Goal: Task Accomplishment & Management: Manage account settings

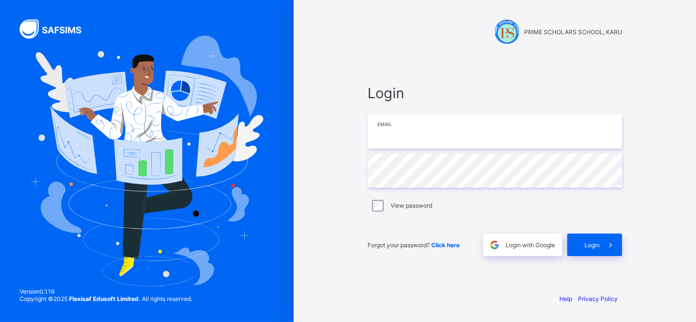
type input "**********"
click at [588, 250] on div "Login" at bounding box center [594, 245] width 55 height 23
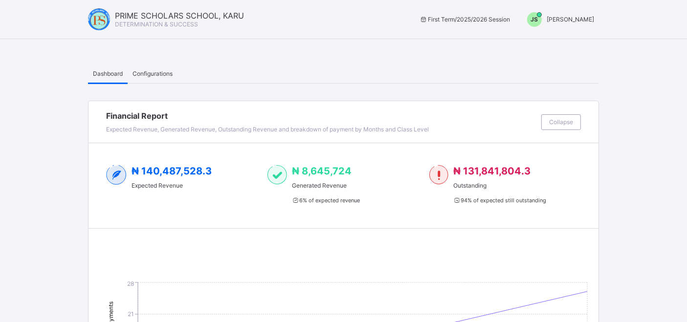
click at [585, 26] on div "JS Joel Shoka" at bounding box center [559, 19] width 82 height 15
click at [585, 32] on ul "Switch to Admin View Logout" at bounding box center [557, 52] width 83 height 40
click at [584, 22] on span "Joel Shoka" at bounding box center [570, 19] width 47 height 7
click at [577, 40] on span "Switch to Admin View" at bounding box center [558, 41] width 74 height 11
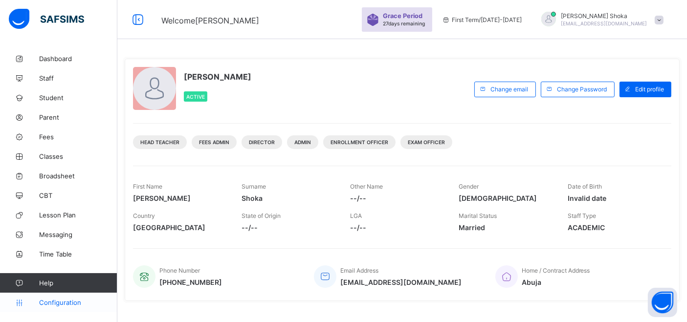
click at [63, 301] on span "Configuration" at bounding box center [78, 303] width 78 height 8
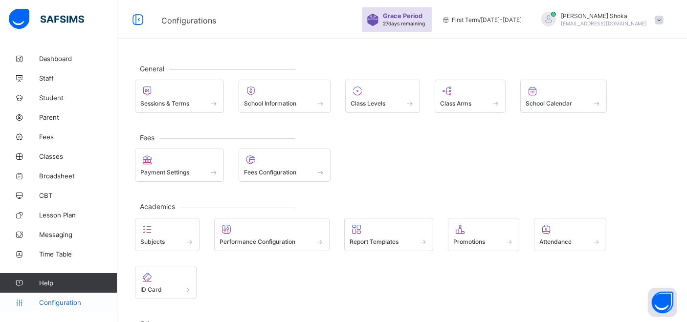
click at [57, 302] on span "Configuration" at bounding box center [78, 303] width 78 height 8
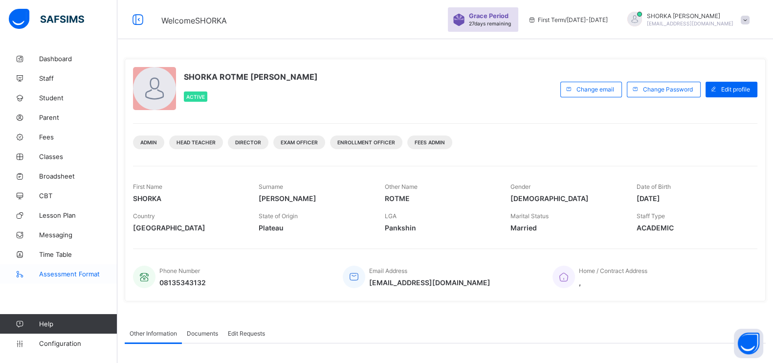
click at [77, 274] on span "Assessment Format" at bounding box center [78, 274] width 78 height 8
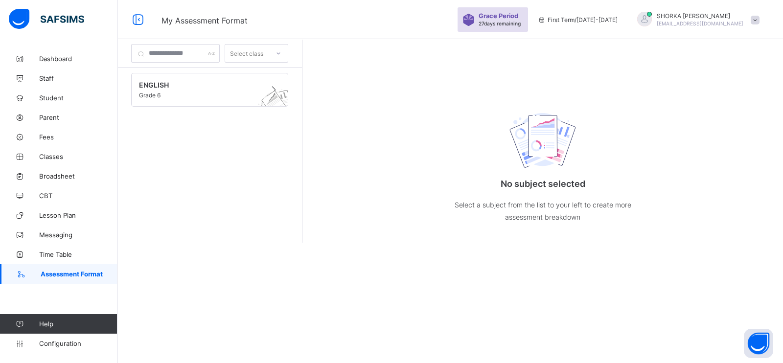
click at [78, 273] on span "Assessment Format" at bounding box center [79, 274] width 77 height 8
click at [42, 344] on span "Configuration" at bounding box center [78, 344] width 78 height 8
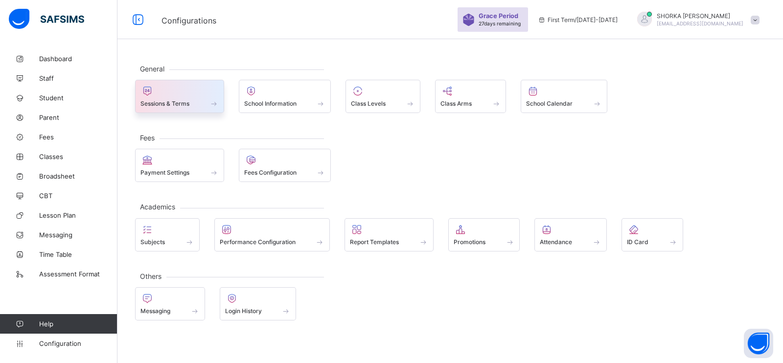
click at [197, 106] on div "Sessions & Terms" at bounding box center [179, 103] width 78 height 8
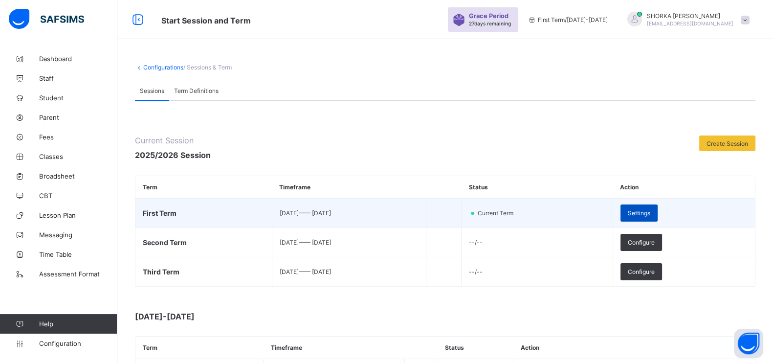
click at [651, 210] on span "Settings" at bounding box center [639, 212] width 23 height 7
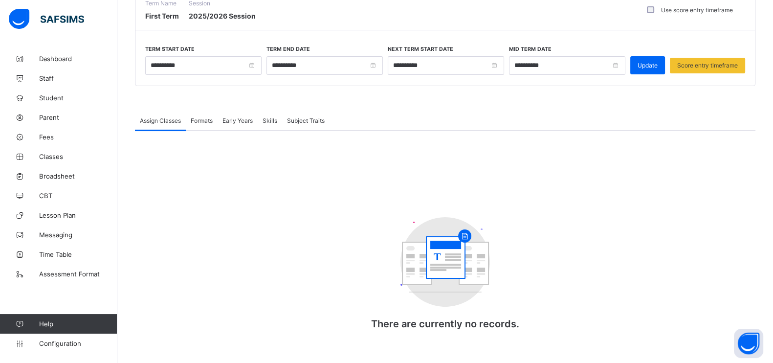
scroll to position [92, 0]
click at [201, 112] on div "Formats" at bounding box center [202, 120] width 32 height 20
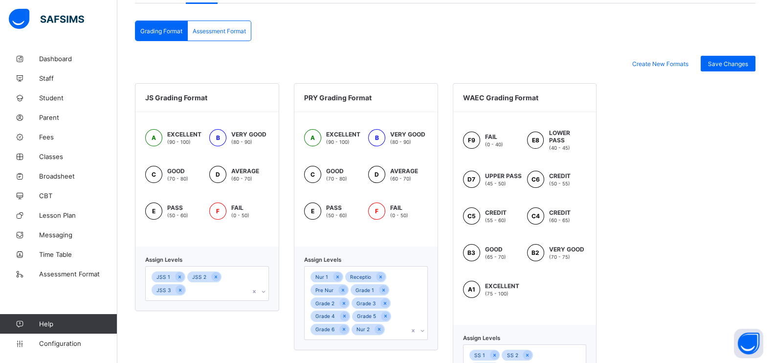
scroll to position [13, 0]
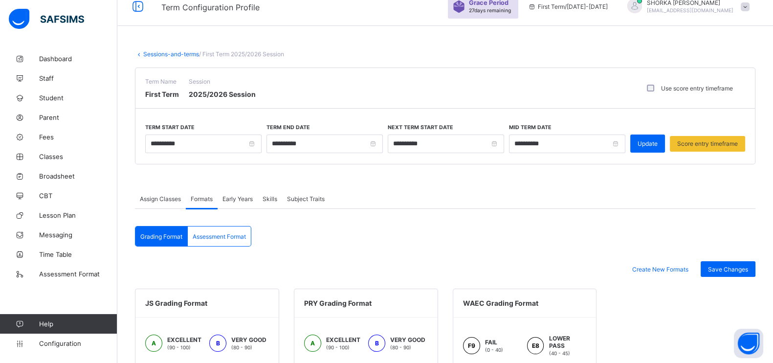
click at [217, 240] on div "Assessment Format" at bounding box center [219, 237] width 63 height 20
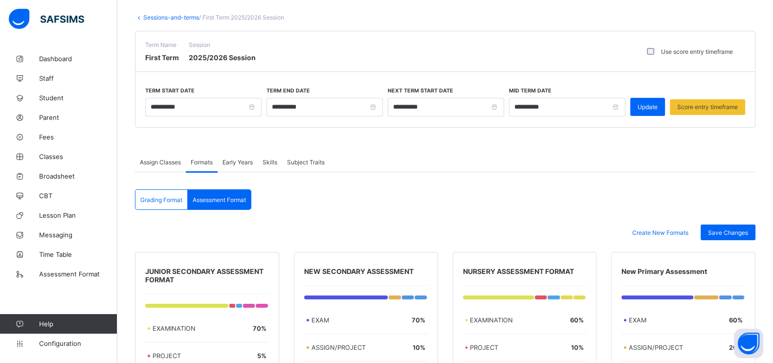
scroll to position [0, 0]
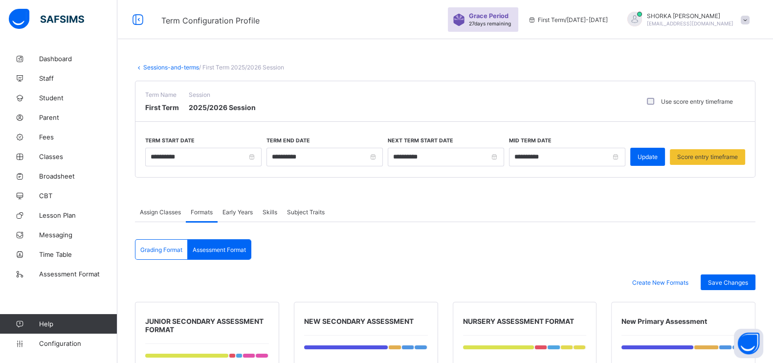
click at [304, 210] on span "Subject Traits" at bounding box center [306, 211] width 38 height 7
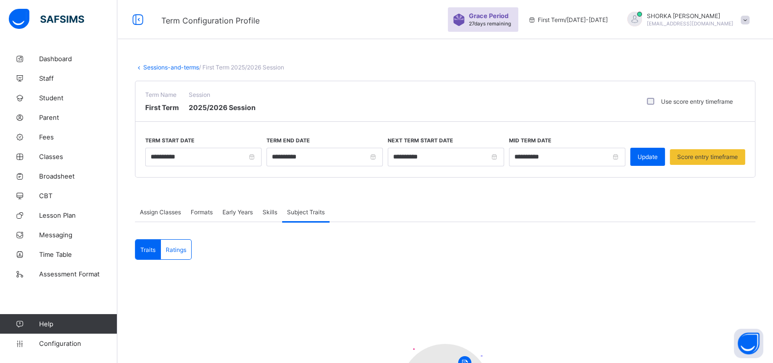
click at [172, 212] on span "Assign Classes" at bounding box center [160, 211] width 41 height 7
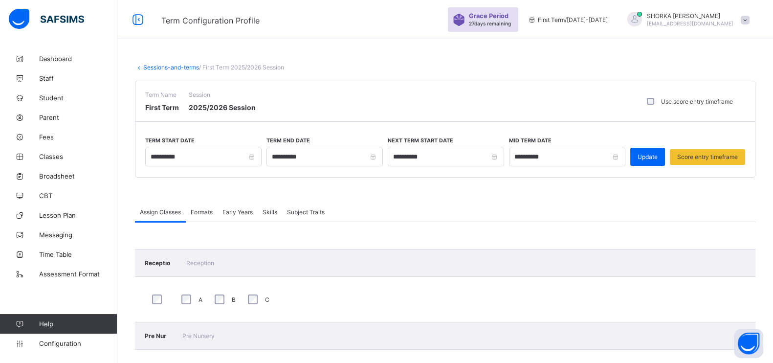
click at [207, 218] on div "Formats" at bounding box center [202, 212] width 32 height 20
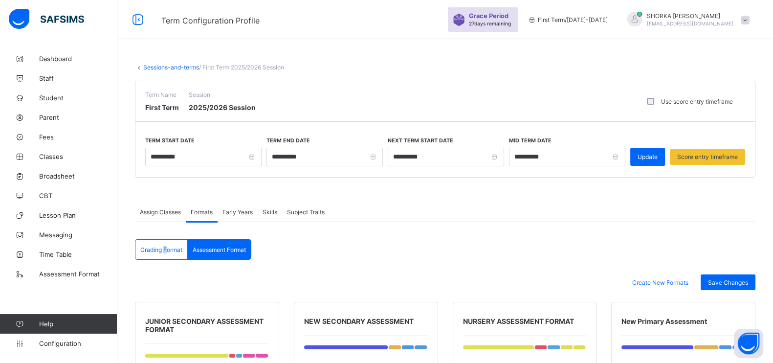
click at [165, 249] on span "Grading Format" at bounding box center [161, 249] width 42 height 7
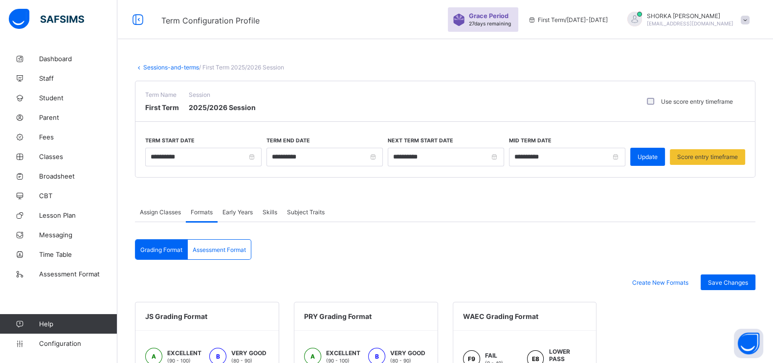
click at [241, 214] on div "Early Years" at bounding box center [238, 212] width 40 height 20
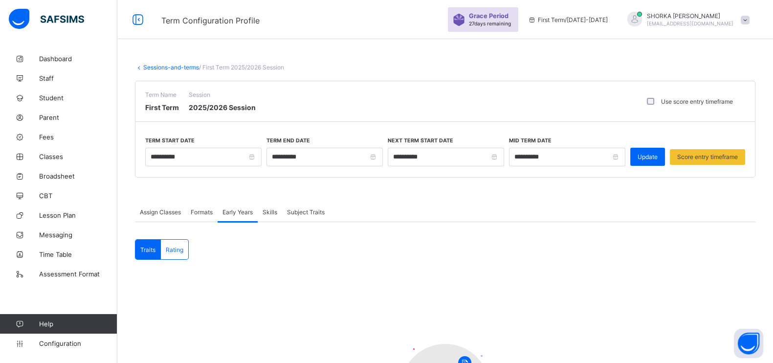
click at [267, 211] on span "Skills" at bounding box center [270, 211] width 15 height 7
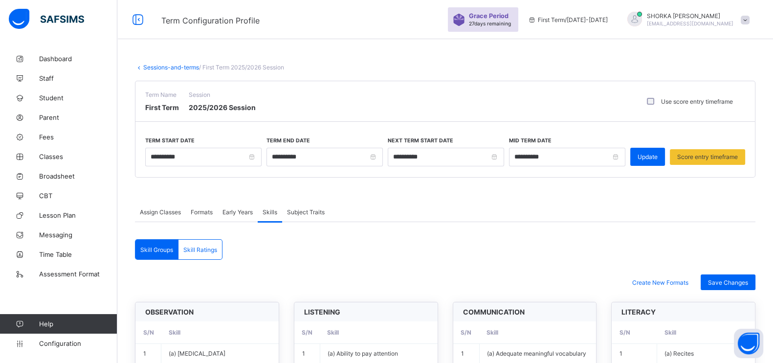
click at [304, 213] on span "Subject Traits" at bounding box center [306, 211] width 38 height 7
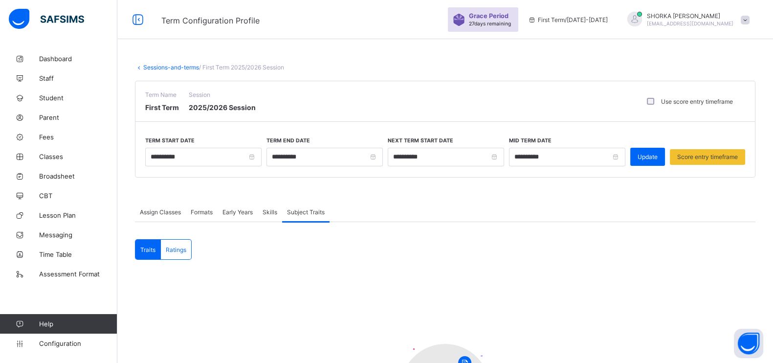
click at [244, 213] on span "Early Years" at bounding box center [238, 211] width 30 height 7
click at [703, 154] on span "Score entry timeframe" at bounding box center [708, 156] width 61 height 7
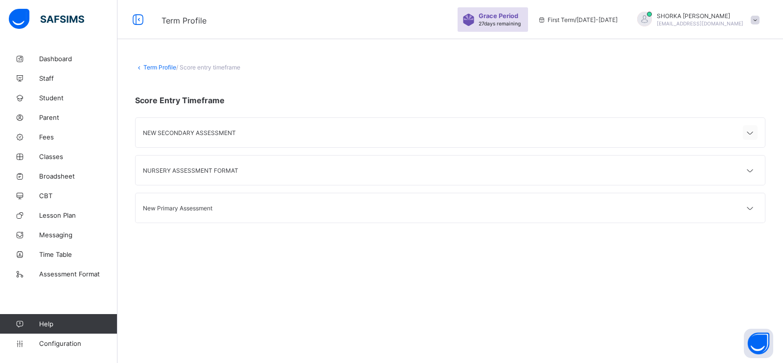
click at [748, 137] on icon at bounding box center [750, 133] width 12 height 10
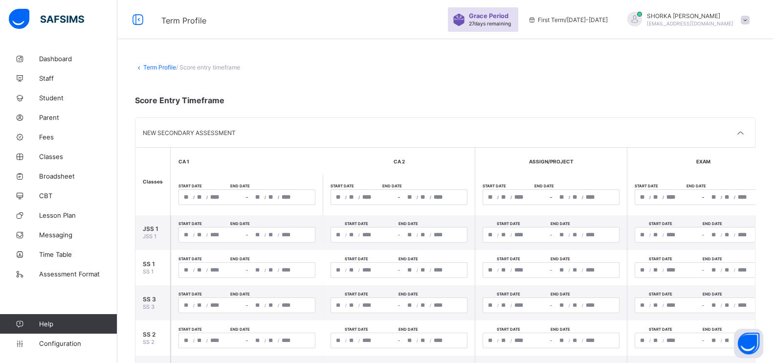
click at [180, 162] on span "CA 1" at bounding box center [184, 162] width 11 height 6
click at [67, 275] on span "Assessment Format" at bounding box center [78, 274] width 78 height 8
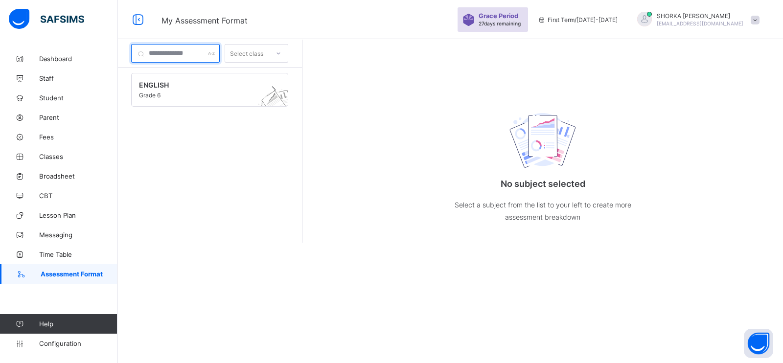
click at [220, 54] on input "text" at bounding box center [175, 53] width 89 height 19
click at [284, 54] on div at bounding box center [278, 53] width 17 height 16
click at [266, 78] on div "Grade 6" at bounding box center [256, 74] width 63 height 15
click at [756, 20] on span at bounding box center [754, 20] width 9 height 9
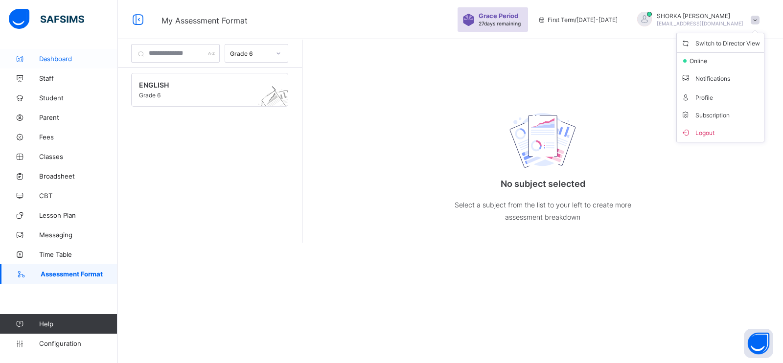
click at [71, 58] on span "Dashboard" at bounding box center [78, 59] width 78 height 8
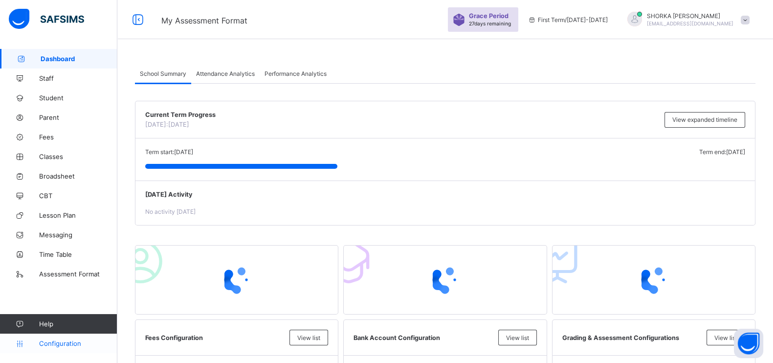
click at [54, 341] on span "Configuration" at bounding box center [78, 344] width 78 height 8
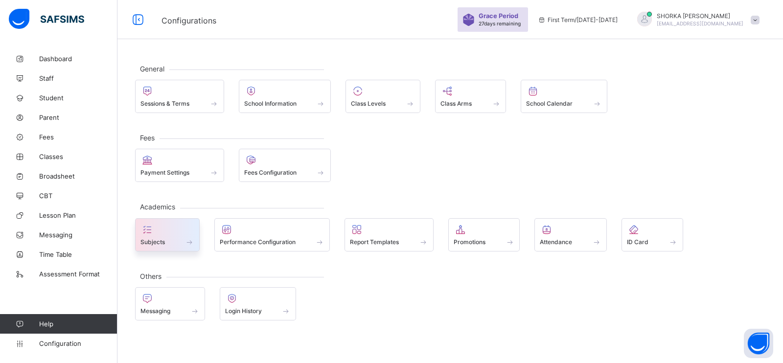
click at [189, 241] on span at bounding box center [189, 242] width 10 height 8
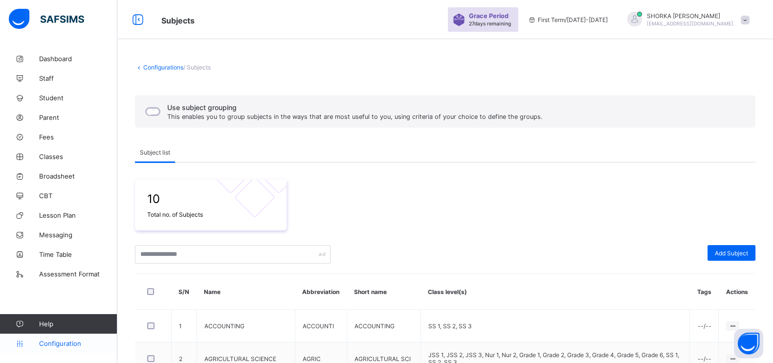
click at [68, 341] on span "Configuration" at bounding box center [78, 344] width 78 height 8
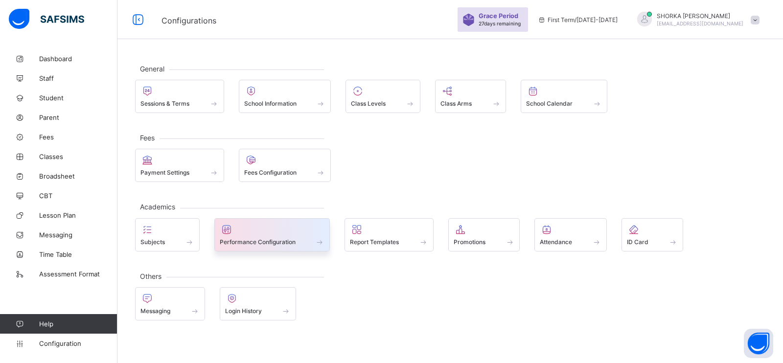
click at [312, 238] on div "Performance Configuration" at bounding box center [272, 242] width 105 height 8
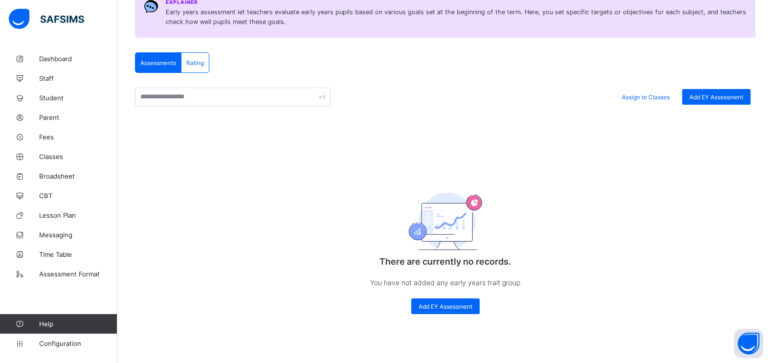
scroll to position [86, 0]
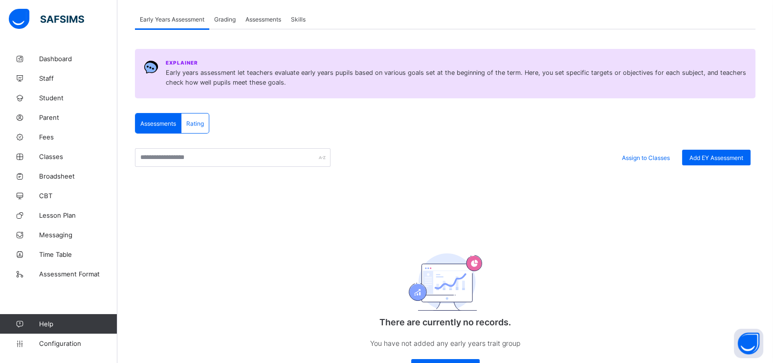
click at [201, 122] on span "Rating" at bounding box center [195, 123] width 18 height 7
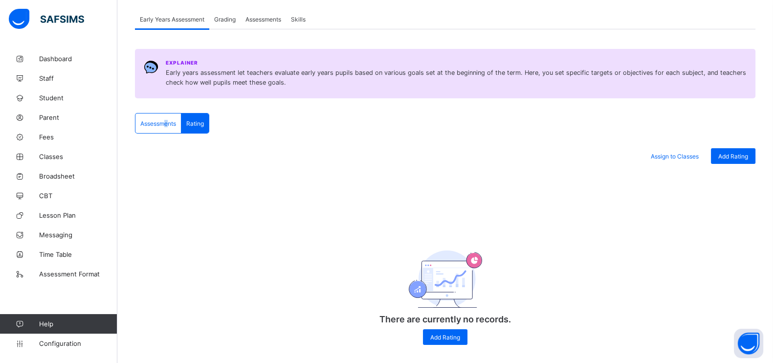
click at [166, 120] on span "Assessments" at bounding box center [158, 123] width 36 height 7
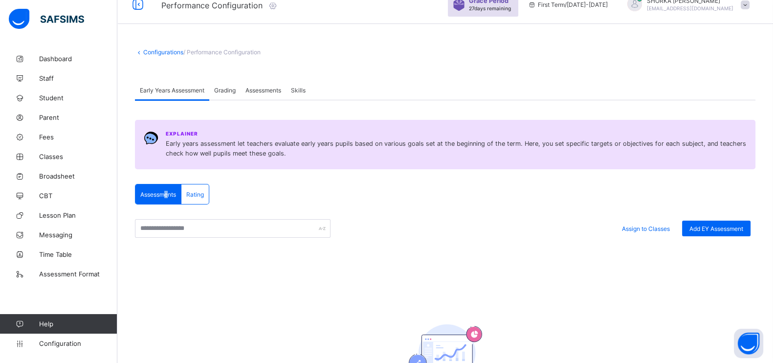
scroll to position [0, 0]
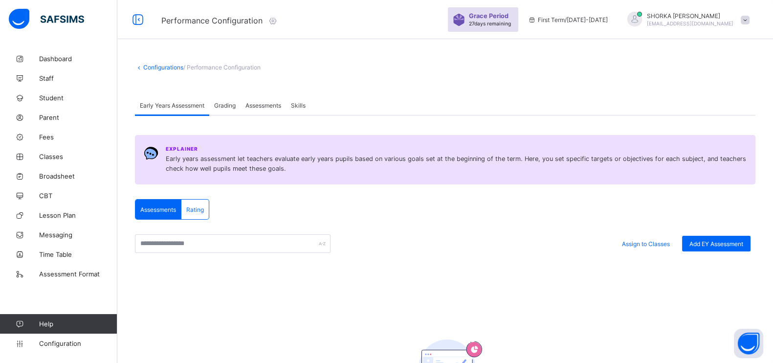
click at [234, 108] on span "Grading" at bounding box center [225, 105] width 22 height 7
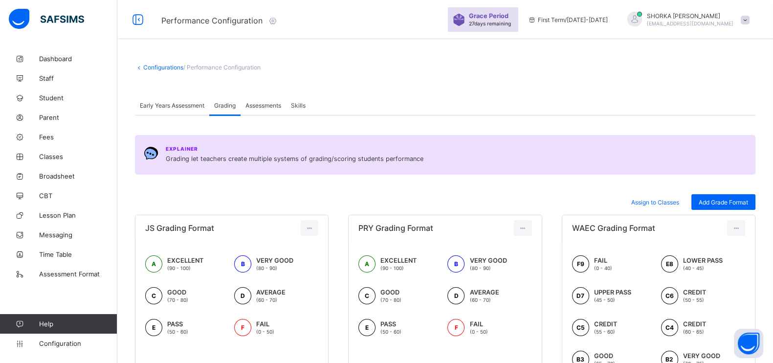
click at [266, 107] on span "Assessments" at bounding box center [264, 105] width 36 height 7
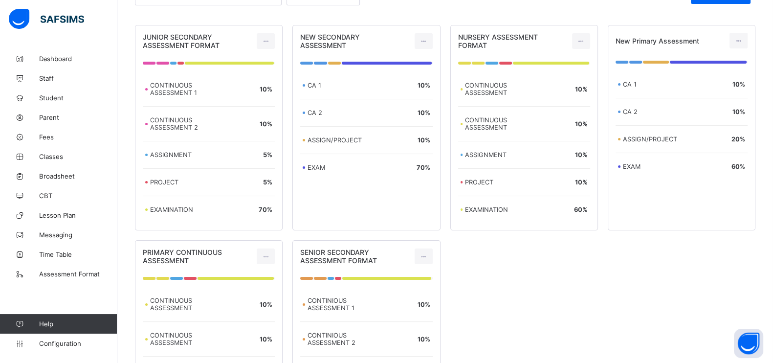
scroll to position [183, 0]
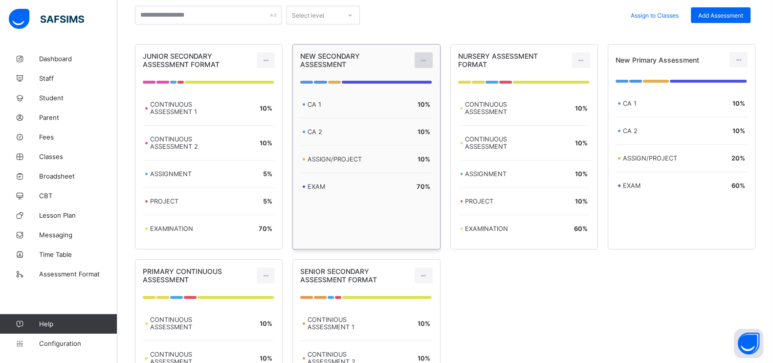
click at [428, 60] on icon at bounding box center [424, 60] width 8 height 7
click at [517, 290] on div "JUNIOR SECONDARY ASSESSMENT FORMAT CONTINUOUS ASSESSMENT 1 10 % CONTINUOUS ASSE…" at bounding box center [445, 254] width 621 height 421
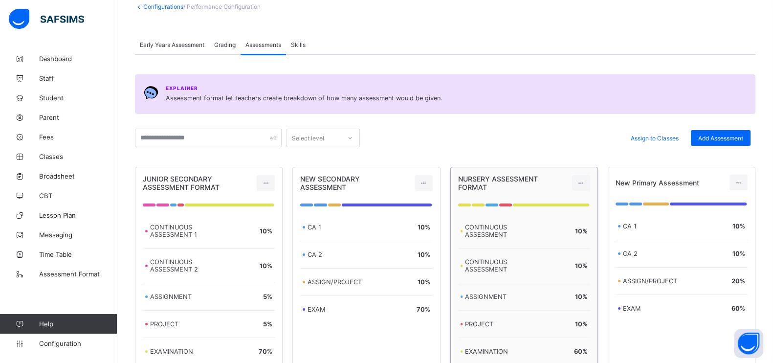
scroll to position [0, 0]
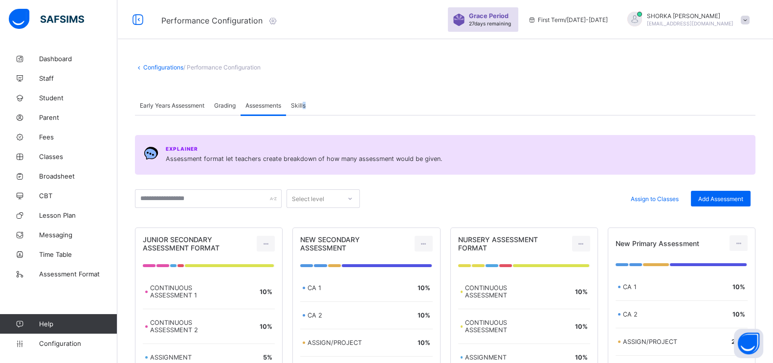
click at [306, 107] on span "Skills" at bounding box center [298, 105] width 15 height 7
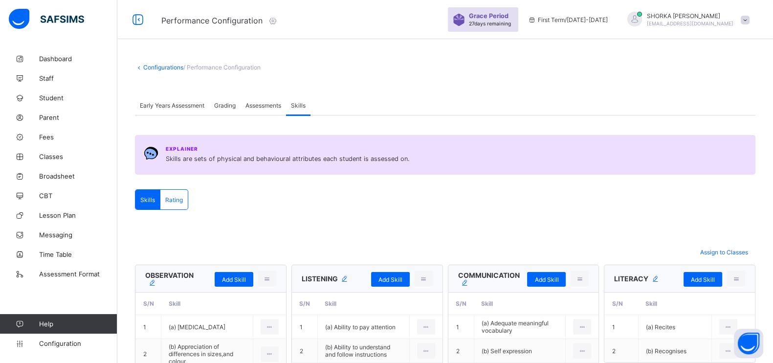
click at [264, 103] on span "Assessments" at bounding box center [264, 105] width 36 height 7
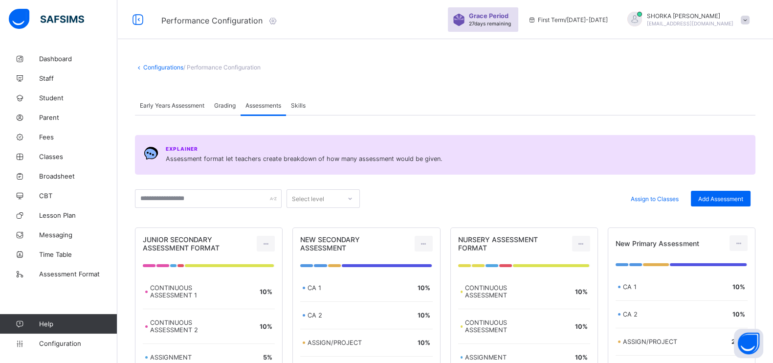
click at [294, 106] on div "Skills" at bounding box center [298, 105] width 24 height 20
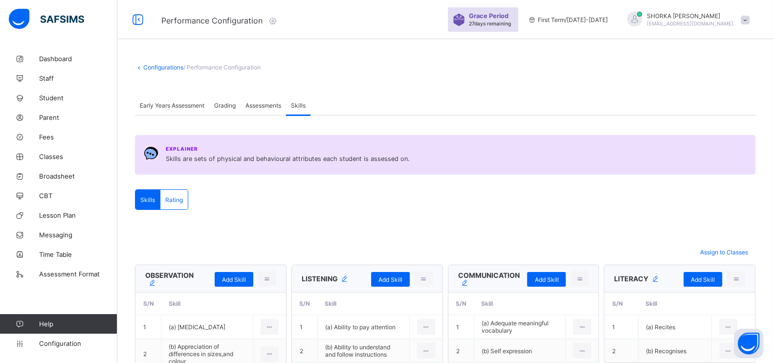
click at [177, 198] on span "Rating" at bounding box center [174, 199] width 18 height 7
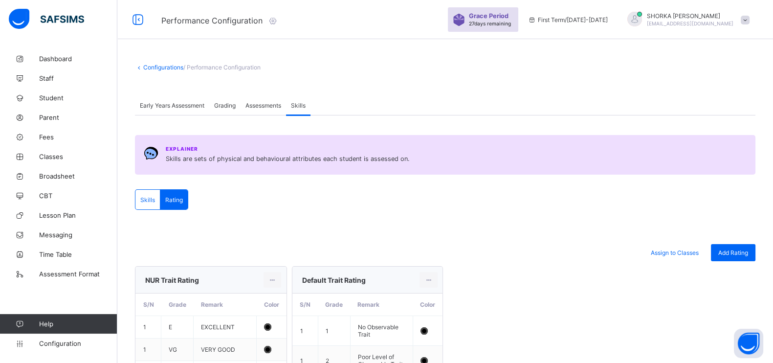
click at [146, 200] on span "Skills" at bounding box center [147, 199] width 15 height 7
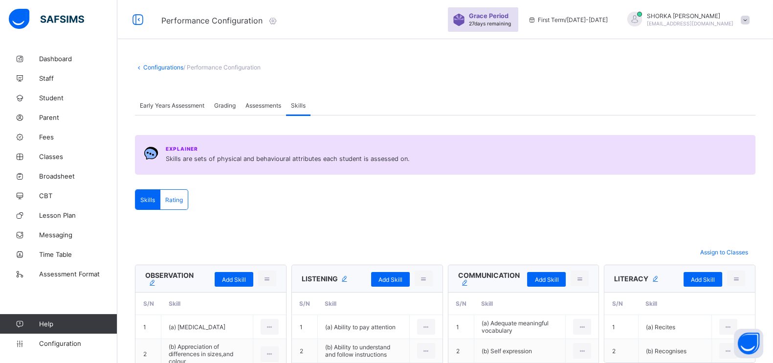
click at [270, 102] on span "Assessments" at bounding box center [264, 105] width 36 height 7
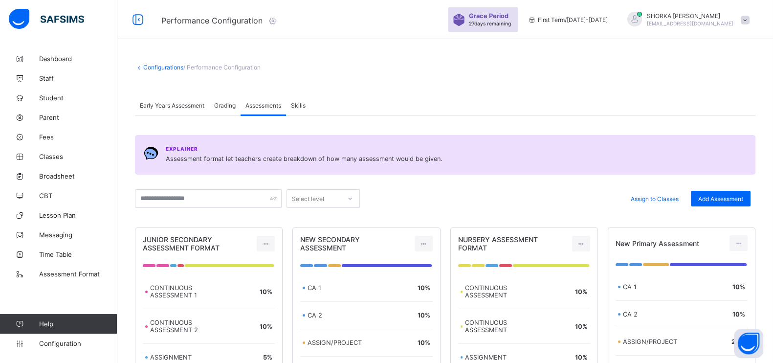
scroll to position [183, 0]
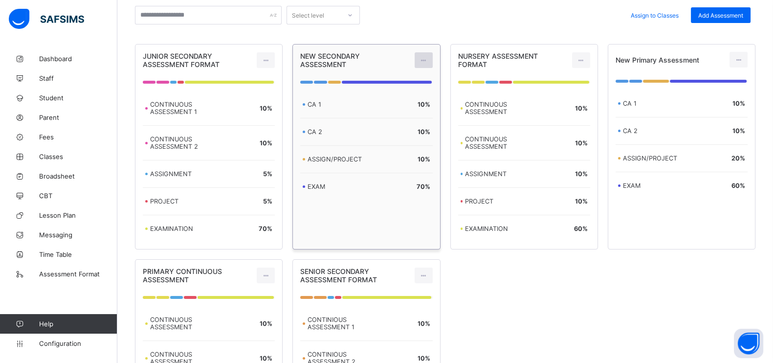
click at [428, 62] on icon at bounding box center [424, 60] width 8 height 7
click at [409, 81] on div "Edit Assessment" at bounding box center [402, 82] width 52 height 10
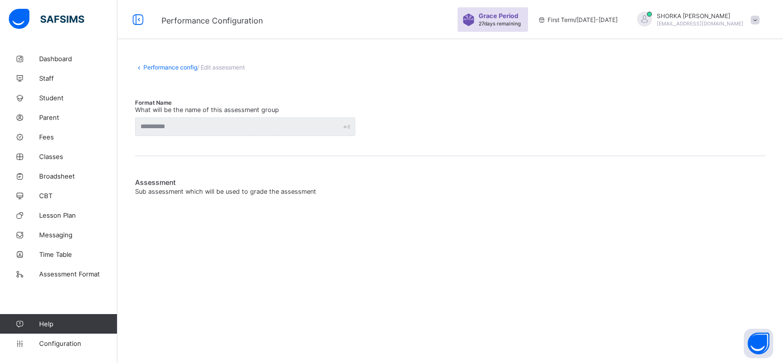
type input "**********"
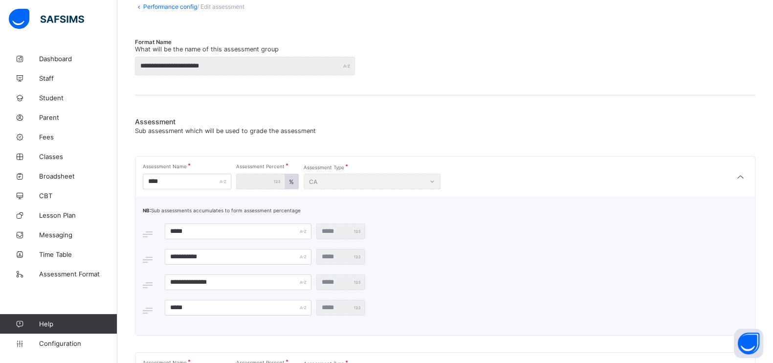
scroll to position [122, 0]
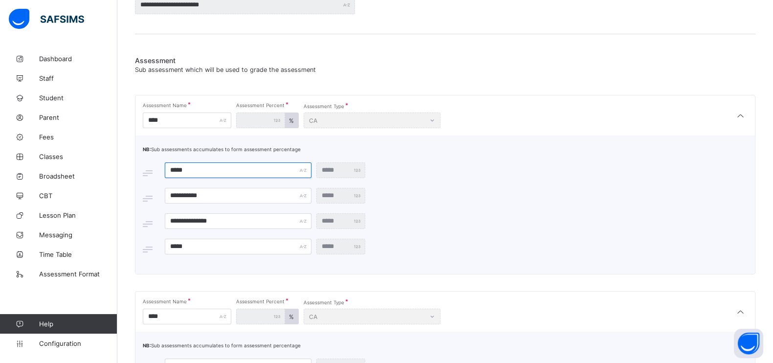
drag, startPoint x: 197, startPoint y: 170, endPoint x: 148, endPoint y: 160, distance: 50.4
click at [148, 160] on div "**********" at bounding box center [445, 199] width 605 height 109
type input "****"
click at [450, 179] on div "**********" at bounding box center [445, 199] width 605 height 109
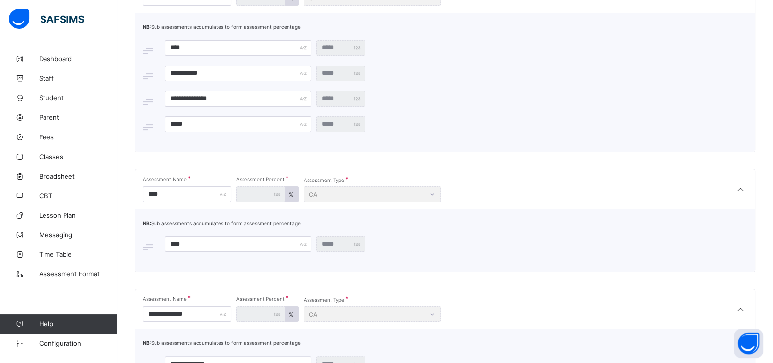
scroll to position [427, 0]
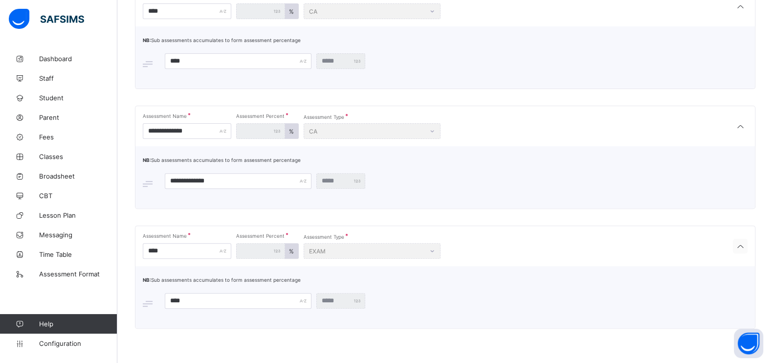
click at [747, 245] on icon at bounding box center [741, 247] width 12 height 10
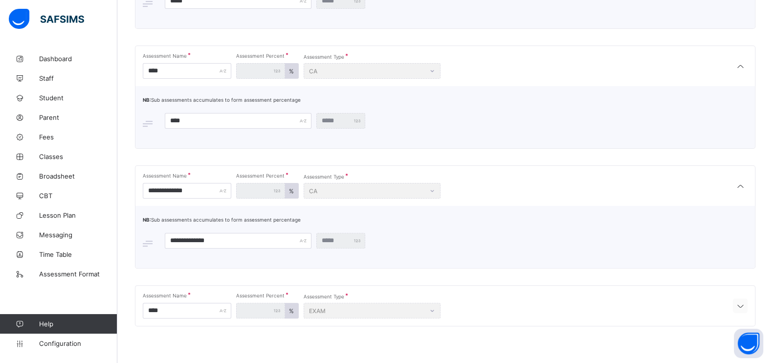
scroll to position [365, 0]
click at [747, 189] on icon at bounding box center [741, 189] width 12 height 10
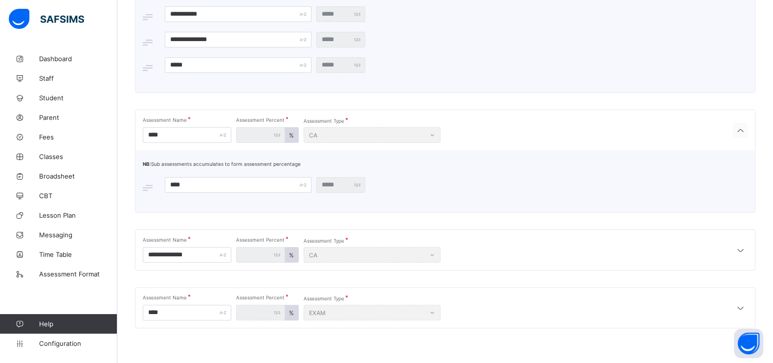
click at [747, 130] on icon at bounding box center [741, 131] width 12 height 10
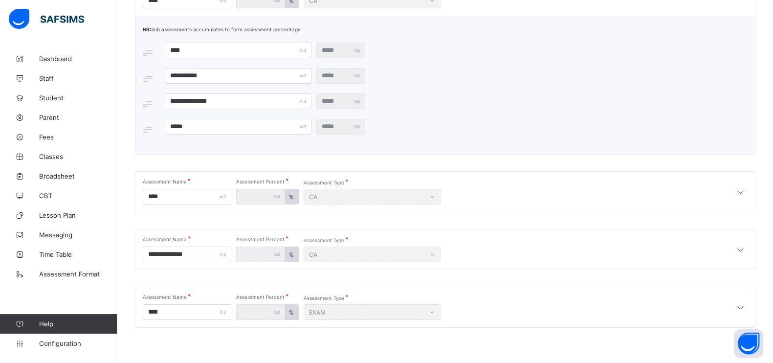
scroll to position [0, 0]
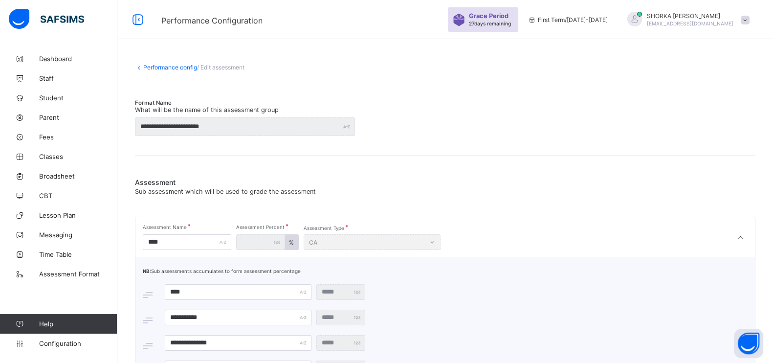
click at [166, 67] on link "Performance config" at bounding box center [170, 67] width 54 height 7
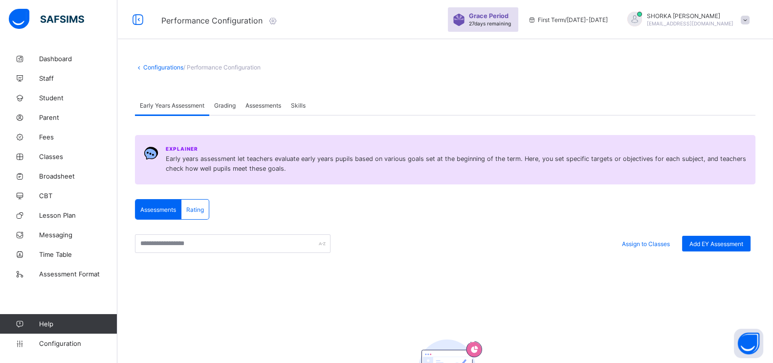
click at [230, 109] on div "Grading" at bounding box center [224, 105] width 31 height 20
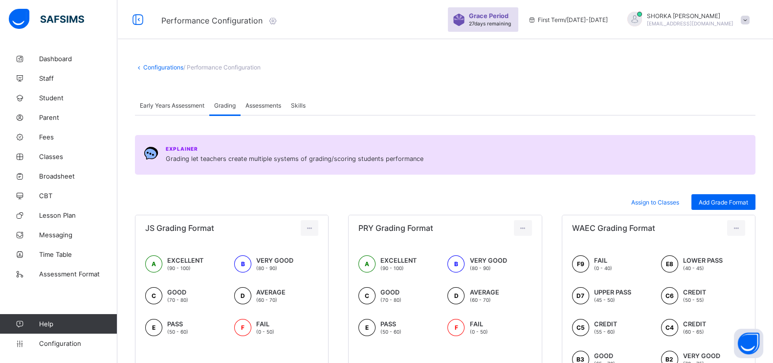
click at [276, 106] on span "Assessments" at bounding box center [264, 105] width 36 height 7
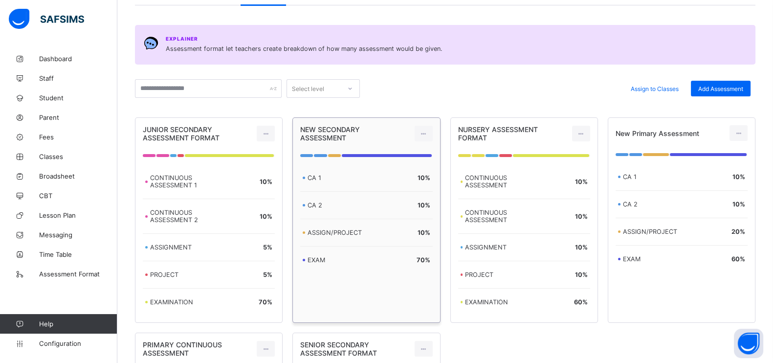
scroll to position [122, 0]
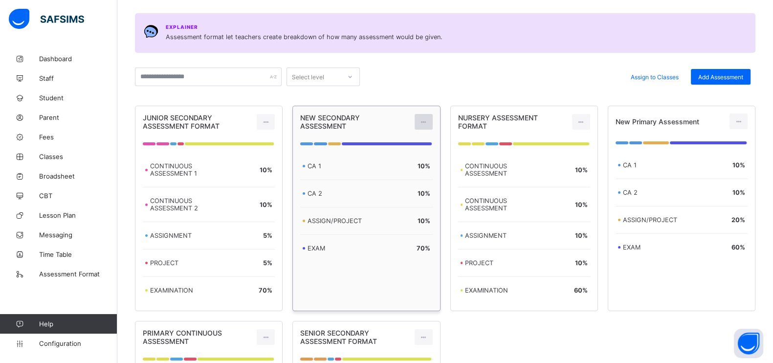
click at [428, 122] on icon at bounding box center [424, 121] width 8 height 7
click at [383, 145] on div "Edit Assessment" at bounding box center [402, 144] width 52 height 10
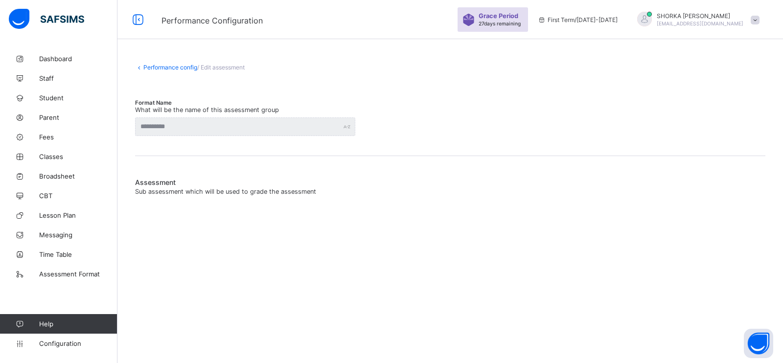
type input "**********"
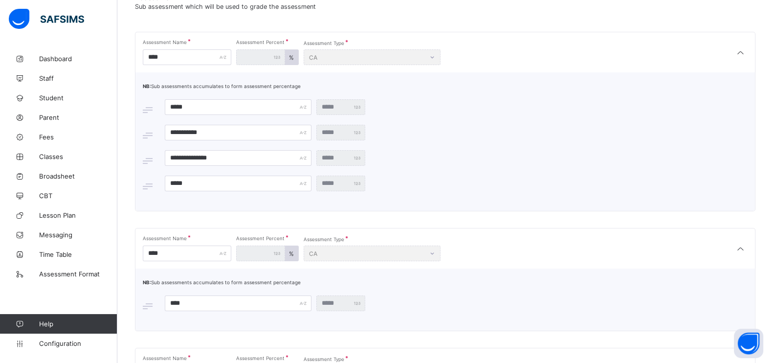
scroll to position [183, 0]
click at [143, 109] on span at bounding box center [143, 109] width 0 height 0
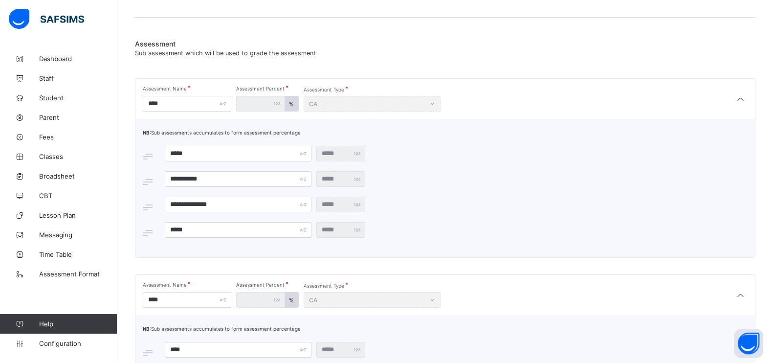
scroll to position [60, 0]
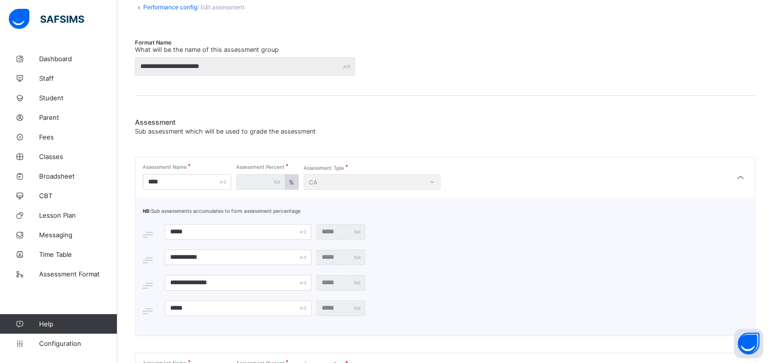
click at [435, 182] on div "Assessment Type CA" at bounding box center [372, 182] width 137 height 16
drag, startPoint x: 204, startPoint y: 232, endPoint x: 159, endPoint y: 223, distance: 46.9
click at [159, 224] on div "**** **" at bounding box center [445, 232] width 605 height 16
type input "****"
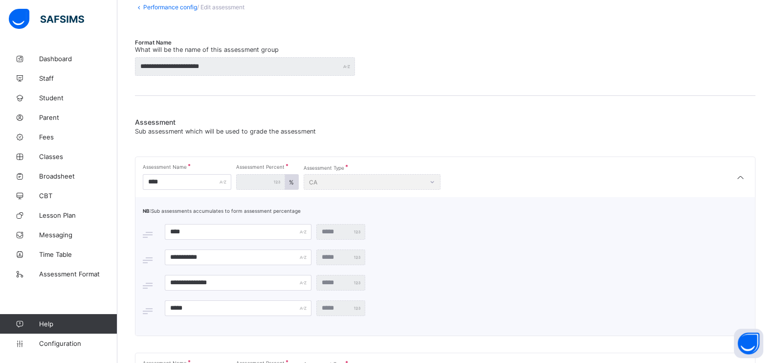
click at [498, 170] on div "Assessment Name **** Assessment Percent ** % Assessment Type CA" at bounding box center [446, 177] width 620 height 40
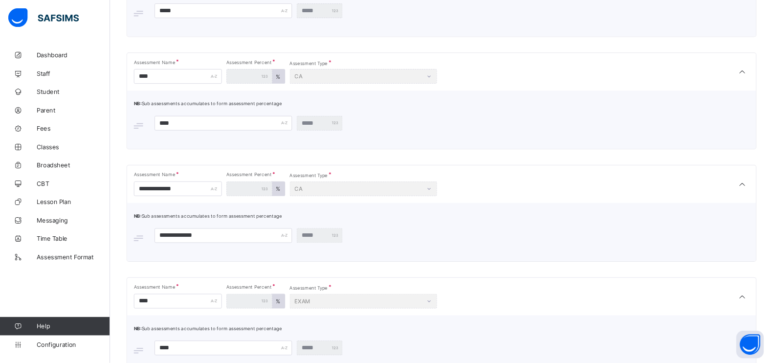
scroll to position [357, 0]
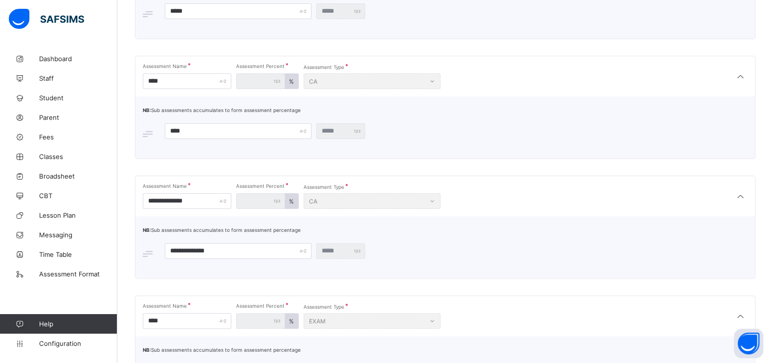
click at [520, 87] on div "Assessment Name **** Assessment Percent ** % Assessment Type CA" at bounding box center [446, 76] width 620 height 40
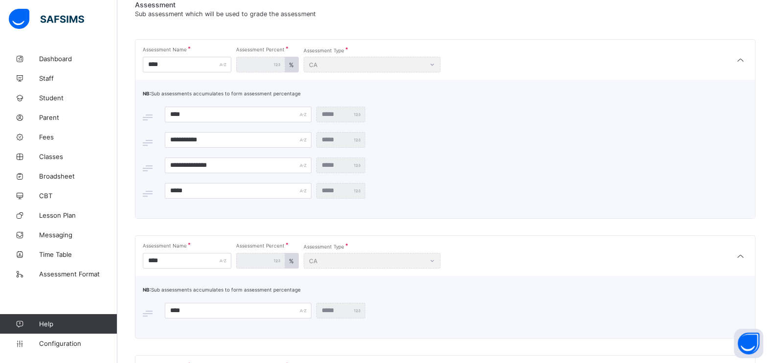
scroll to position [174, 0]
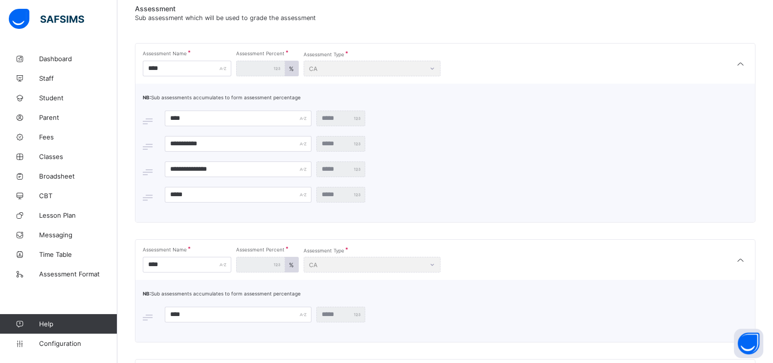
click at [354, 115] on div "**" at bounding box center [341, 119] width 49 height 16
click at [198, 123] on input "****" at bounding box center [238, 119] width 147 height 16
click at [390, 118] on span "Save" at bounding box center [394, 118] width 14 height 7
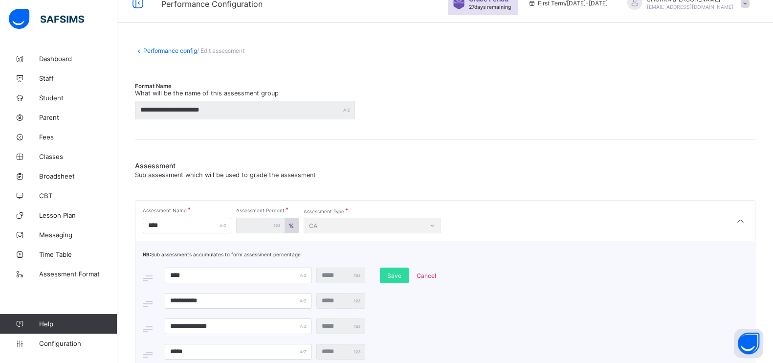
scroll to position [0, 0]
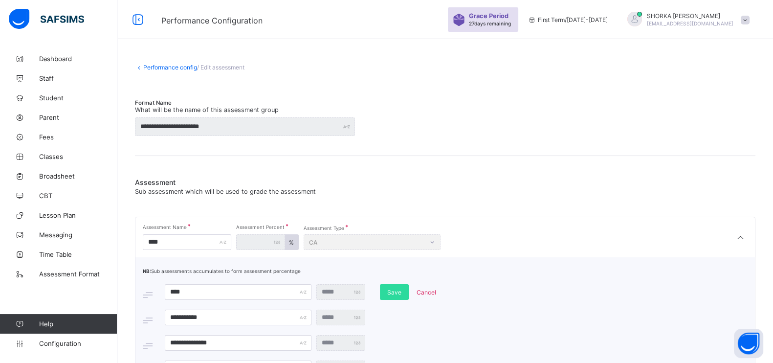
click at [157, 70] on link "Performance config" at bounding box center [170, 67] width 54 height 7
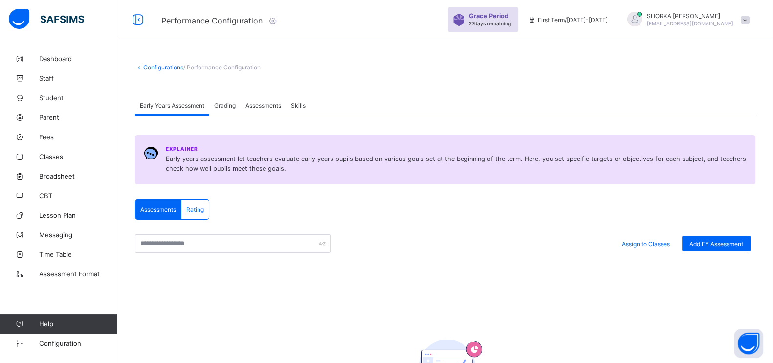
click at [260, 108] on span "Assessments" at bounding box center [264, 105] width 36 height 7
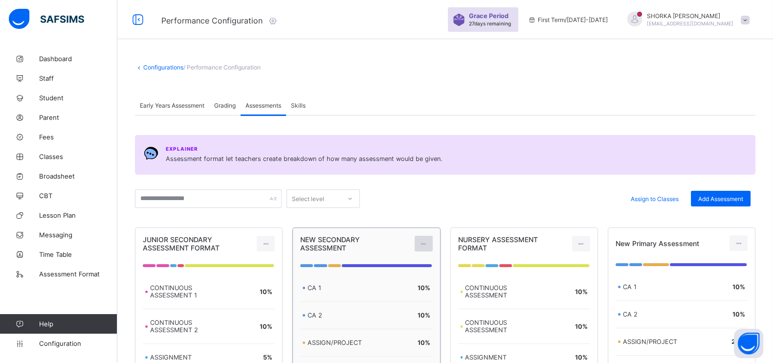
click at [428, 243] on icon at bounding box center [424, 243] width 8 height 7
click at [404, 263] on div "Edit Assessment" at bounding box center [402, 266] width 52 height 10
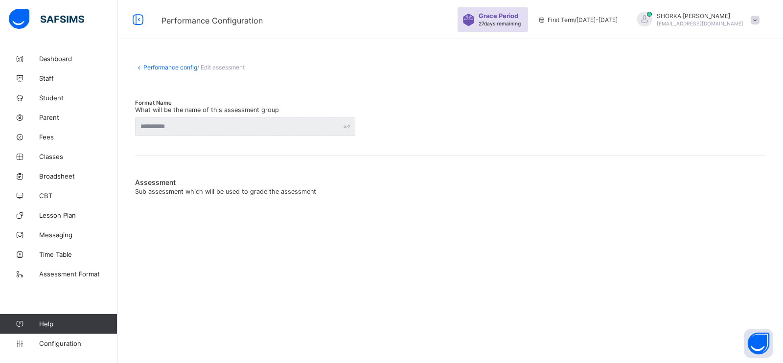
type input "**********"
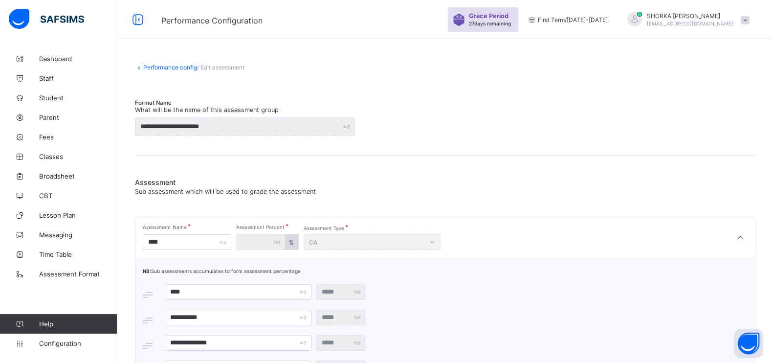
click at [167, 66] on link "Performance config" at bounding box center [170, 67] width 54 height 7
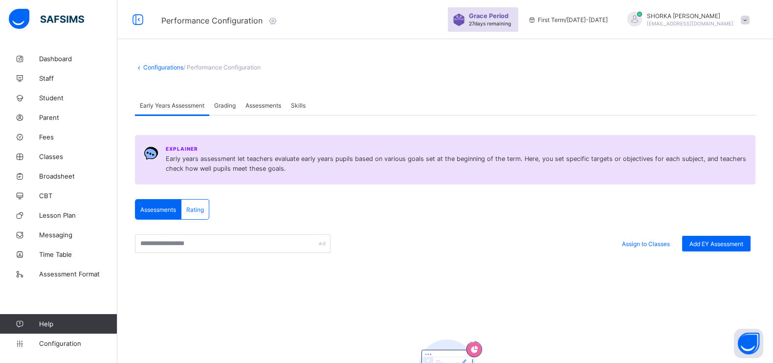
click at [263, 99] on div "Assessments" at bounding box center [263, 105] width 45 height 20
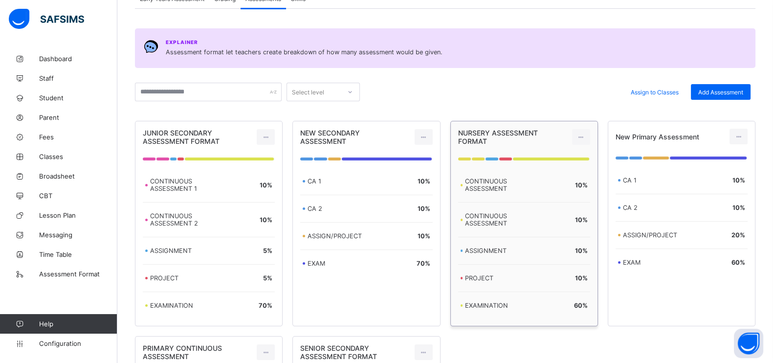
scroll to position [122, 0]
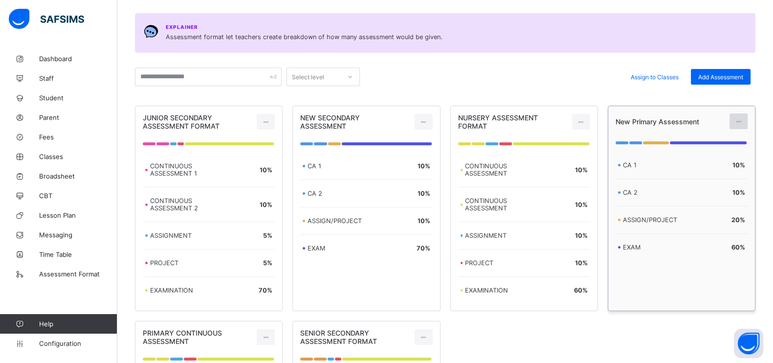
click at [743, 119] on icon at bounding box center [739, 121] width 8 height 7
click at [711, 140] on div "Edit Assessment" at bounding box center [717, 143] width 52 height 10
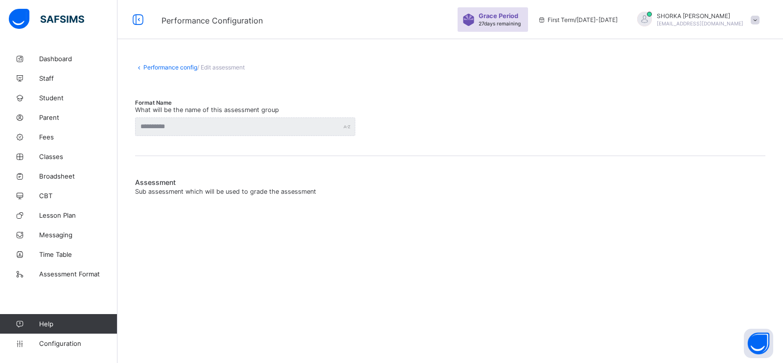
type input "**********"
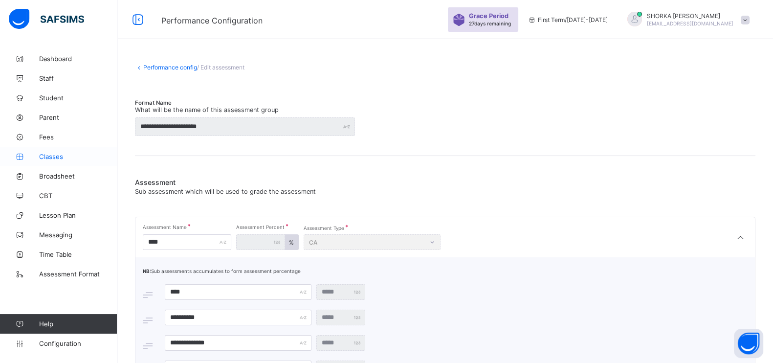
click at [62, 160] on span "Classes" at bounding box center [78, 157] width 78 height 8
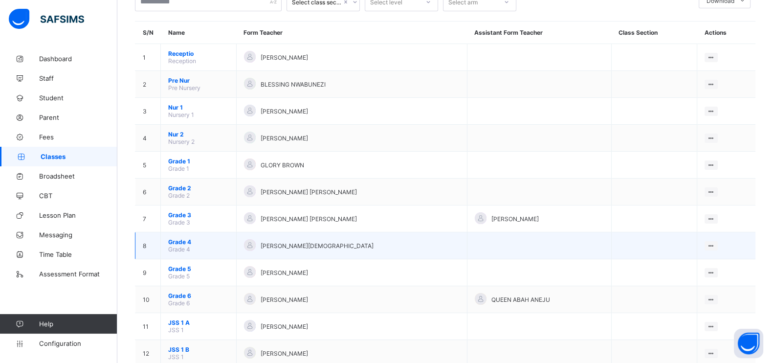
scroll to position [122, 0]
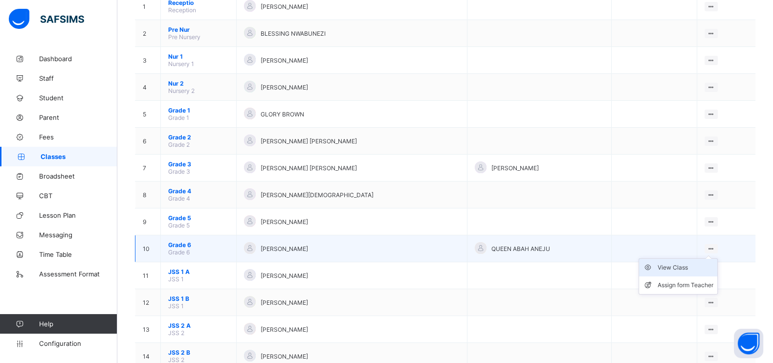
click at [691, 263] on div "View Class" at bounding box center [686, 268] width 56 height 10
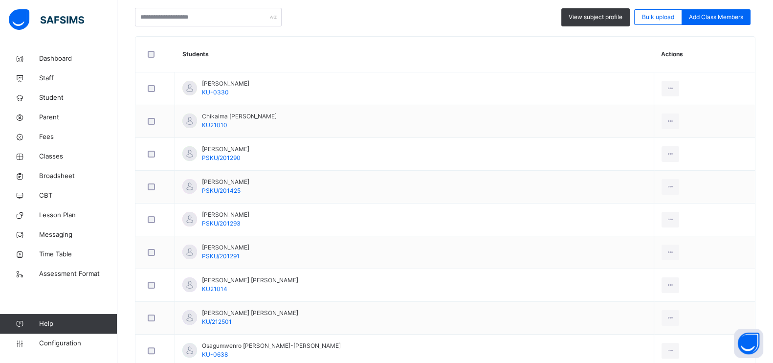
scroll to position [370, 0]
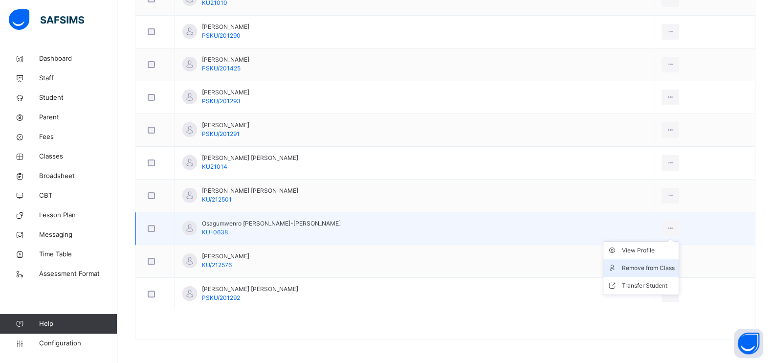
click at [631, 265] on div "Remove from Class" at bounding box center [648, 268] width 53 height 10
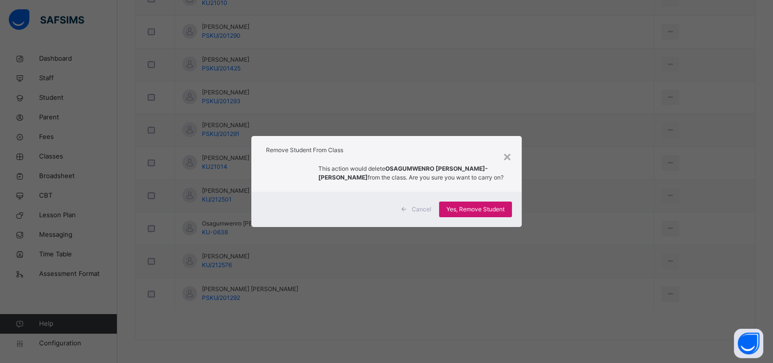
click at [492, 211] on span "Yes, Remove Student" at bounding box center [476, 209] width 58 height 9
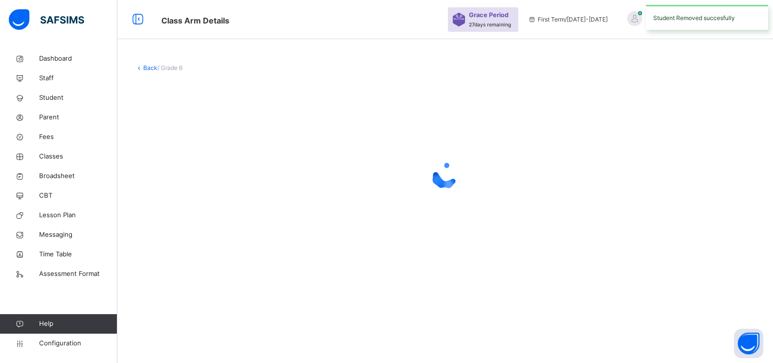
scroll to position [0, 0]
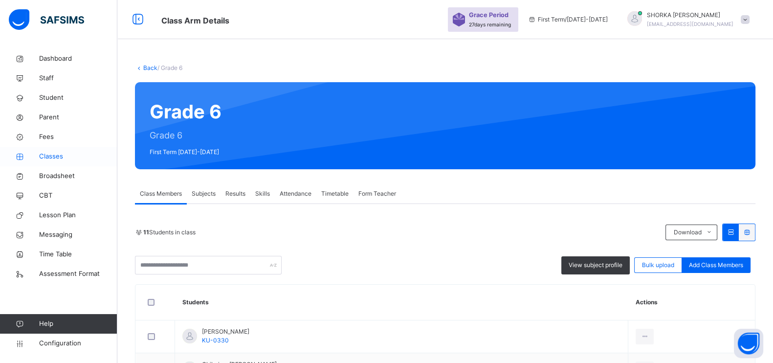
click at [57, 156] on span "Classes" at bounding box center [78, 157] width 78 height 10
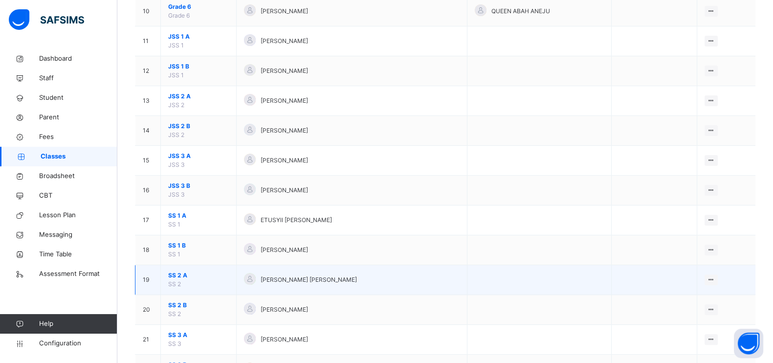
scroll to position [371, 0]
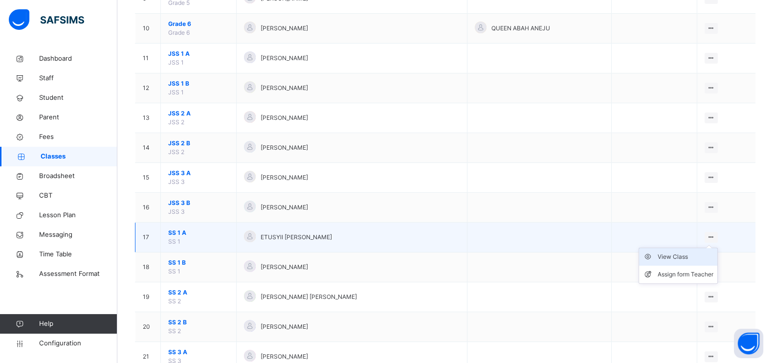
click at [686, 257] on div "View Class" at bounding box center [686, 257] width 56 height 10
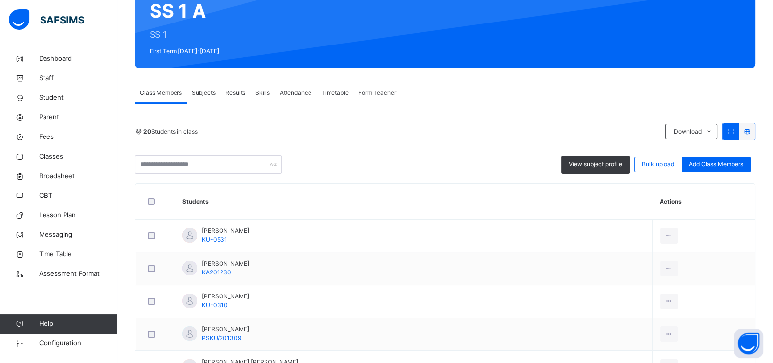
scroll to position [53, 0]
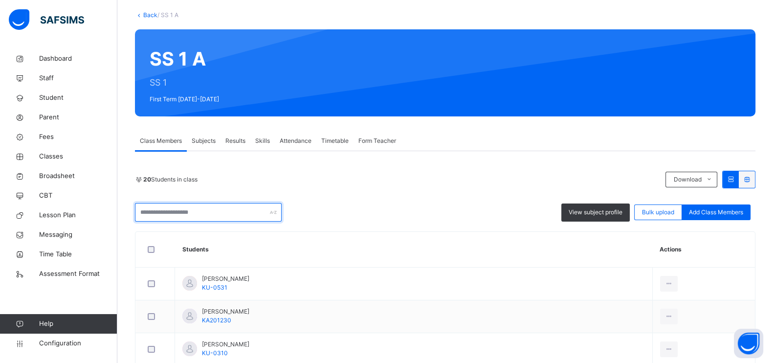
click at [215, 214] on input "text" at bounding box center [208, 212] width 147 height 19
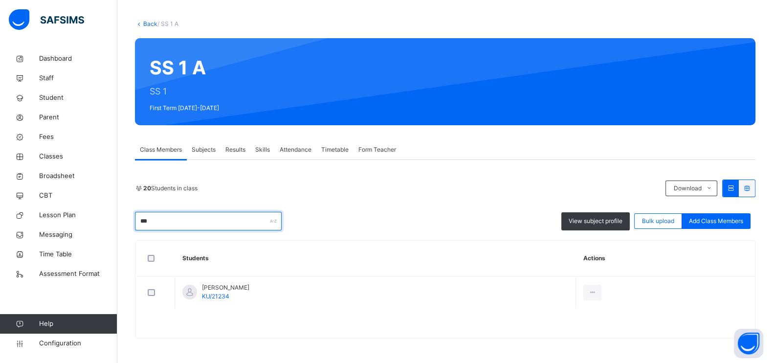
scroll to position [44, 0]
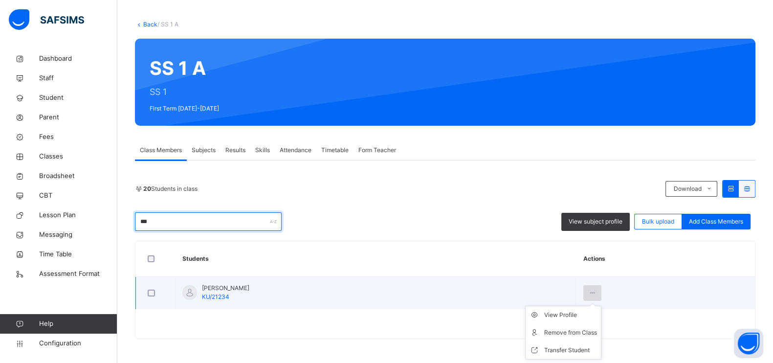
type input "***"
click at [597, 292] on icon at bounding box center [593, 293] width 8 height 9
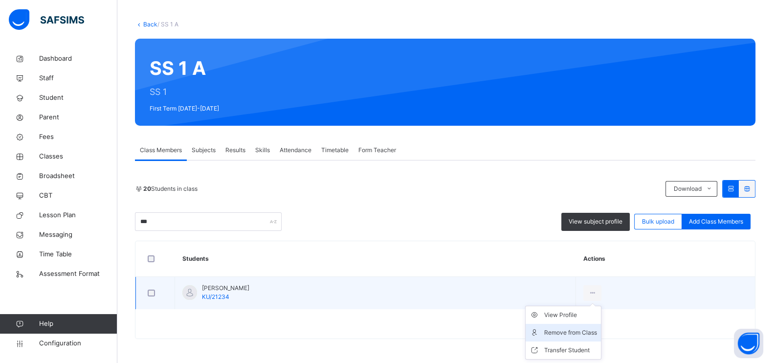
click at [576, 330] on div "Remove from Class" at bounding box center [571, 333] width 53 height 10
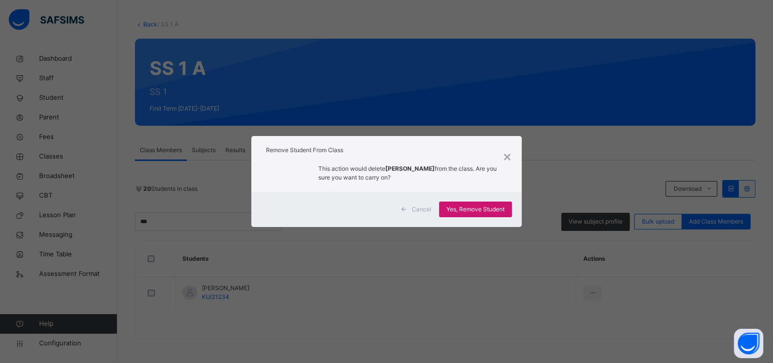
click at [482, 211] on span "Yes, Remove Student" at bounding box center [476, 209] width 58 height 9
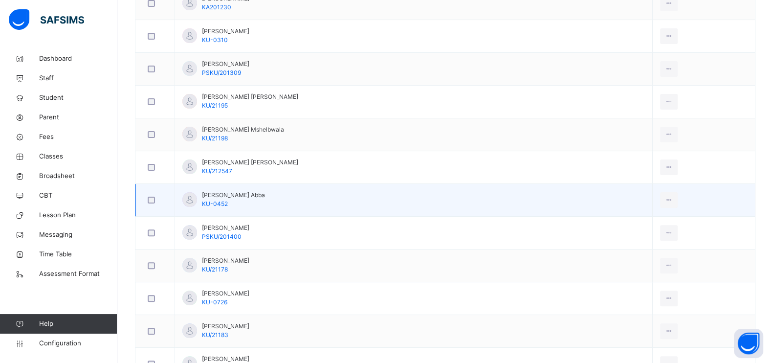
scroll to position [367, 0]
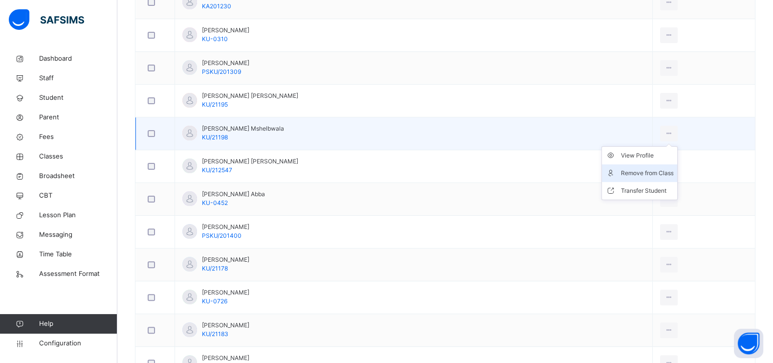
click at [621, 165] on li "Remove from Class" at bounding box center [639, 173] width 75 height 18
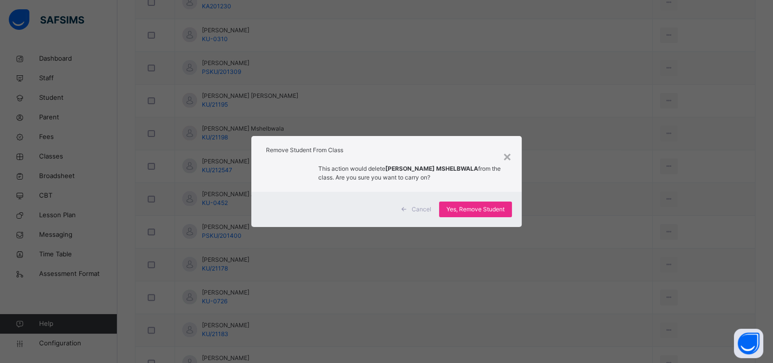
drag, startPoint x: 477, startPoint y: 207, endPoint x: 400, endPoint y: 304, distance: 124.3
click at [477, 207] on span "Yes, Remove Student" at bounding box center [476, 209] width 58 height 9
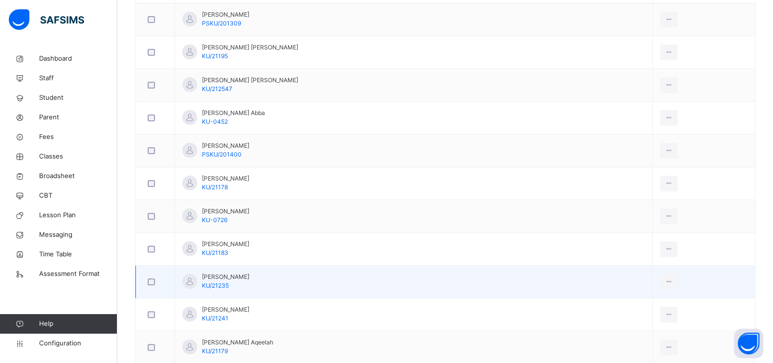
scroll to position [538, 0]
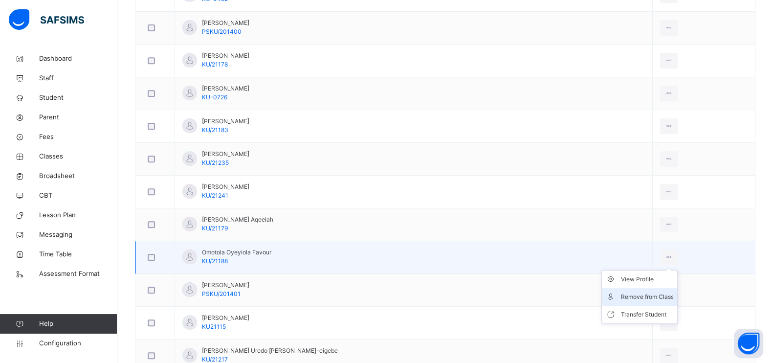
click at [609, 290] on li "Remove from Class" at bounding box center [639, 297] width 75 height 18
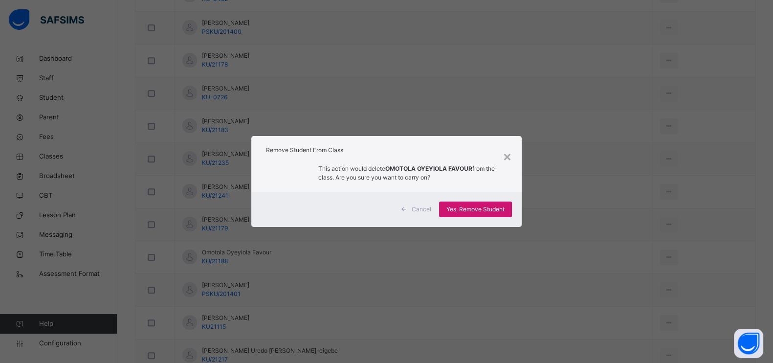
click at [499, 208] on span "Yes, Remove Student" at bounding box center [476, 209] width 58 height 9
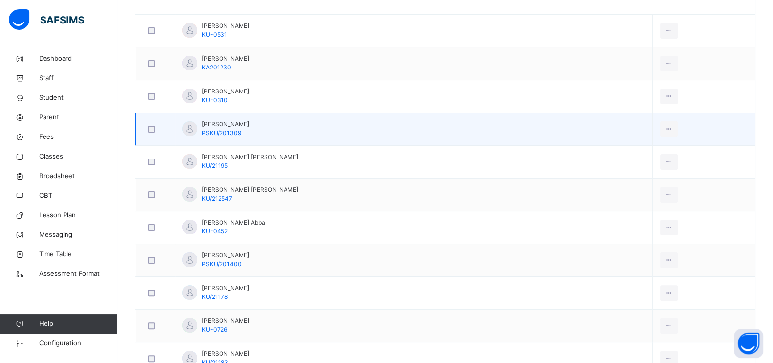
scroll to position [322, 0]
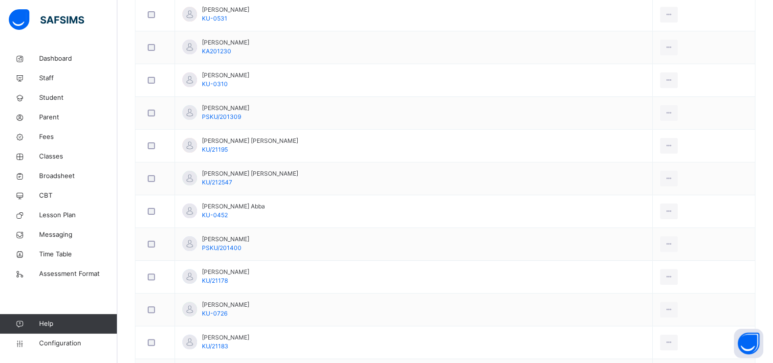
click at [0, 0] on div "Remove from Class" at bounding box center [0, 0] width 0 height 0
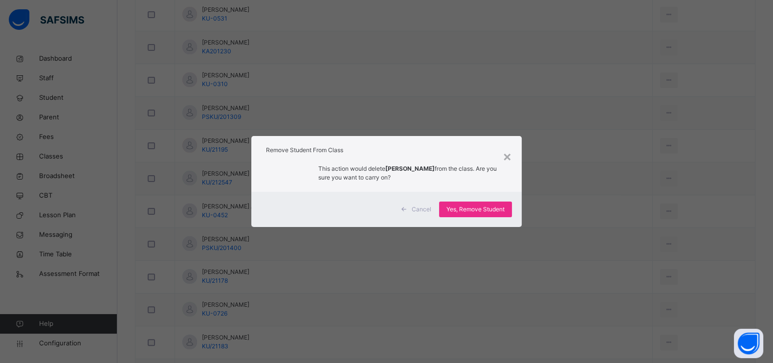
drag, startPoint x: 469, startPoint y: 207, endPoint x: 463, endPoint y: 361, distance: 153.7
click at [469, 207] on span "Yes, Remove Student" at bounding box center [476, 209] width 58 height 9
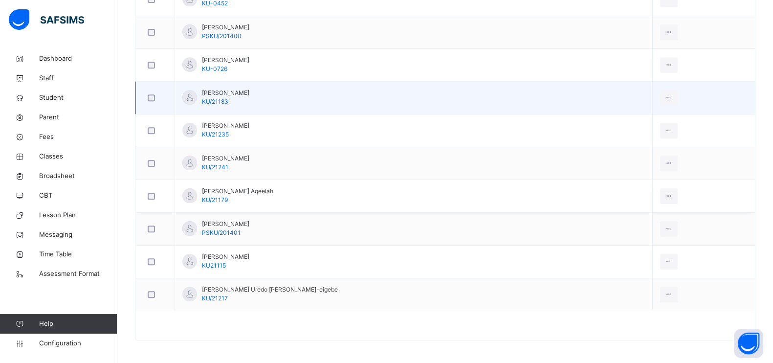
scroll to position [473, 0]
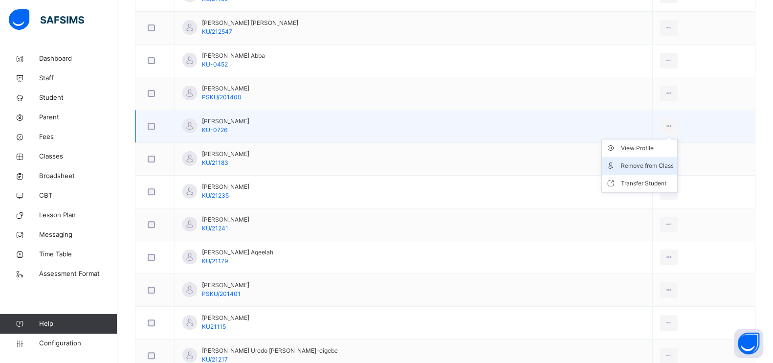
click at [621, 161] on div "Remove from Class" at bounding box center [647, 166] width 53 height 10
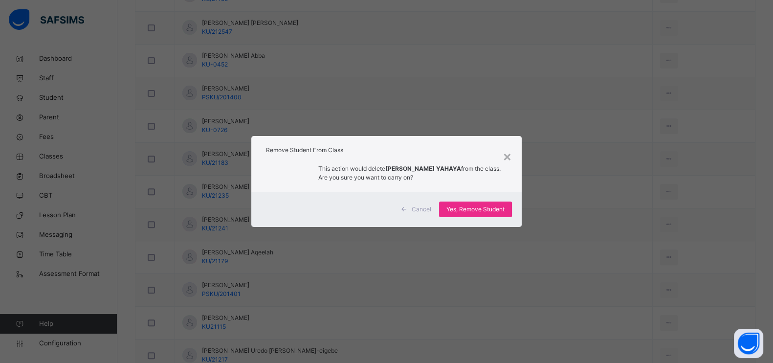
drag, startPoint x: 449, startPoint y: 209, endPoint x: 486, endPoint y: 182, distance: 45.5
click at [449, 209] on span "Yes, Remove Student" at bounding box center [476, 209] width 58 height 9
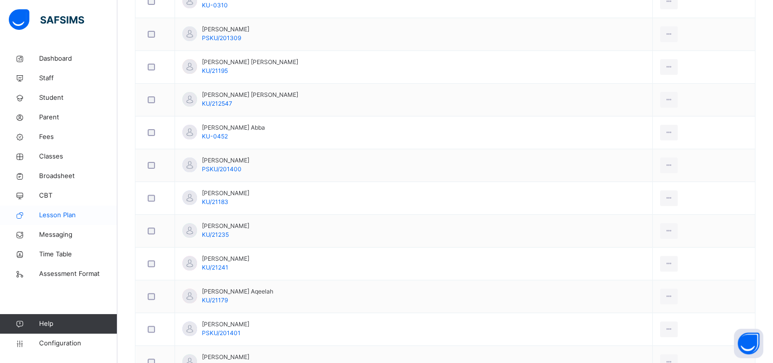
scroll to position [122, 0]
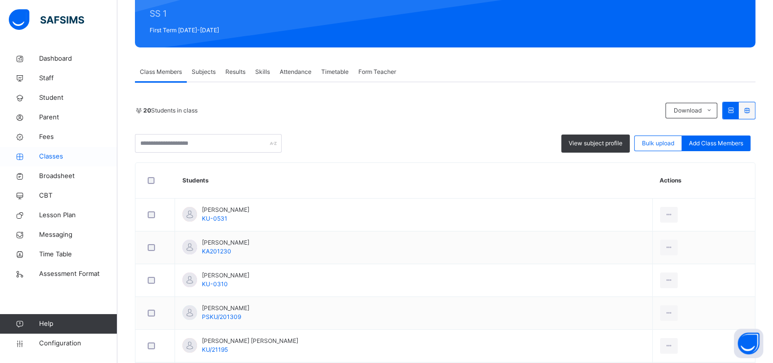
click at [52, 157] on span "Classes" at bounding box center [78, 157] width 78 height 10
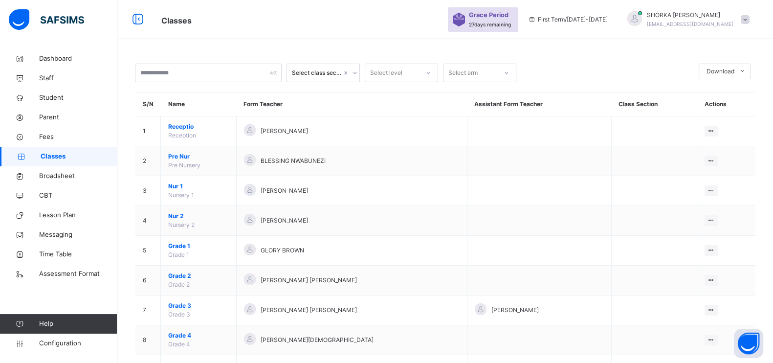
scroll to position [367, 0]
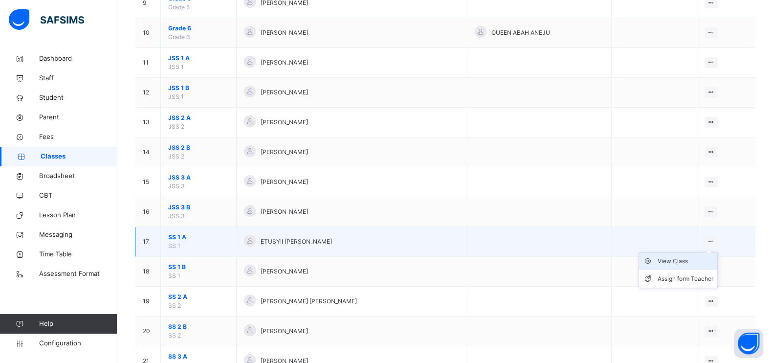
click at [685, 257] on div "View Class" at bounding box center [686, 261] width 56 height 10
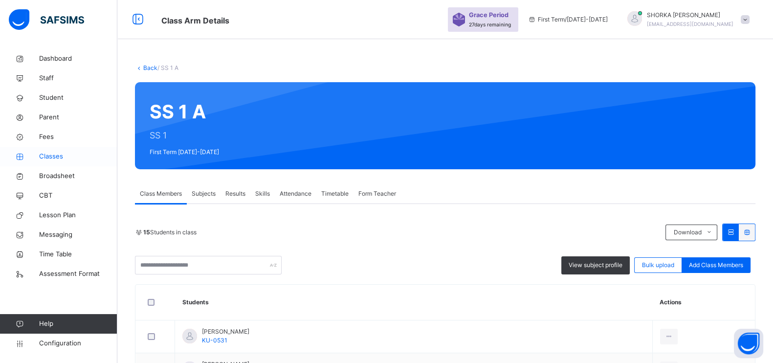
click at [55, 156] on span "Classes" at bounding box center [78, 157] width 78 height 10
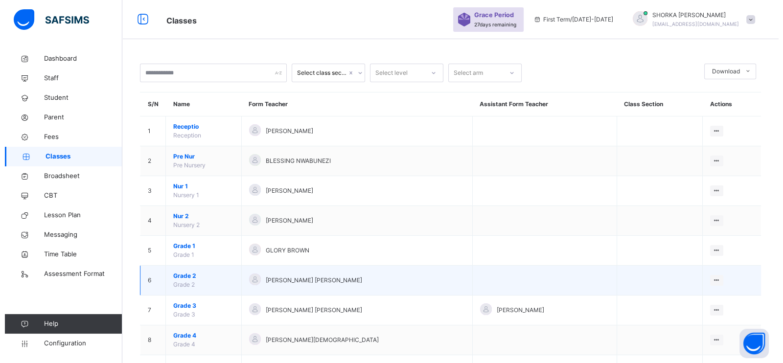
scroll to position [183, 0]
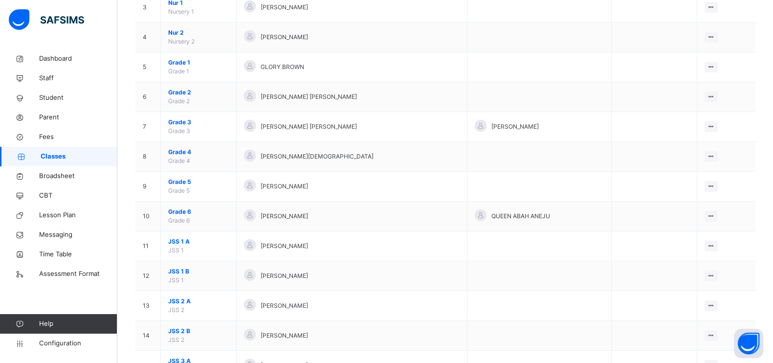
click at [0, 0] on div "Assign form Teacher" at bounding box center [0, 0] width 0 height 0
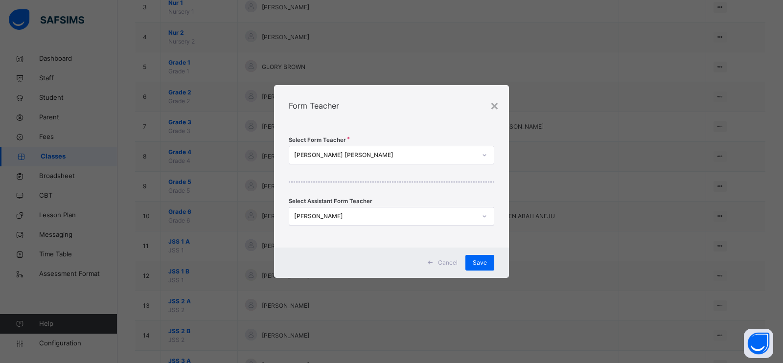
click at [476, 157] on div at bounding box center [484, 155] width 17 height 16
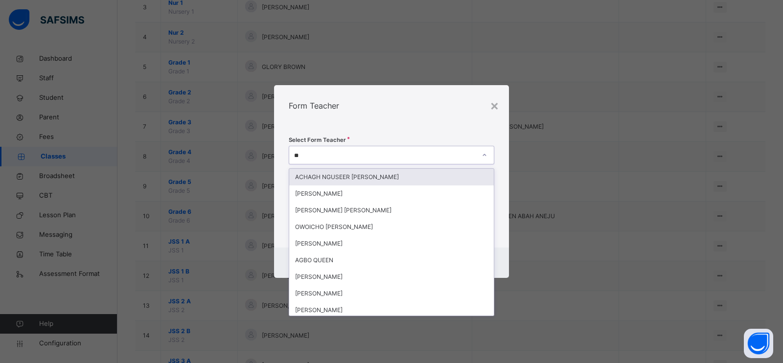
type input "*"
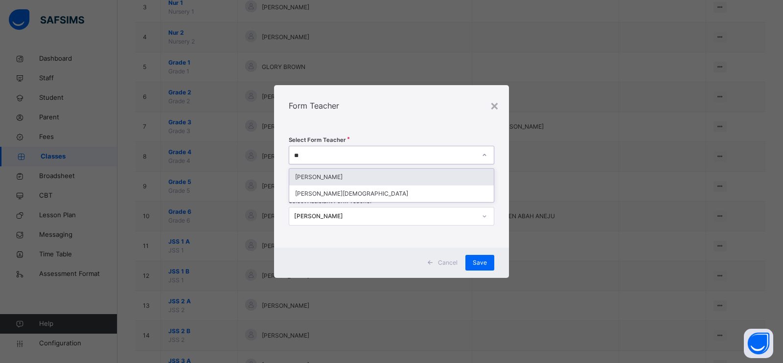
scroll to position [0, 0]
type input "***"
click at [356, 179] on div "[PERSON_NAME][DEMOGRAPHIC_DATA]" at bounding box center [391, 177] width 204 height 17
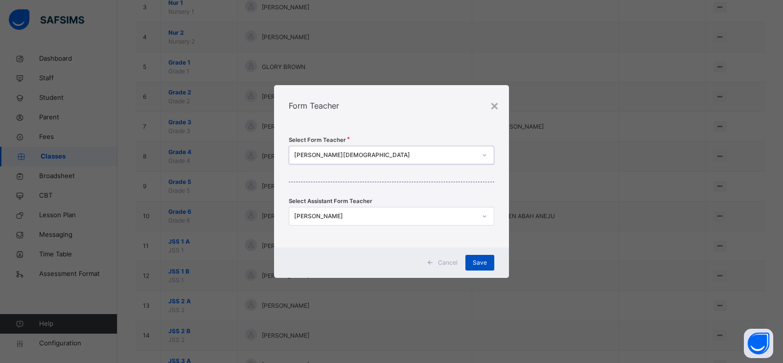
click at [483, 262] on span "Save" at bounding box center [480, 262] width 14 height 9
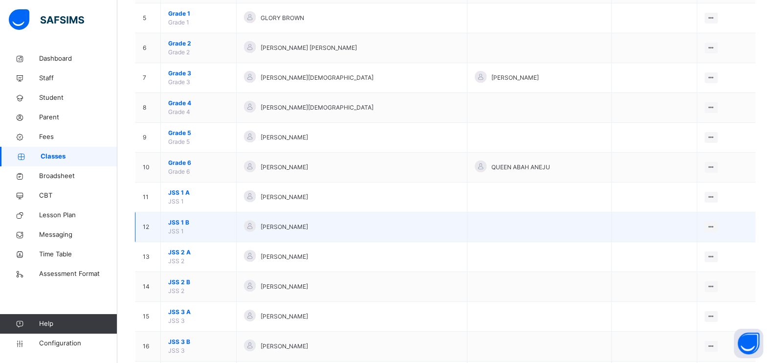
scroll to position [244, 0]
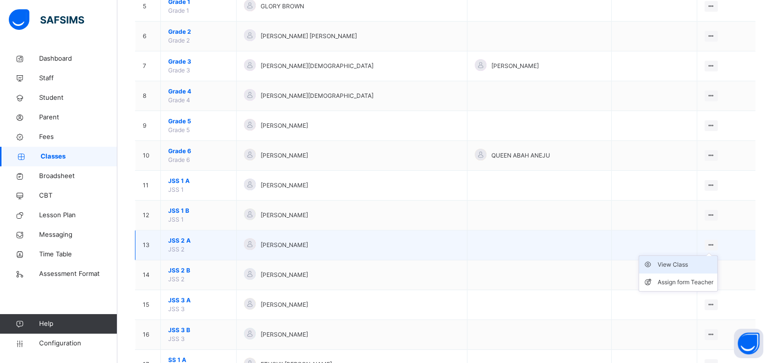
click at [688, 263] on div "View Class" at bounding box center [686, 265] width 56 height 10
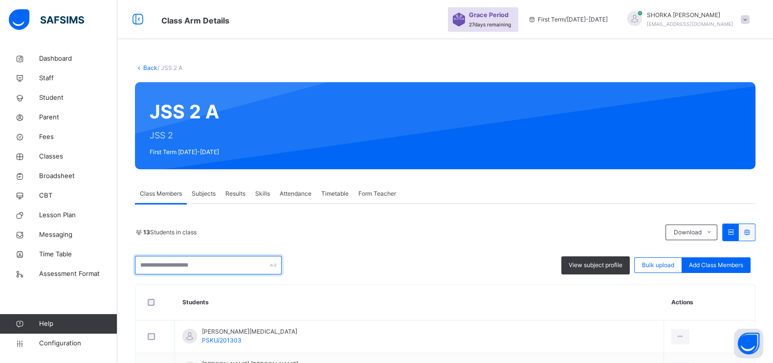
click at [213, 270] on input "text" at bounding box center [208, 265] width 147 height 19
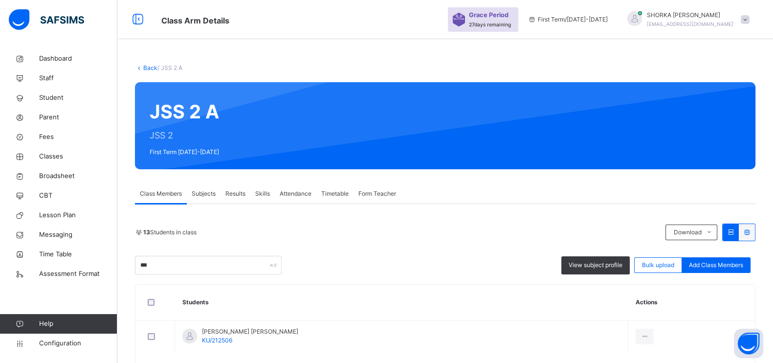
click at [384, 263] on div "*** View subject profile Bulk upload Add Class Members" at bounding box center [445, 265] width 621 height 19
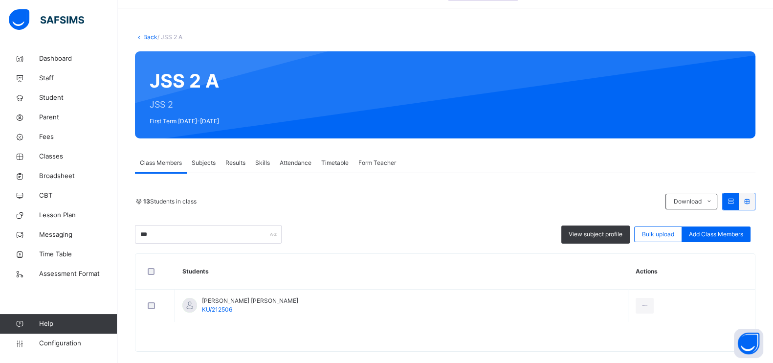
scroll to position [44, 0]
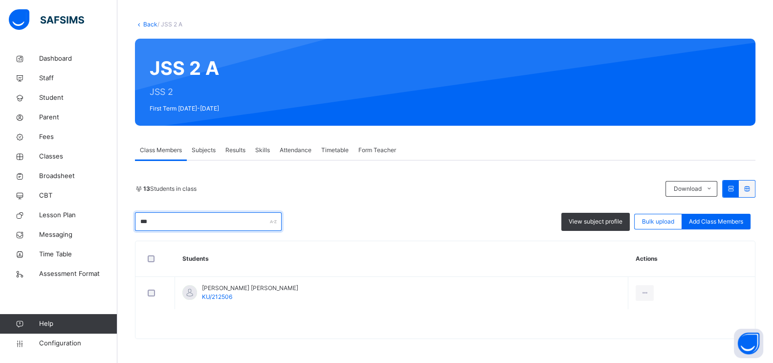
click at [222, 225] on input "***" at bounding box center [208, 221] width 147 height 19
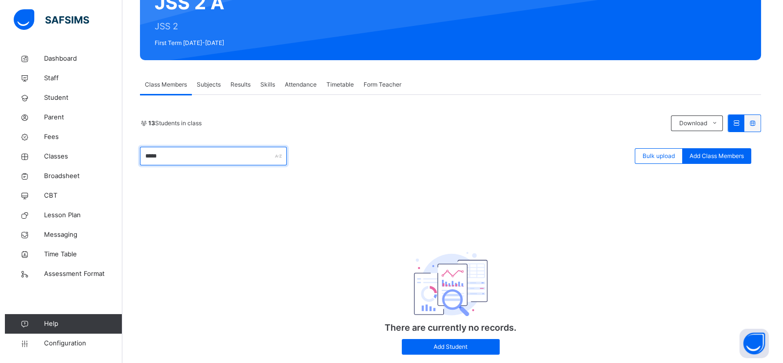
scroll to position [136, 0]
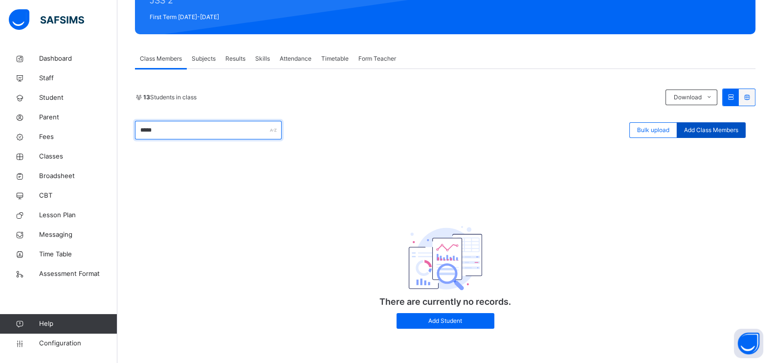
type input "*****"
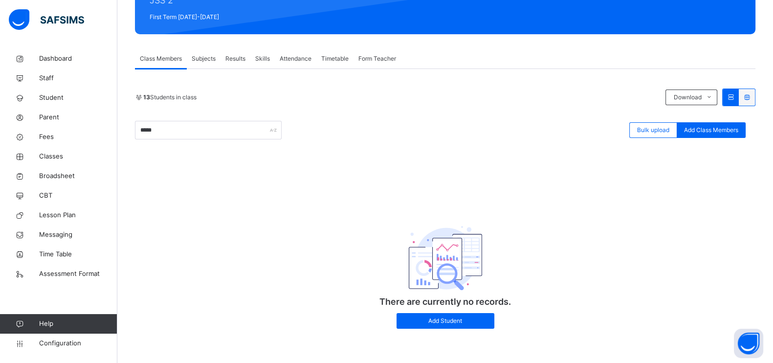
click at [726, 131] on span "Add Class Members" at bounding box center [711, 130] width 54 height 9
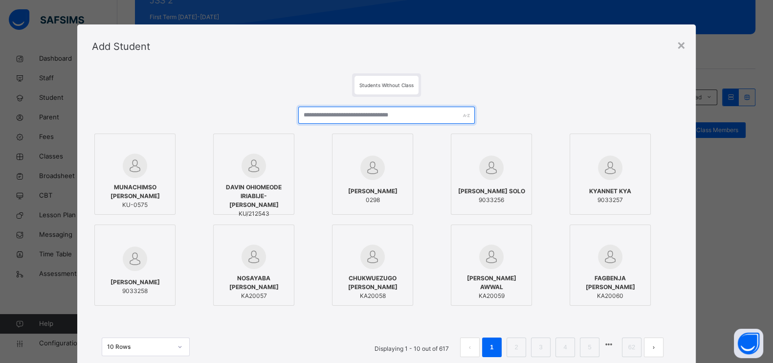
click at [385, 118] on input "text" at bounding box center [386, 115] width 177 height 17
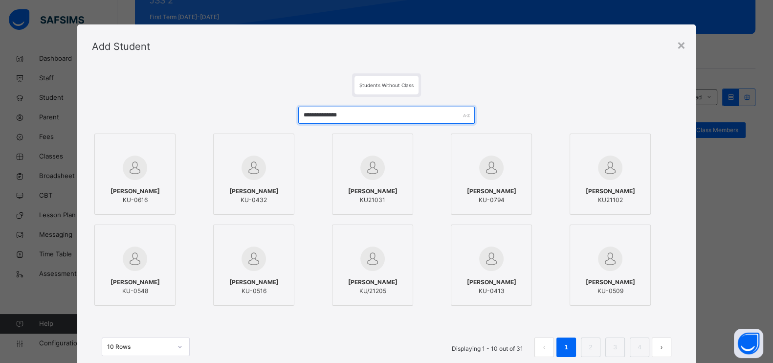
type input "**********"
click at [257, 189] on span "[PERSON_NAME]" at bounding box center [253, 191] width 49 height 9
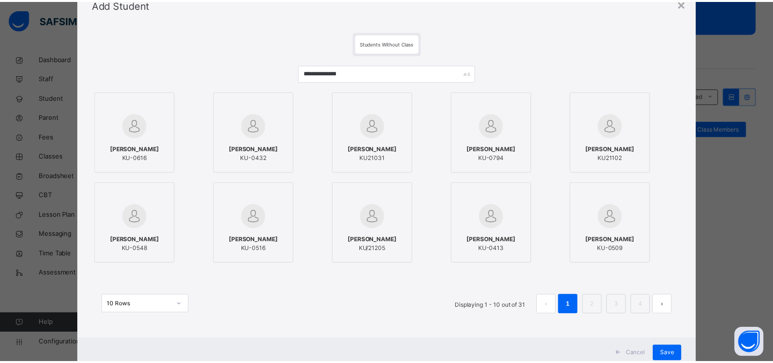
scroll to position [73, 0]
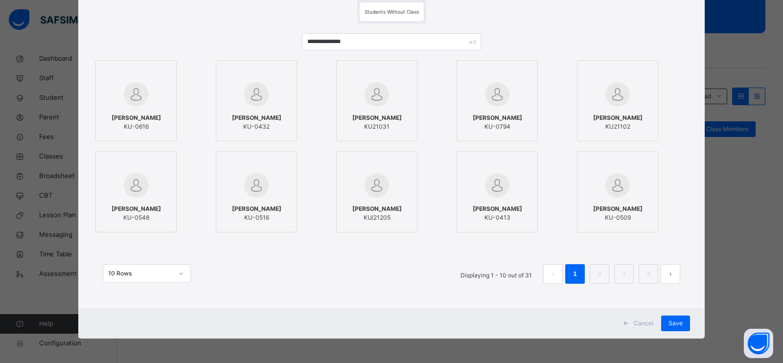
drag, startPoint x: 665, startPoint y: 322, endPoint x: 536, endPoint y: 310, distance: 129.7
click at [665, 322] on div "Save" at bounding box center [675, 324] width 29 height 16
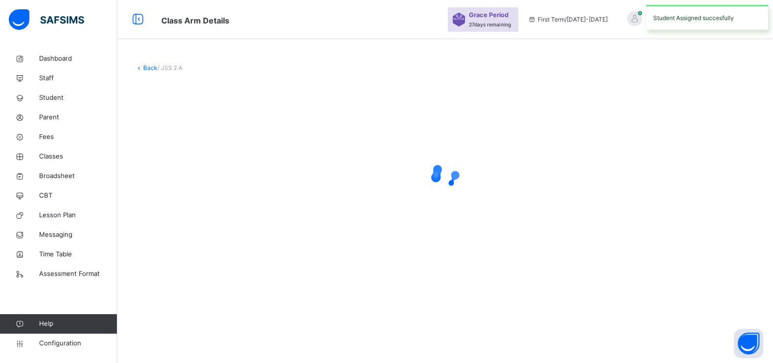
scroll to position [0, 0]
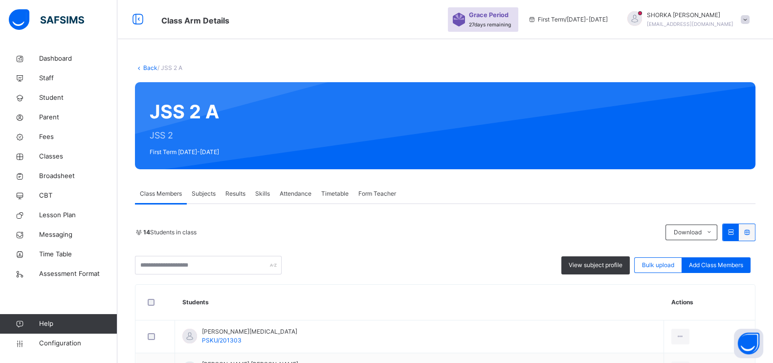
click at [377, 193] on span "Form Teacher" at bounding box center [378, 193] width 38 height 9
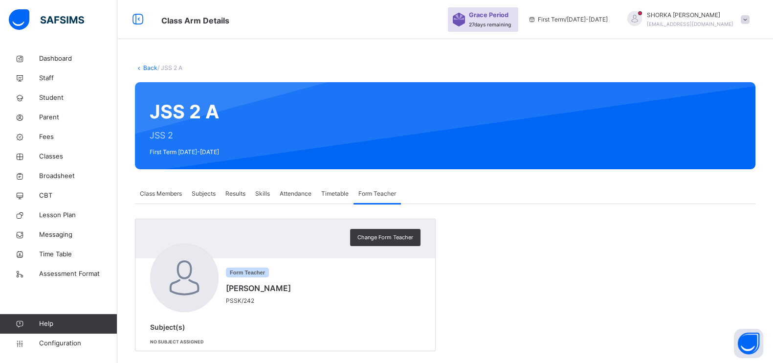
click at [210, 193] on span "Subjects" at bounding box center [204, 193] width 24 height 9
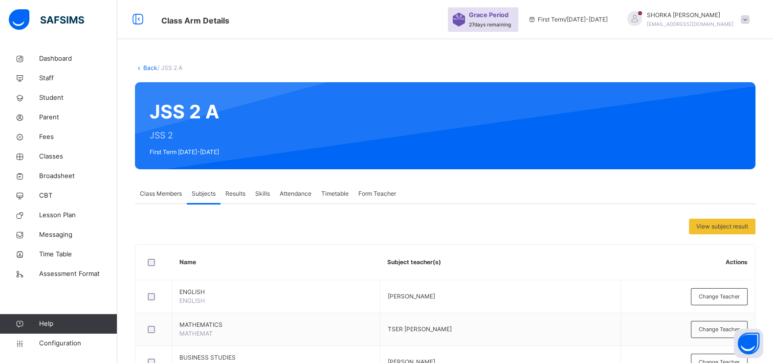
click at [206, 189] on span "Subjects" at bounding box center [204, 193] width 24 height 9
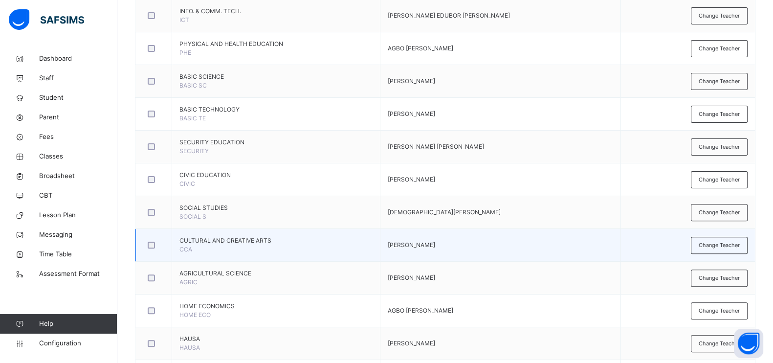
scroll to position [440, 0]
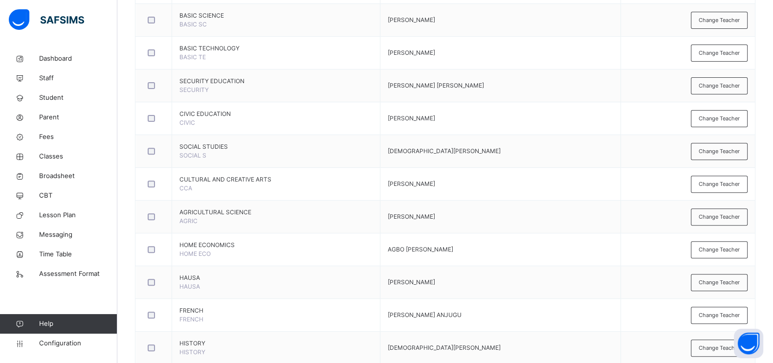
click at [716, 215] on span "Change Teacher" at bounding box center [719, 217] width 41 height 8
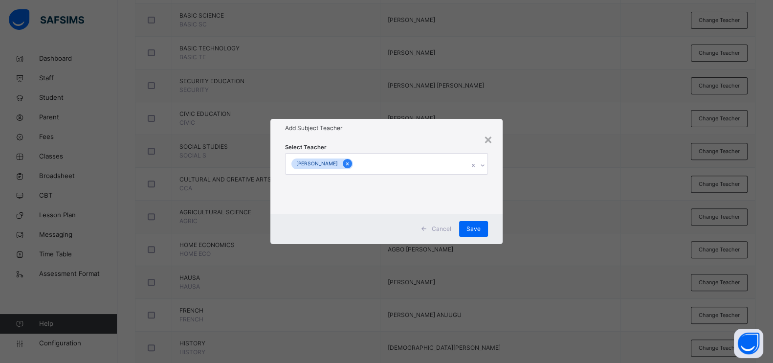
click at [350, 162] on icon at bounding box center [347, 163] width 5 height 7
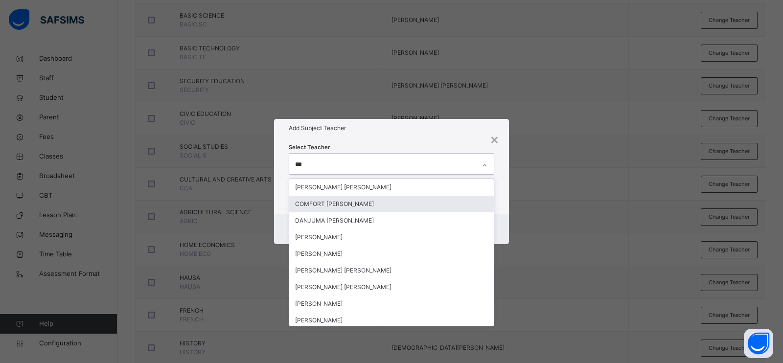
type input "****"
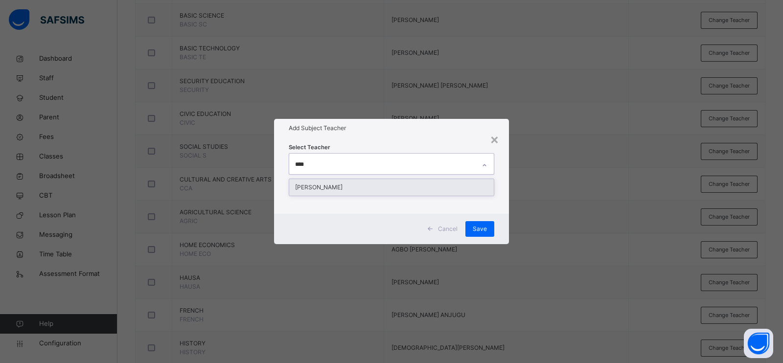
click at [376, 189] on div "[PERSON_NAME]" at bounding box center [391, 187] width 204 height 17
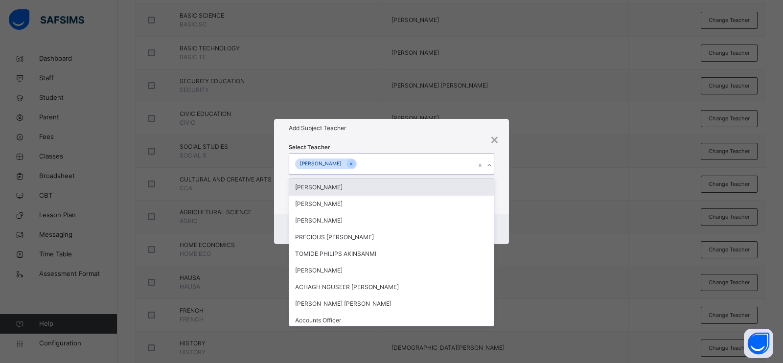
drag, startPoint x: 447, startPoint y: 141, endPoint x: 458, endPoint y: 160, distance: 22.0
click at [447, 141] on div "Select Teacher option [PERSON_NAME], selected. option [PERSON_NAME] focused, 1 …" at bounding box center [391, 175] width 235 height 76
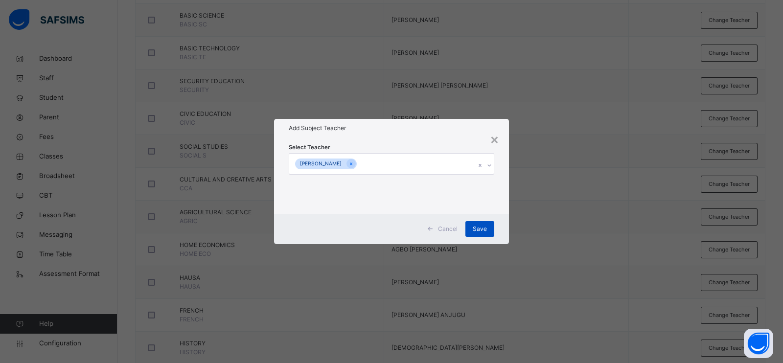
click at [479, 226] on span "Save" at bounding box center [480, 229] width 14 height 9
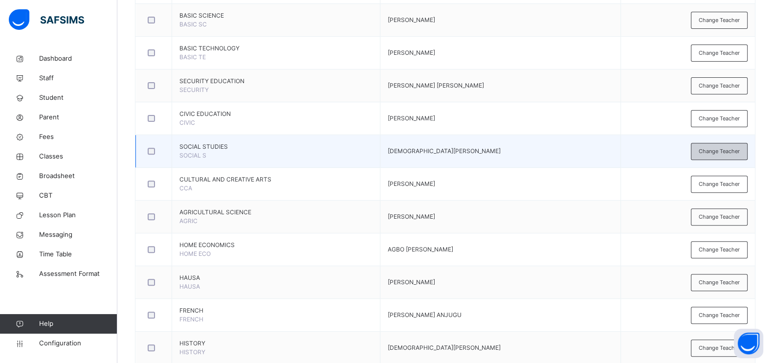
click at [722, 152] on span "Change Teacher" at bounding box center [719, 151] width 41 height 8
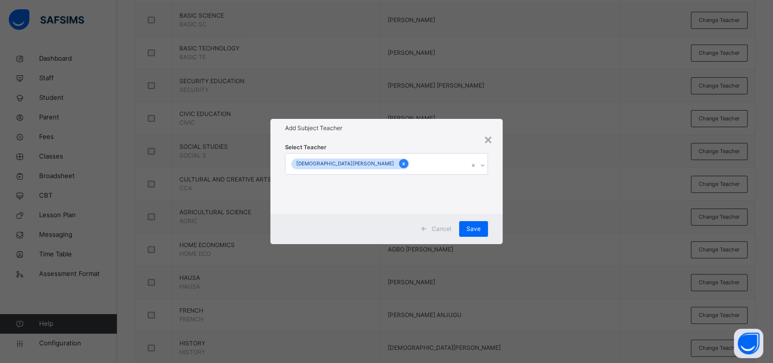
click at [401, 160] on icon at bounding box center [403, 163] width 5 height 7
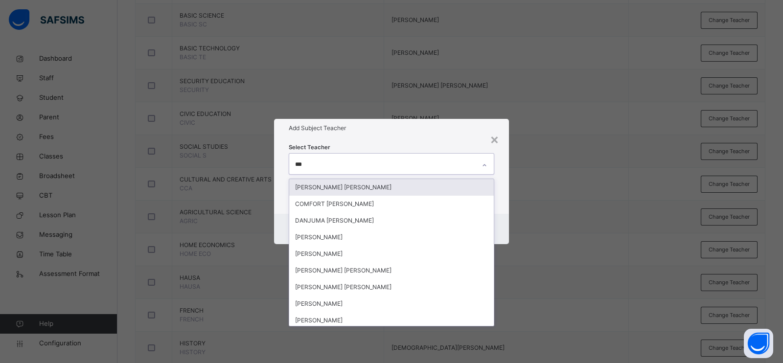
type input "****"
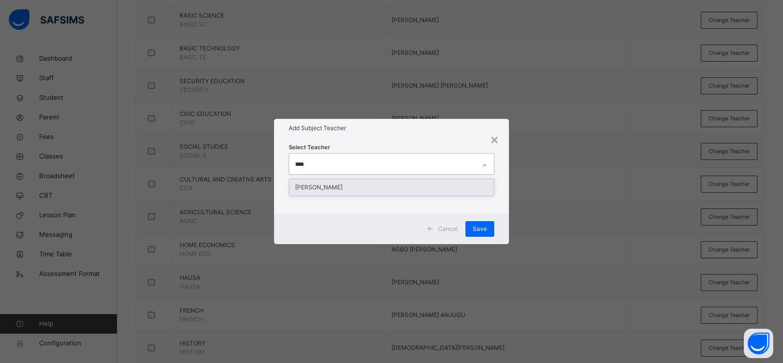
drag, startPoint x: 358, startPoint y: 184, endPoint x: 510, endPoint y: 221, distance: 156.6
click at [358, 184] on div "[PERSON_NAME]" at bounding box center [391, 187] width 204 height 17
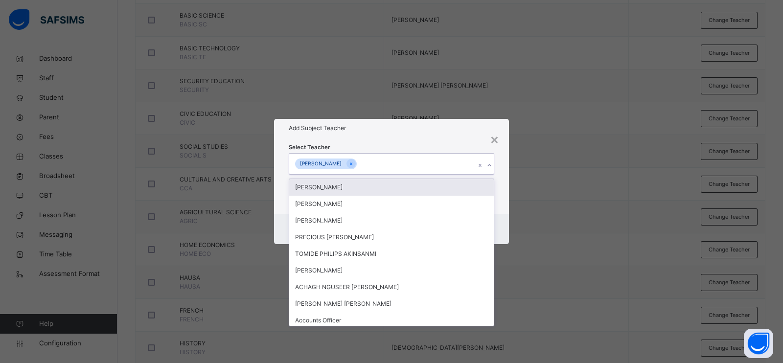
click at [423, 131] on h1 "Add Subject Teacher" at bounding box center [391, 128] width 205 height 9
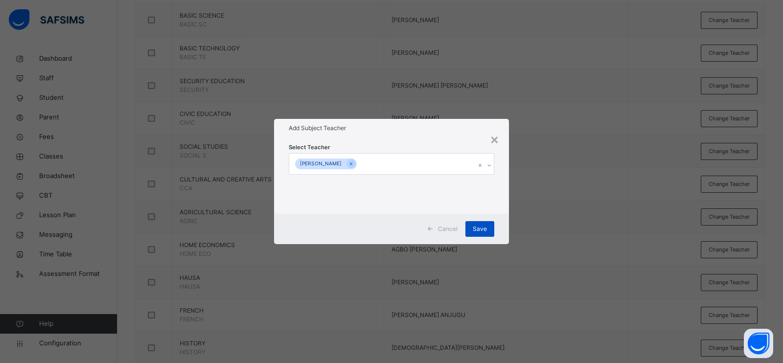
click at [479, 226] on span "Save" at bounding box center [480, 229] width 14 height 9
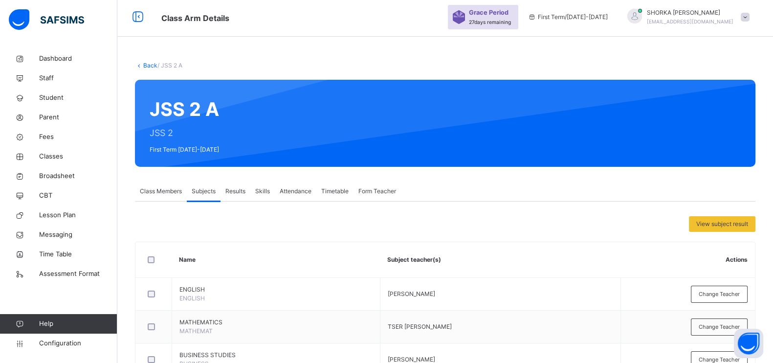
scroll to position [0, 0]
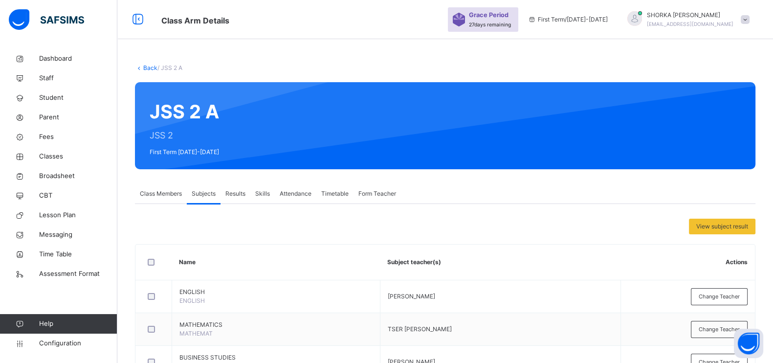
click at [159, 190] on span "Class Members" at bounding box center [161, 193] width 42 height 9
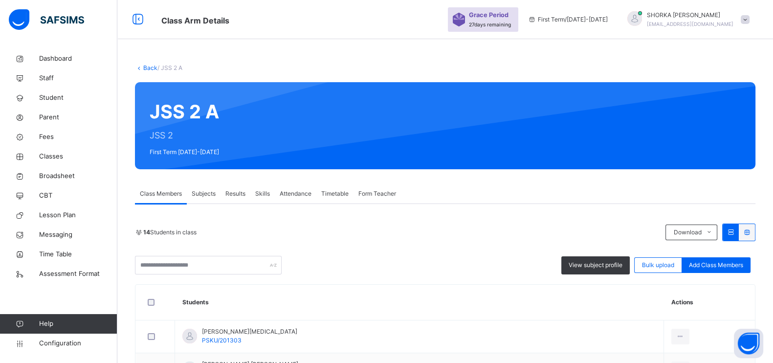
click at [207, 190] on span "Subjects" at bounding box center [204, 193] width 24 height 9
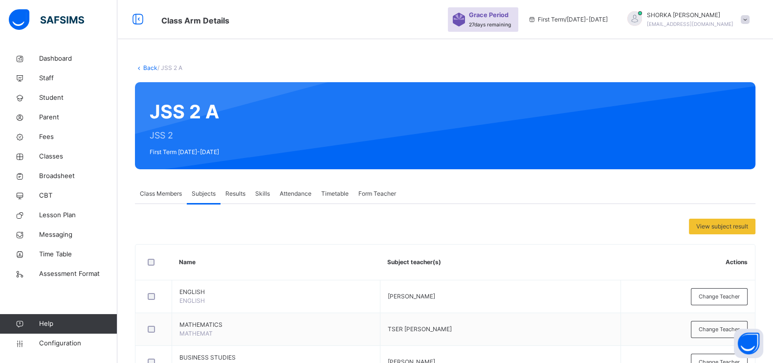
click at [207, 190] on span "Subjects" at bounding box center [204, 193] width 24 height 9
click at [152, 195] on span "Class Members" at bounding box center [161, 193] width 42 height 9
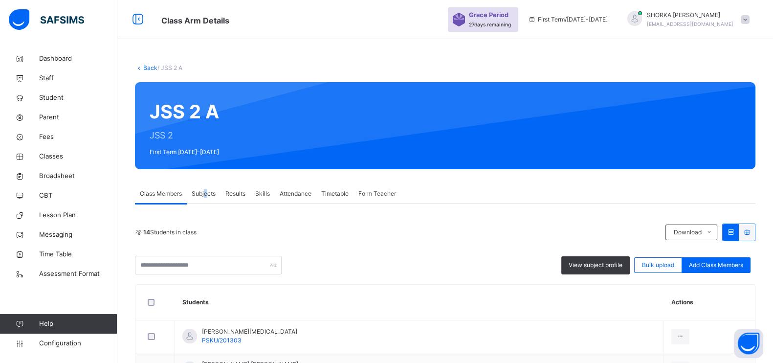
click at [206, 198] on div "Subjects" at bounding box center [204, 194] width 34 height 20
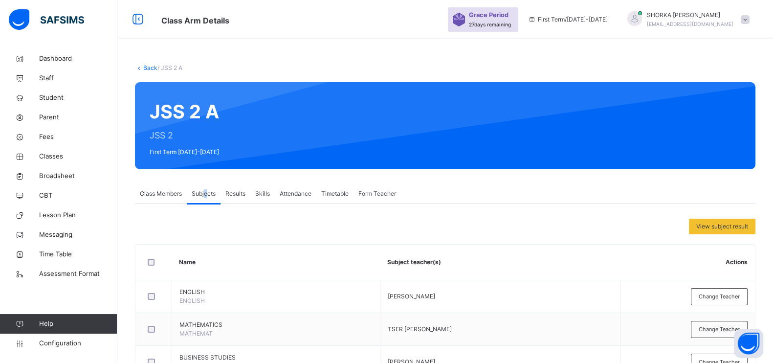
click at [206, 198] on span "Subjects" at bounding box center [204, 193] width 24 height 9
click at [136, 195] on div "Class Members" at bounding box center [161, 194] width 52 height 20
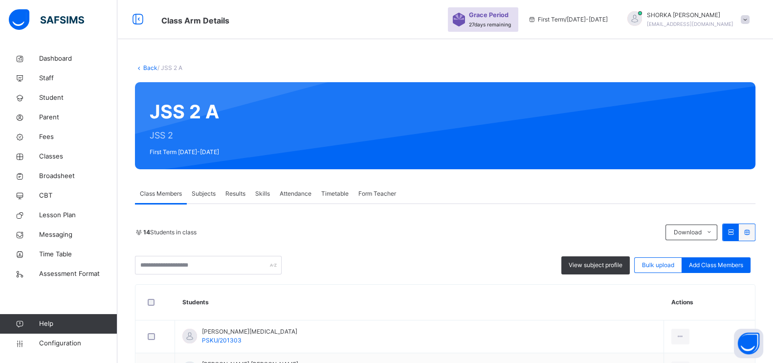
click at [212, 193] on span "Subjects" at bounding box center [204, 193] width 24 height 9
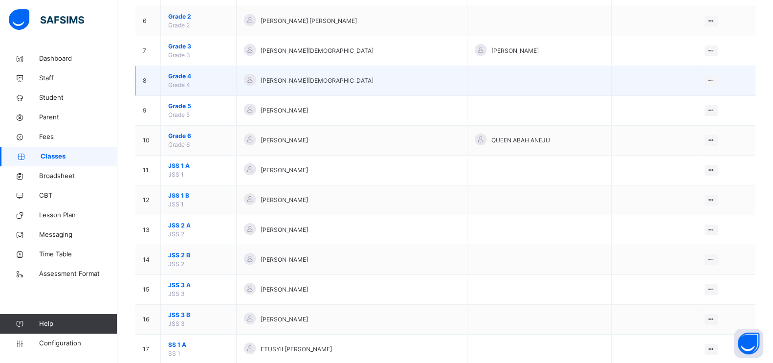
scroll to position [244, 0]
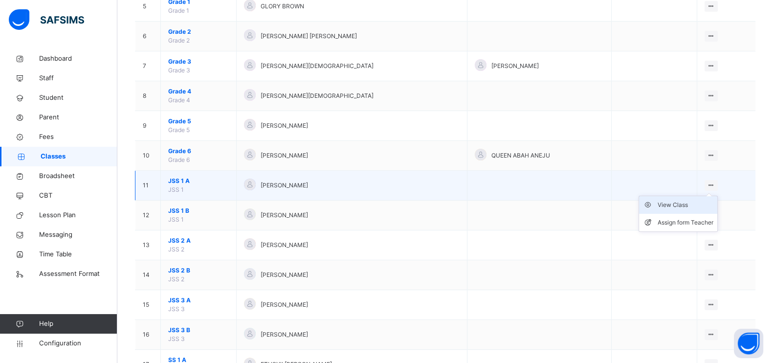
click at [692, 206] on div "View Class" at bounding box center [686, 205] width 56 height 10
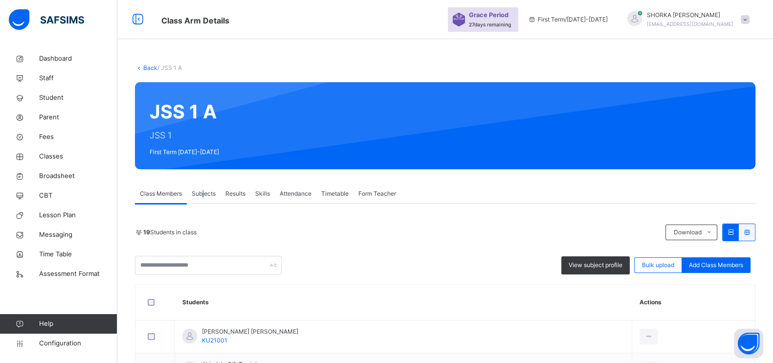
click at [204, 193] on span "Subjects" at bounding box center [204, 193] width 24 height 9
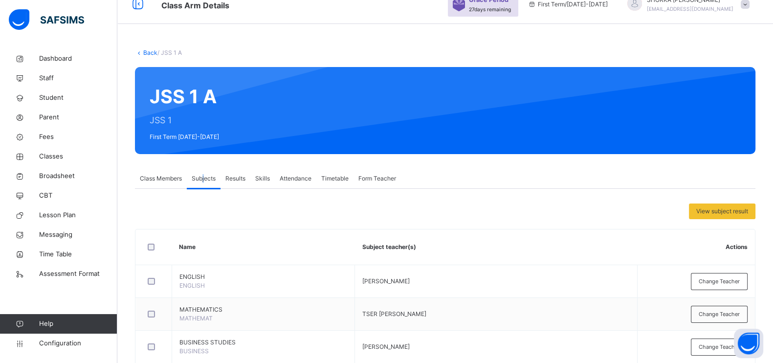
scroll to position [8, 0]
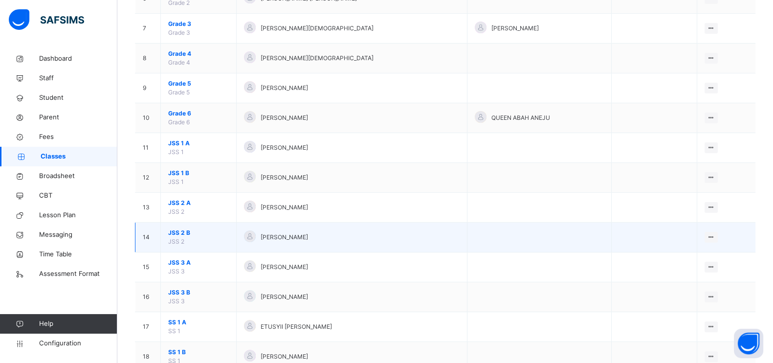
scroll to position [306, 0]
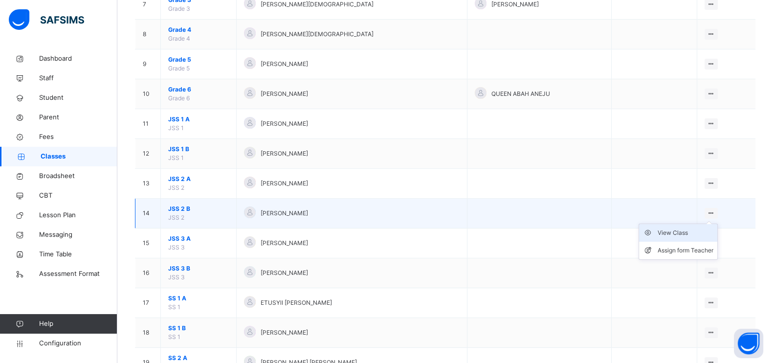
click at [684, 228] on div "View Class" at bounding box center [686, 233] width 56 height 10
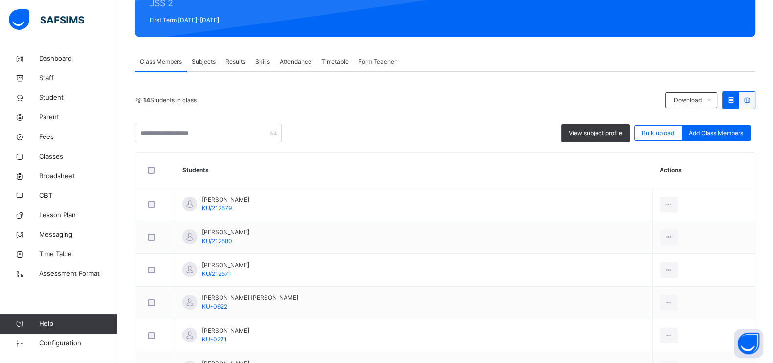
scroll to position [122, 0]
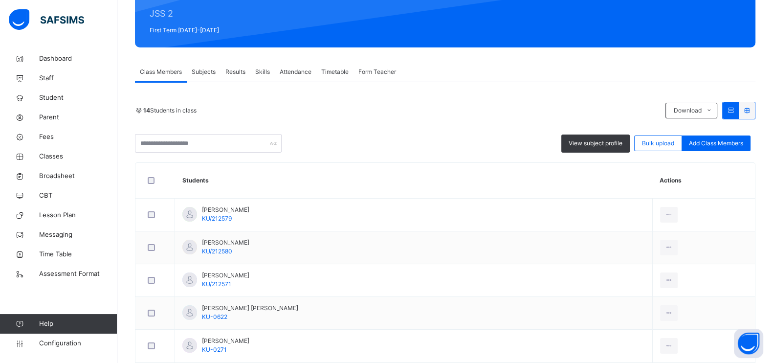
click at [213, 72] on span "Subjects" at bounding box center [204, 72] width 24 height 9
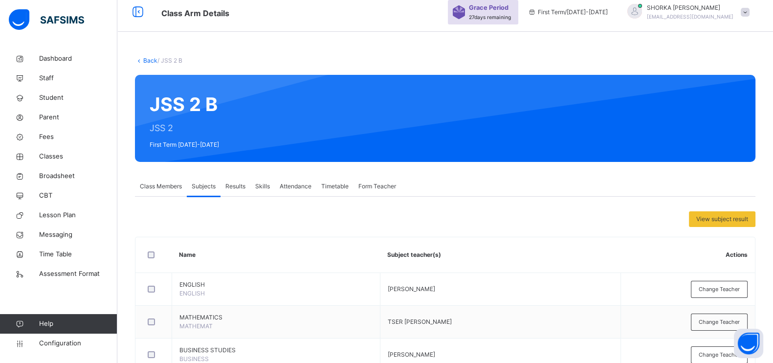
scroll to position [0, 0]
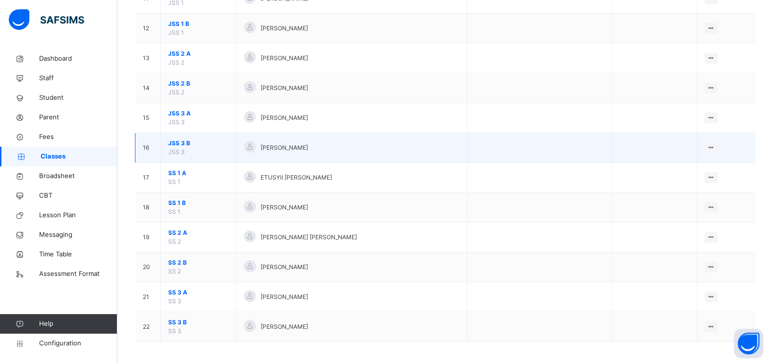
scroll to position [432, 0]
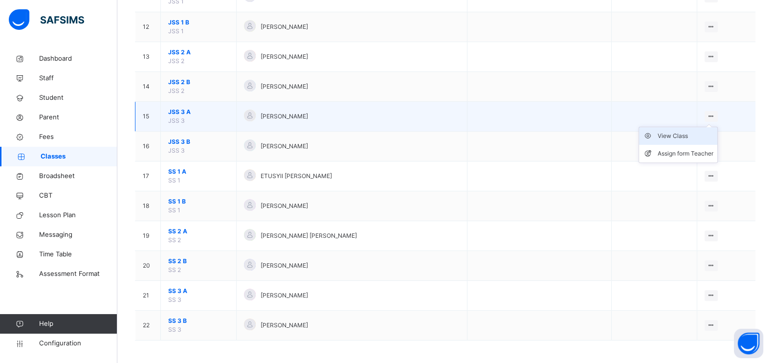
click at [697, 132] on div "View Class" at bounding box center [686, 136] width 56 height 10
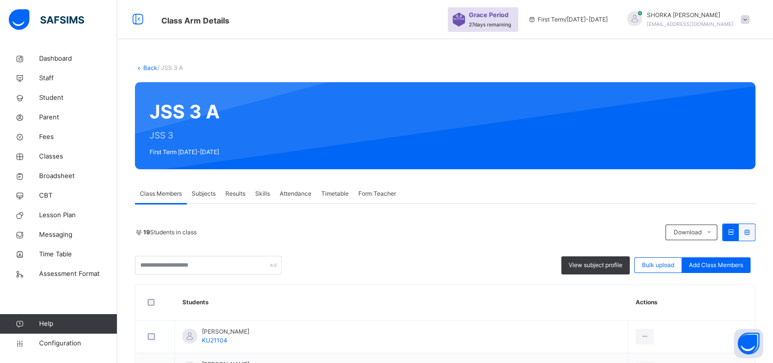
click at [208, 193] on span "Subjects" at bounding box center [204, 193] width 24 height 9
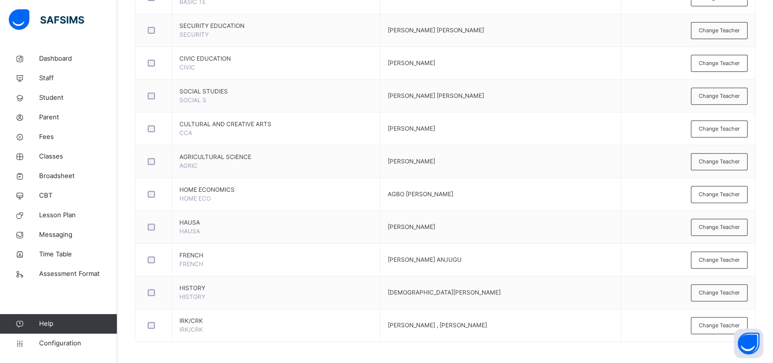
scroll to position [497, 0]
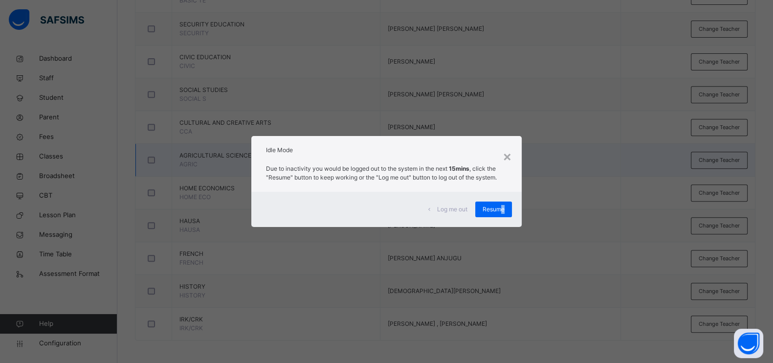
drag, startPoint x: 505, startPoint y: 209, endPoint x: 195, endPoint y: 147, distance: 316.3
click at [504, 209] on span "Resume" at bounding box center [494, 209] width 22 height 9
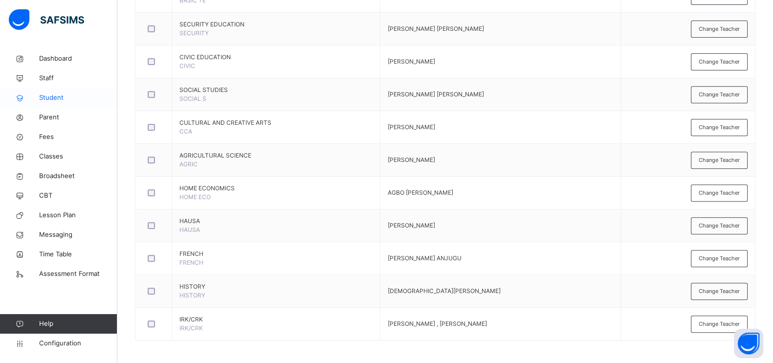
click at [63, 100] on span "Student" at bounding box center [78, 98] width 78 height 10
click at [63, 115] on span "Parent" at bounding box center [78, 118] width 78 height 10
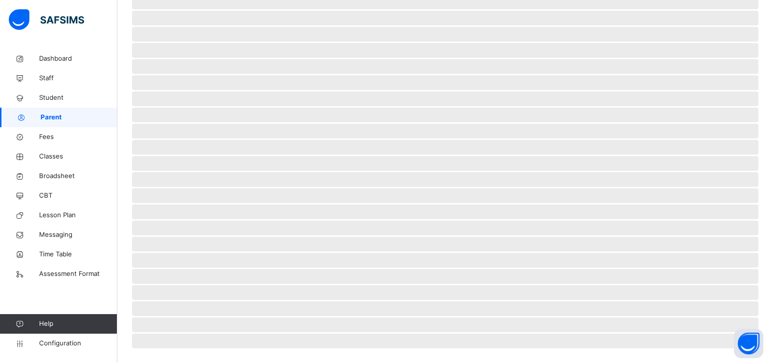
scroll to position [188, 0]
click at [58, 82] on span "Staff" at bounding box center [78, 78] width 78 height 10
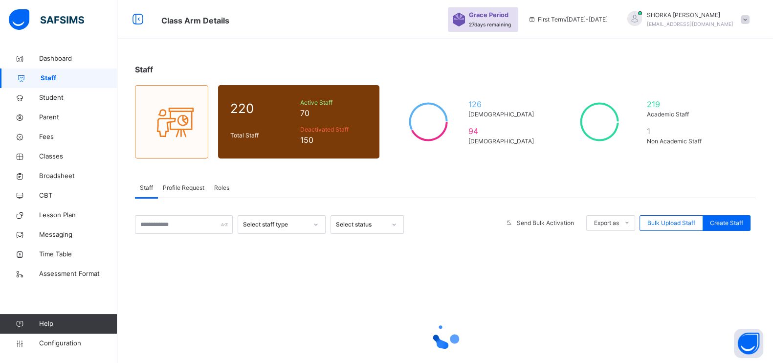
scroll to position [80, 0]
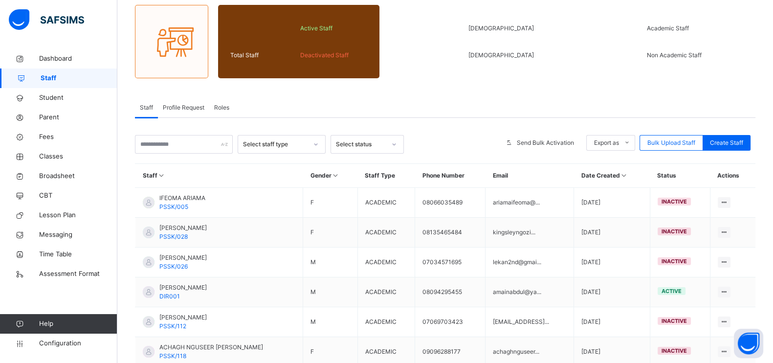
click at [620, 173] on icon at bounding box center [624, 175] width 8 height 7
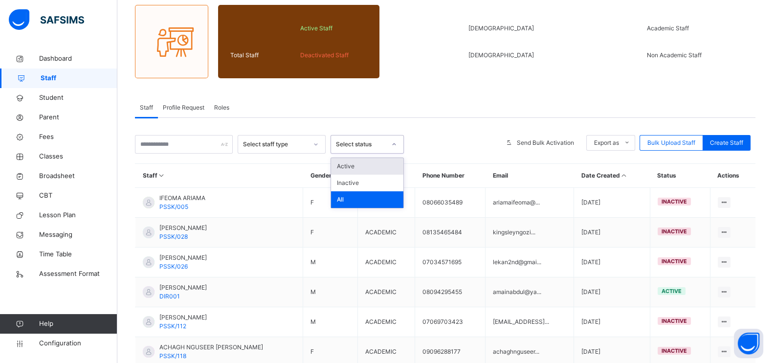
click at [399, 141] on div at bounding box center [394, 144] width 17 height 16
click at [364, 165] on div "Active" at bounding box center [367, 166] width 72 height 17
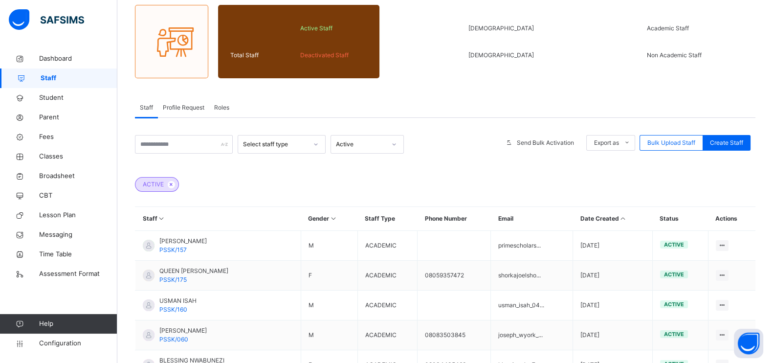
click at [626, 220] on icon at bounding box center [623, 218] width 8 height 7
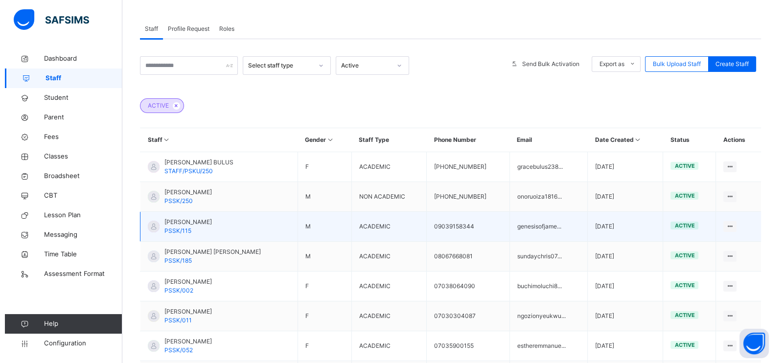
scroll to position [141, 0]
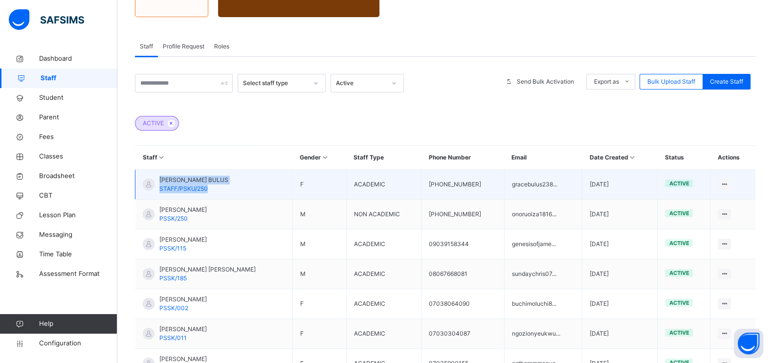
drag, startPoint x: 218, startPoint y: 187, endPoint x: 159, endPoint y: 171, distance: 61.4
click at [159, 171] on td "[PERSON_NAME] BULUS STAFF/PSKU/250" at bounding box center [215, 185] width 158 height 30
copy div "[PERSON_NAME] BULUS STAFF/PSKU/250"
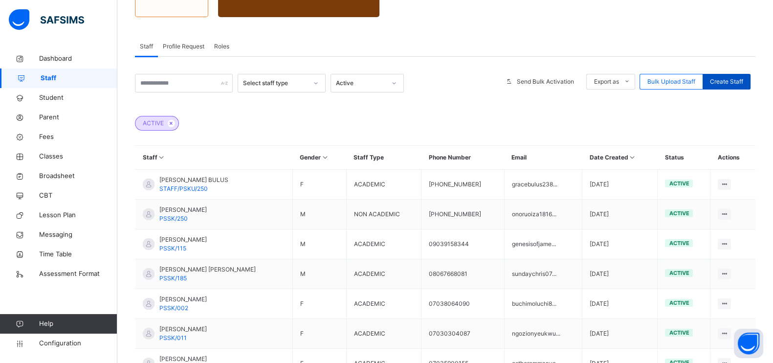
click at [735, 82] on span "Create Staff" at bounding box center [726, 81] width 33 height 9
select select "**"
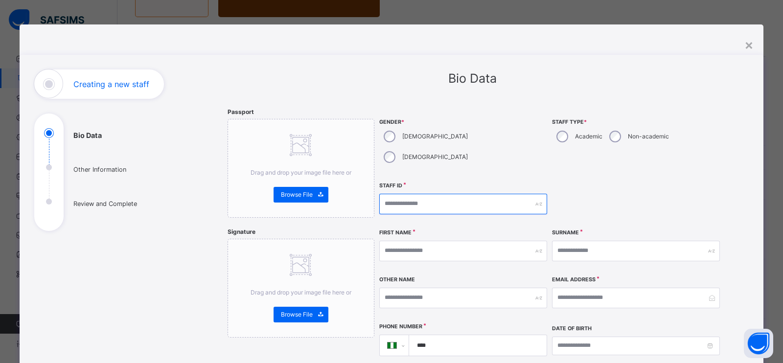
click at [432, 194] on input "text" at bounding box center [463, 204] width 168 height 21
paste input "**********"
drag, startPoint x: 451, startPoint y: 182, endPoint x: 306, endPoint y: 174, distance: 145.0
click at [433, 194] on input "**********" at bounding box center [463, 204] width 168 height 21
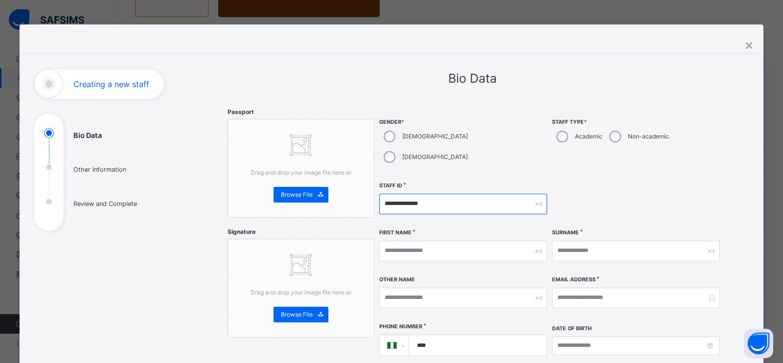
type input "**********"
click at [418, 147] on div "[DEMOGRAPHIC_DATA]" at bounding box center [424, 157] width 91 height 21
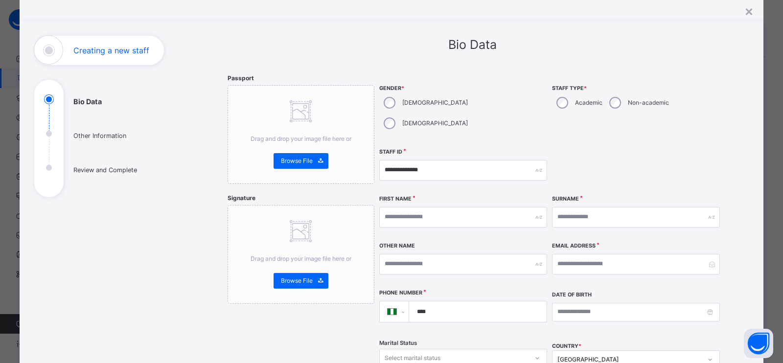
scroll to position [61, 0]
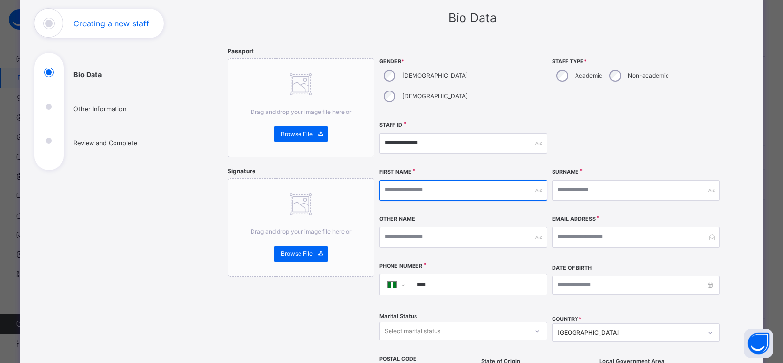
click at [487, 180] on input "text" at bounding box center [463, 190] width 168 height 21
click at [423, 180] on input "text" at bounding box center [463, 190] width 168 height 21
type input "*****"
click at [582, 180] on input "text" at bounding box center [636, 190] width 168 height 21
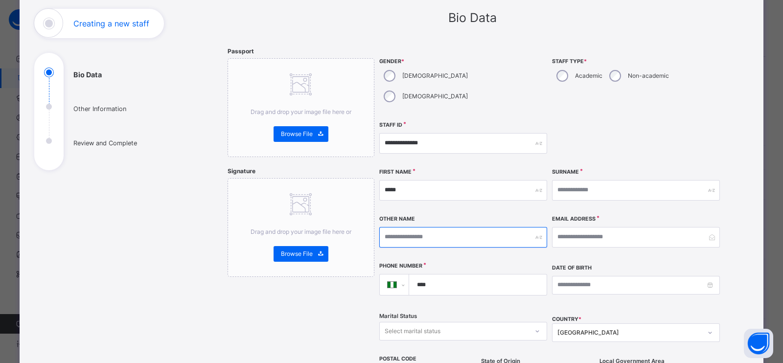
click at [421, 227] on input "text" at bounding box center [463, 237] width 168 height 21
type input "*********"
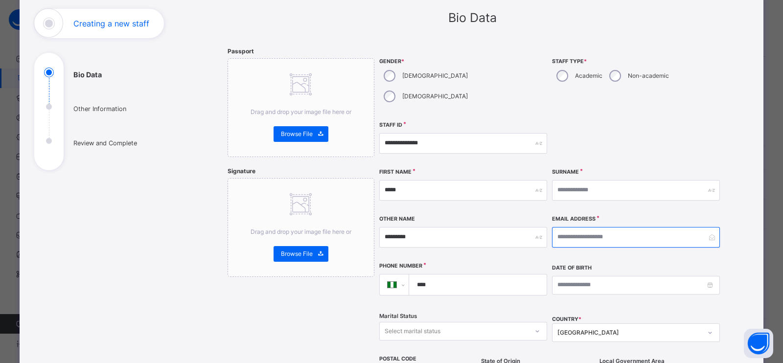
click at [562, 227] on input "email" at bounding box center [636, 237] width 168 height 21
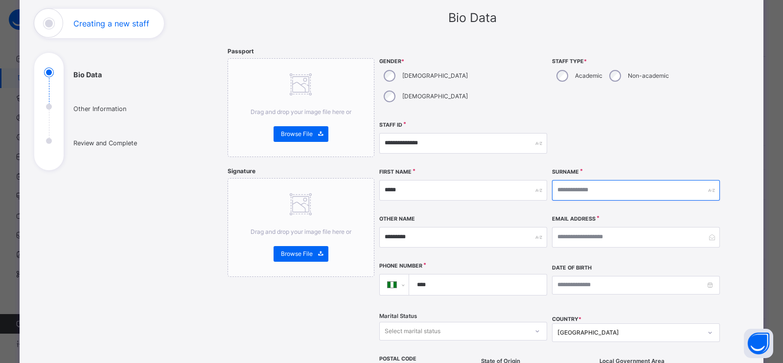
click at [575, 180] on input "text" at bounding box center [636, 190] width 168 height 21
type input "*******"
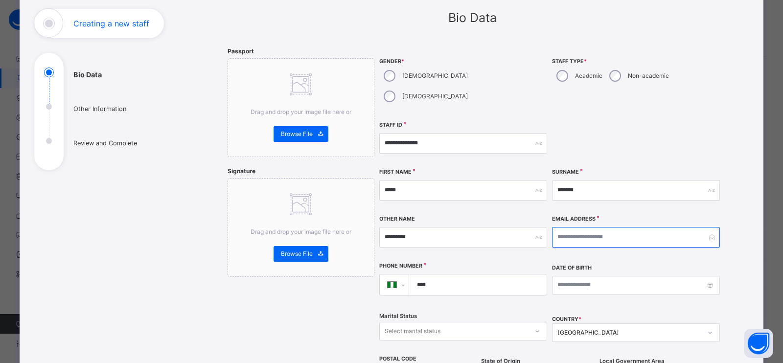
click at [573, 227] on input "email" at bounding box center [636, 237] width 168 height 21
paste input "**********"
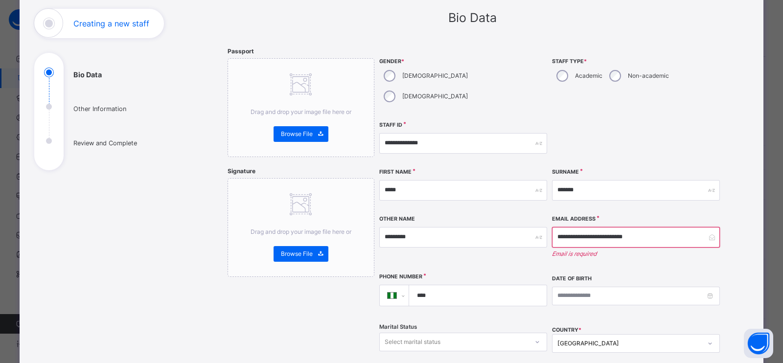
click at [629, 244] on div "**********" at bounding box center [636, 242] width 168 height 53
click at [644, 227] on input "**********" at bounding box center [636, 237] width 168 height 21
click at [619, 249] on div "**********" at bounding box center [550, 228] width 342 height 362
click at [509, 247] on div "Other Name *********" at bounding box center [463, 242] width 168 height 53
click at [631, 227] on input "**********" at bounding box center [636, 237] width 168 height 21
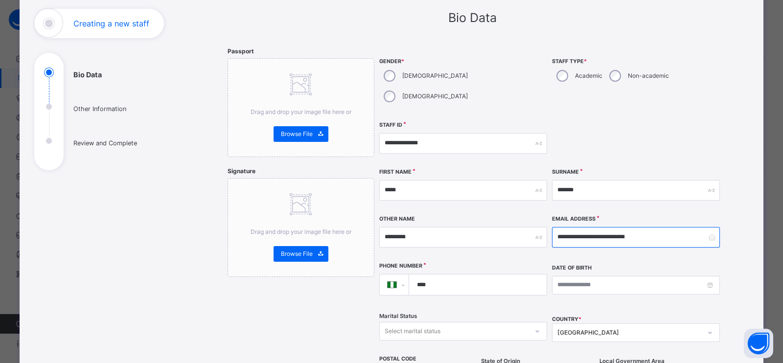
type input "**********"
click at [431, 274] on input "****" at bounding box center [476, 284] width 130 height 21
paste input "**********"
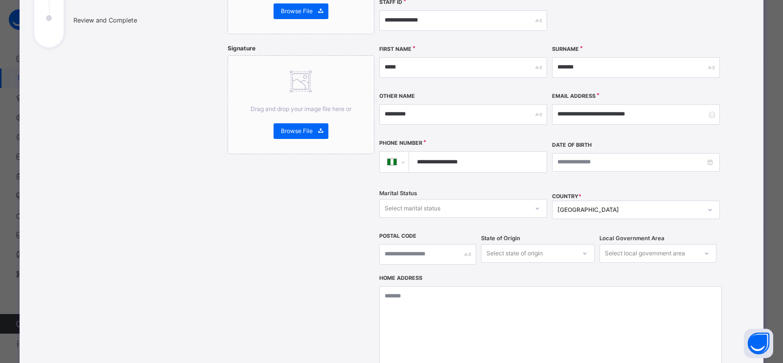
type input "**********"
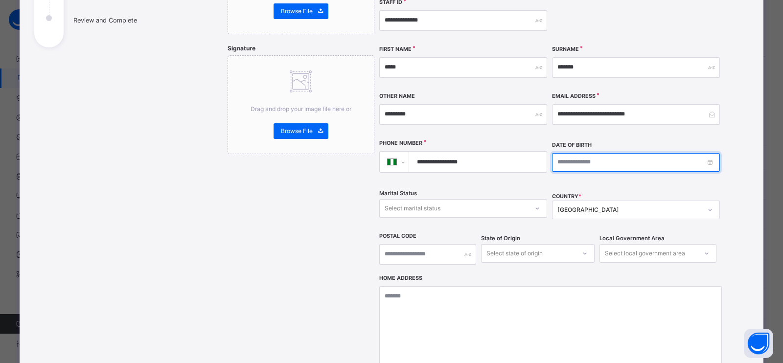
click at [583, 153] on input at bounding box center [636, 162] width 168 height 19
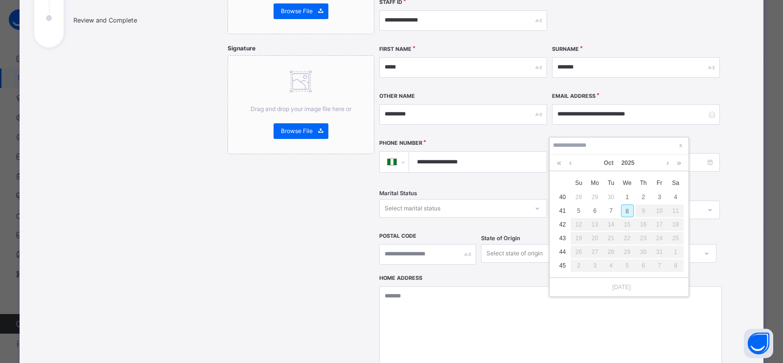
click at [563, 211] on td "41" at bounding box center [562, 211] width 16 height 14
click at [623, 196] on div "1" at bounding box center [627, 197] width 13 height 13
type input "**********"
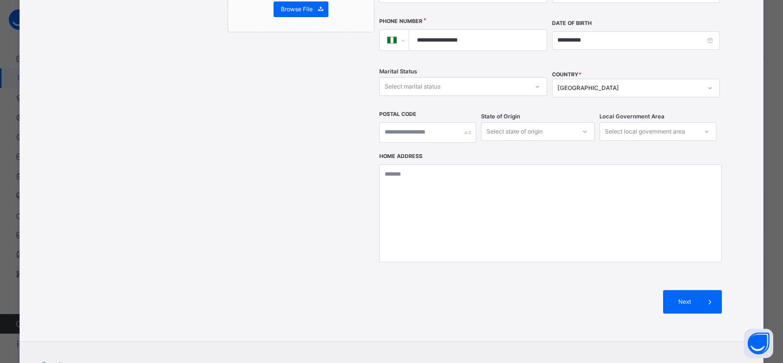
scroll to position [306, 0]
click at [700, 290] on span at bounding box center [709, 301] width 23 height 23
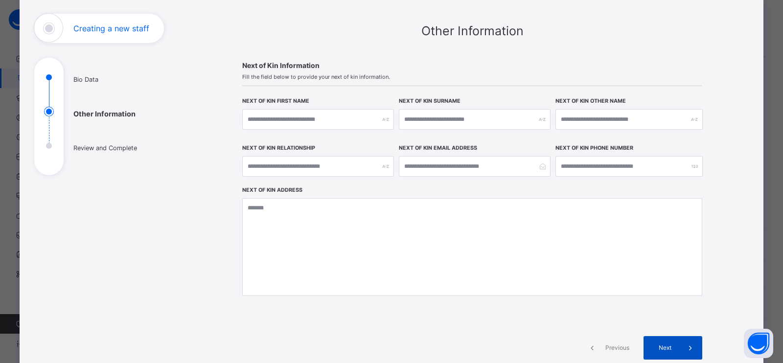
scroll to position [158, 0]
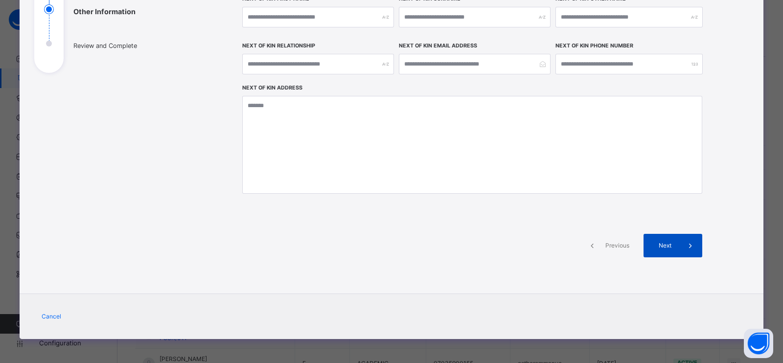
click at [662, 245] on span "Next" at bounding box center [665, 245] width 28 height 9
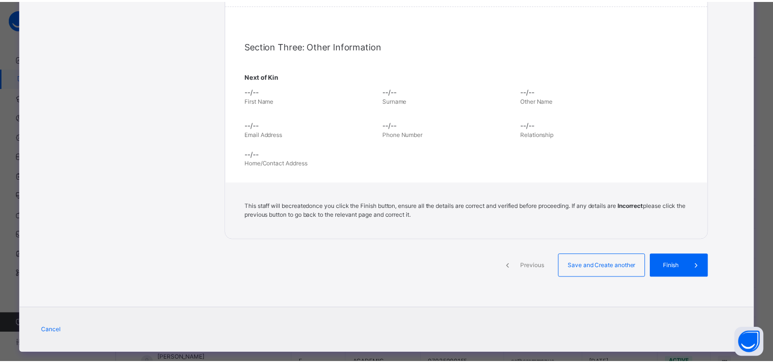
scroll to position [330, 0]
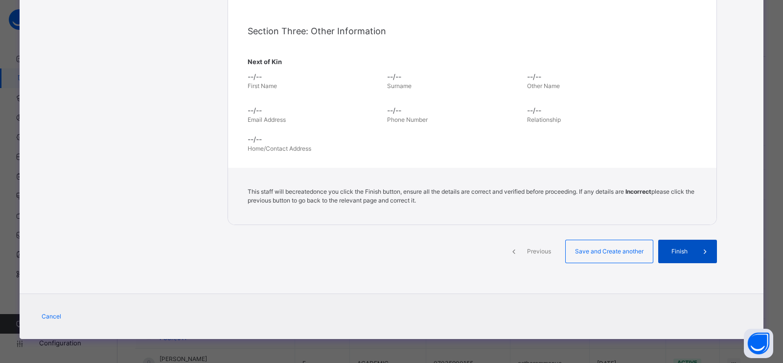
click at [693, 253] on span at bounding box center [704, 251] width 23 height 23
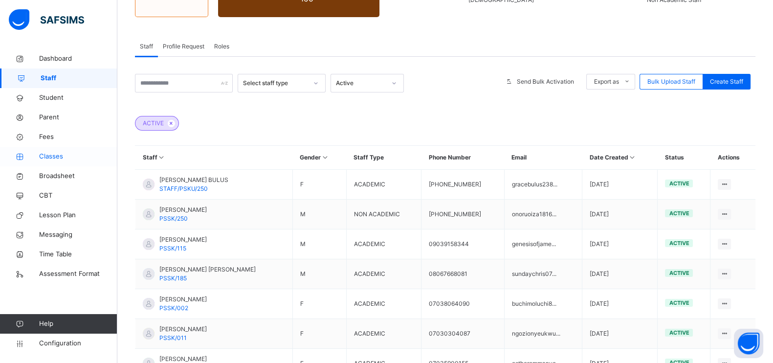
click at [61, 161] on span "Classes" at bounding box center [78, 157] width 78 height 10
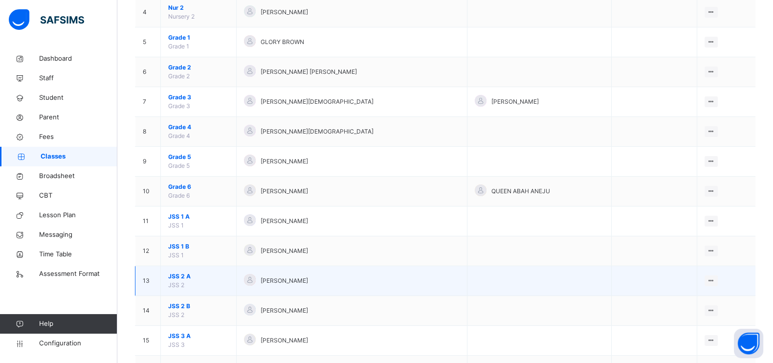
scroll to position [244, 0]
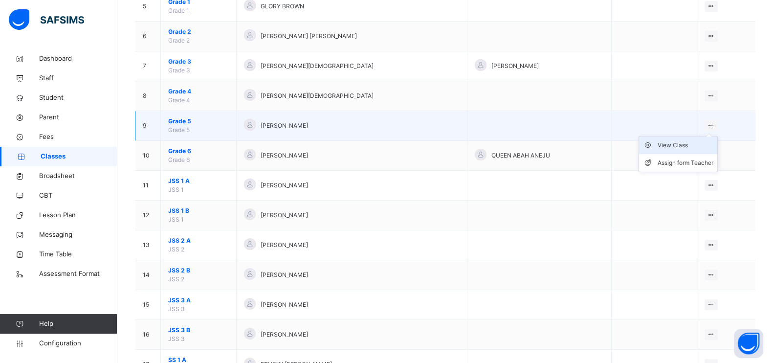
click at [694, 144] on div "View Class" at bounding box center [686, 145] width 56 height 10
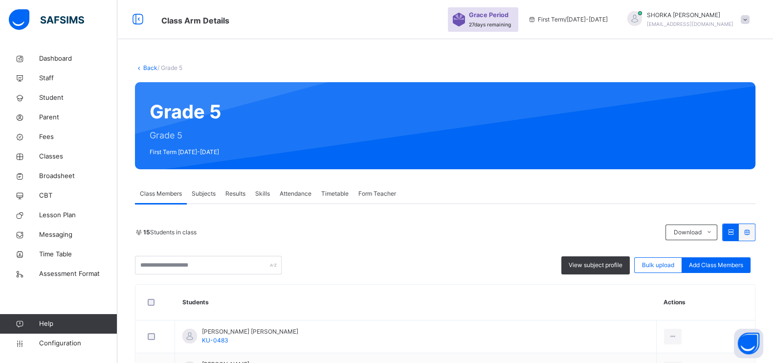
click at [205, 200] on div "Subjects" at bounding box center [204, 194] width 34 height 20
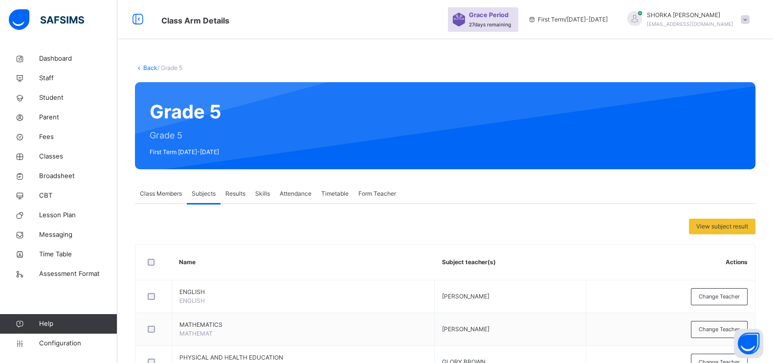
scroll to position [61, 0]
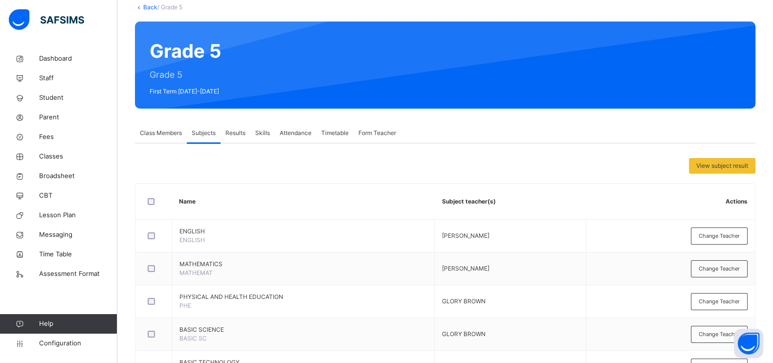
click at [712, 235] on span "Change Teacher" at bounding box center [719, 236] width 41 height 8
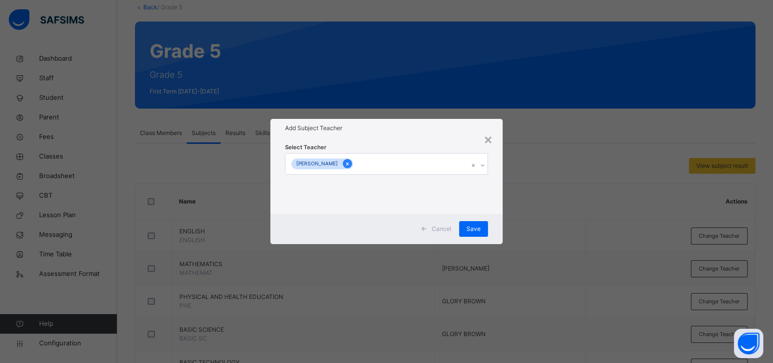
click at [350, 165] on icon at bounding box center [347, 163] width 5 height 7
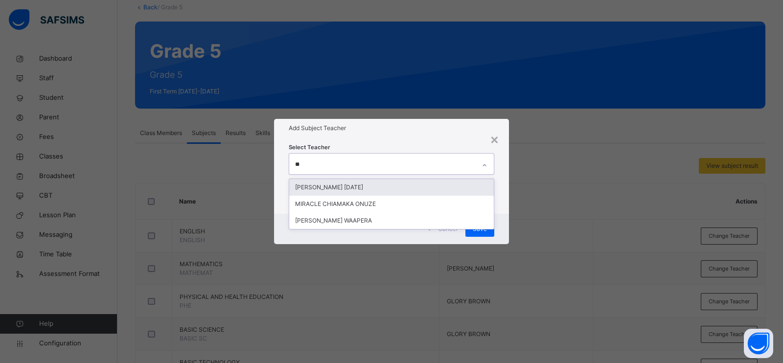
type input "***"
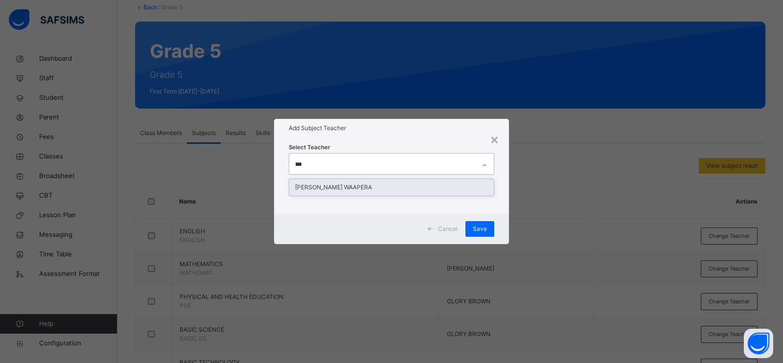
click at [355, 185] on div "[PERSON_NAME] WAAPERA" at bounding box center [391, 187] width 204 height 17
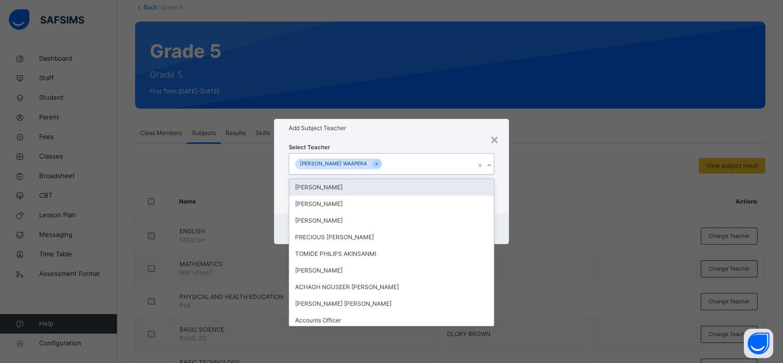
click at [437, 145] on div "Select Teacher option [PERSON_NAME], selected. option [PERSON_NAME] focused, 1 …" at bounding box center [391, 175] width 205 height 67
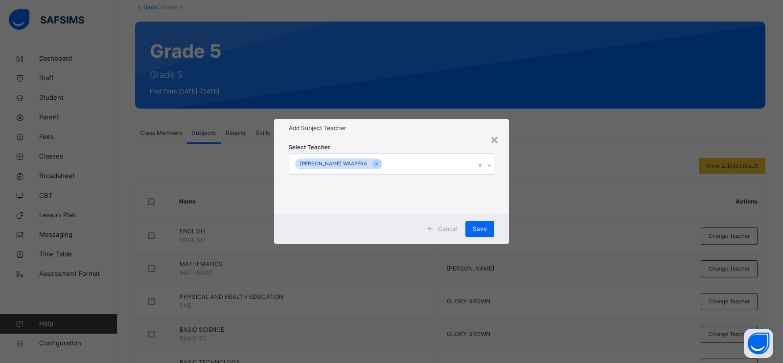
click at [482, 234] on div "Save" at bounding box center [479, 229] width 29 height 16
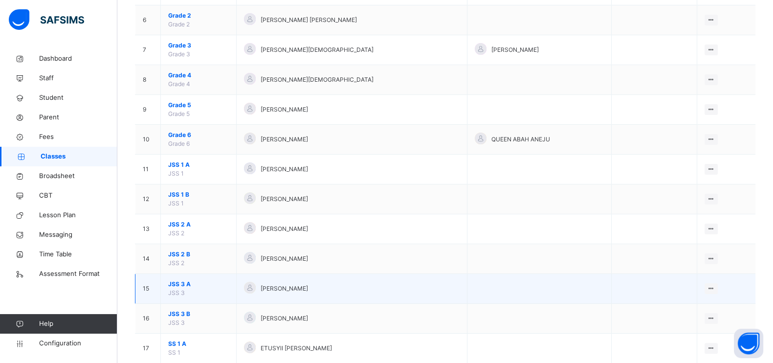
scroll to position [244, 0]
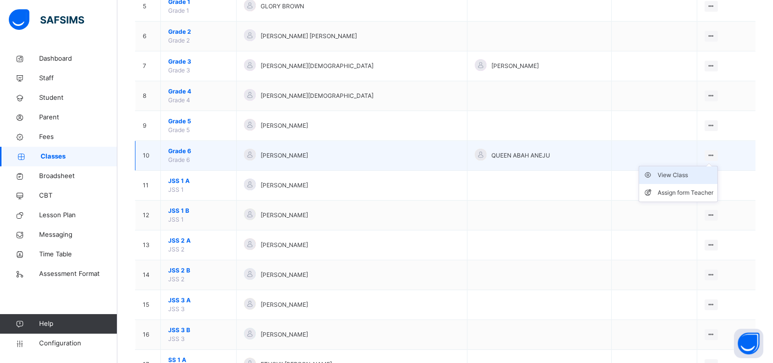
click at [694, 172] on div "View Class" at bounding box center [686, 175] width 56 height 10
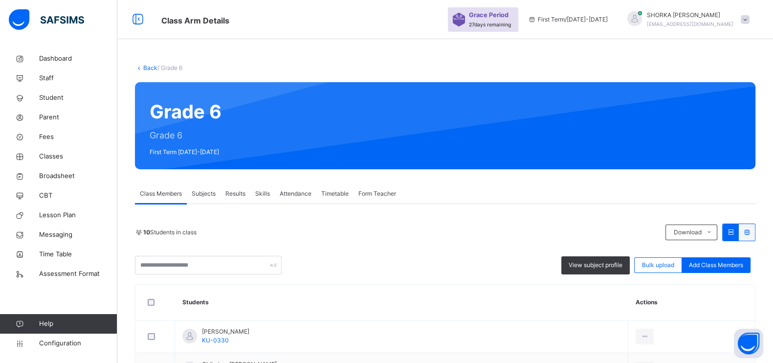
click at [625, 138] on div at bounding box center [488, 126] width 505 height 68
drag, startPoint x: 625, startPoint y: 137, endPoint x: 304, endPoint y: 18, distance: 342.7
click at [304, 20] on span "Class Arm Details" at bounding box center [299, 20] width 277 height 16
click at [211, 191] on span "Subjects" at bounding box center [204, 193] width 24 height 9
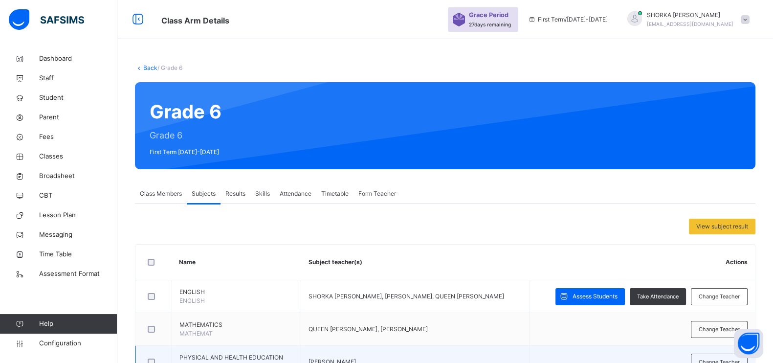
scroll to position [183, 0]
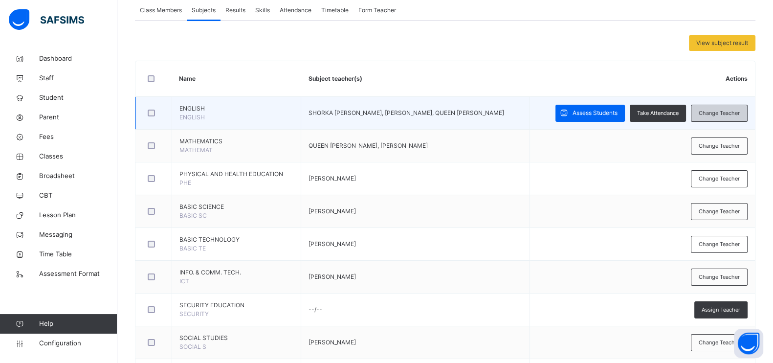
click at [731, 117] on div "Change Teacher" at bounding box center [719, 113] width 57 height 17
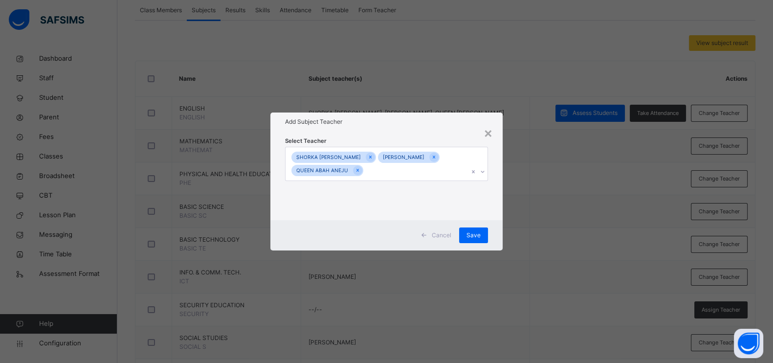
click at [388, 174] on div "SHORKA [PERSON_NAME] [PERSON_NAME] [PERSON_NAME] [PERSON_NAME]" at bounding box center [377, 164] width 183 height 34
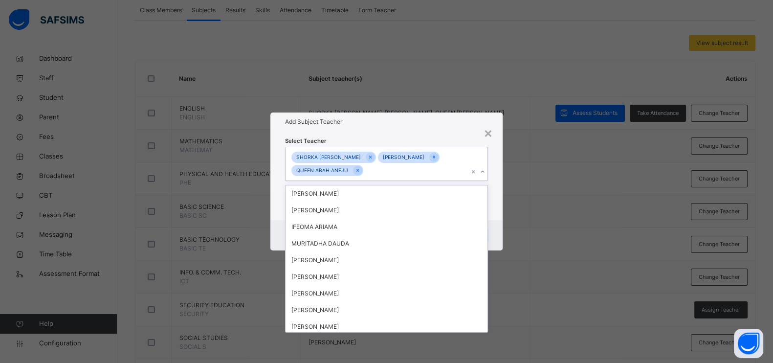
scroll to position [0, 0]
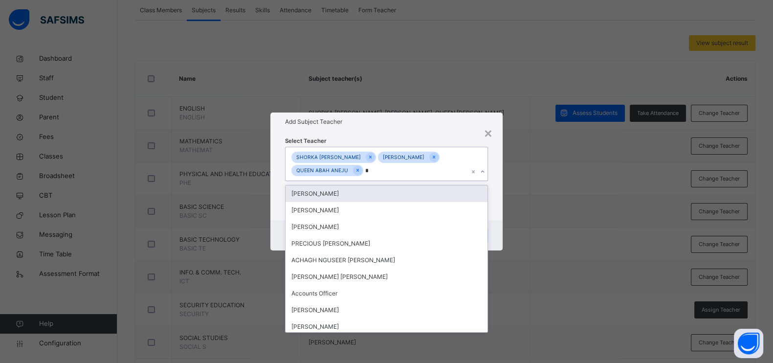
type input "**"
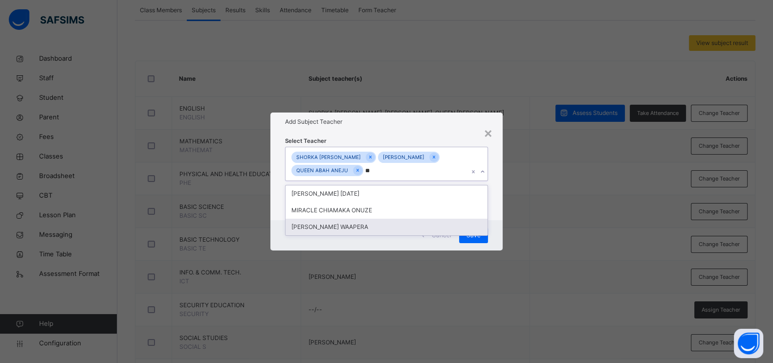
click at [349, 228] on div "[PERSON_NAME] WAAPERA" at bounding box center [387, 227] width 202 height 17
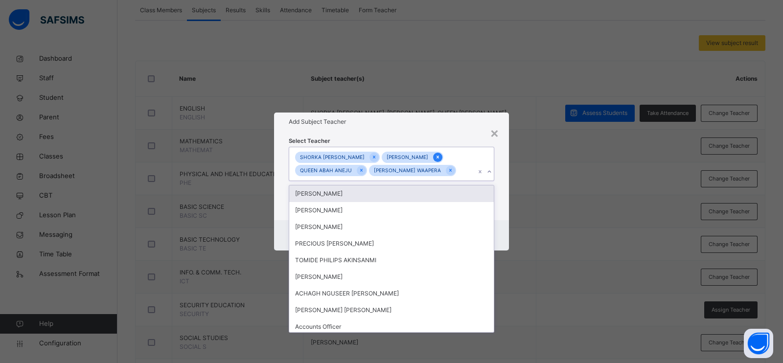
click at [439, 156] on icon at bounding box center [437, 157] width 2 height 3
click at [413, 129] on div "Add Subject Teacher" at bounding box center [391, 122] width 235 height 19
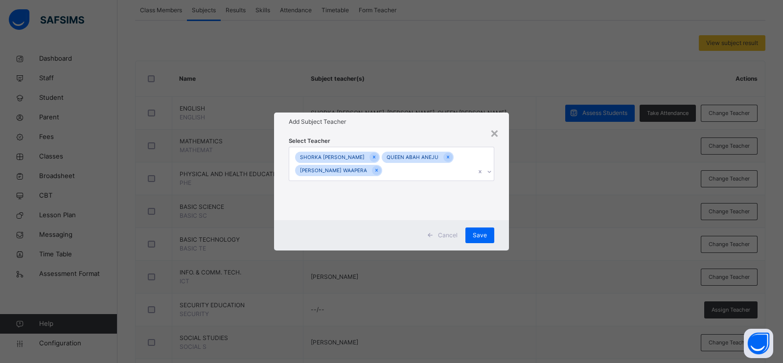
drag, startPoint x: 475, startPoint y: 230, endPoint x: 459, endPoint y: 190, distance: 43.1
click at [474, 231] on span "Save" at bounding box center [480, 235] width 14 height 9
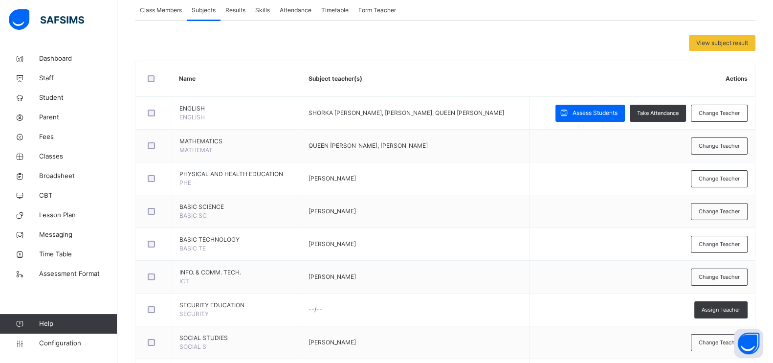
drag, startPoint x: 61, startPoint y: 155, endPoint x: 384, endPoint y: 362, distance: 383.5
click at [61, 155] on span "Classes" at bounding box center [78, 157] width 78 height 10
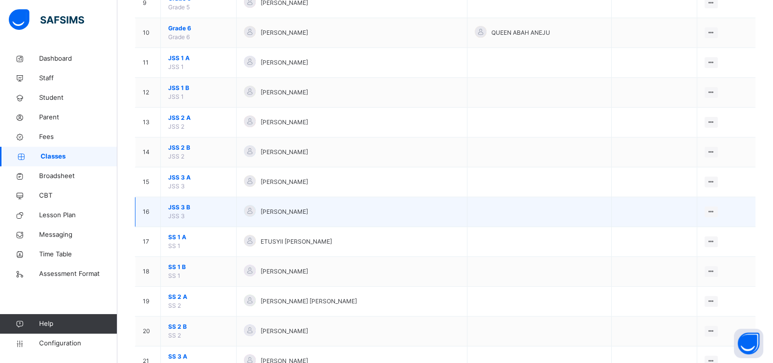
scroll to position [306, 0]
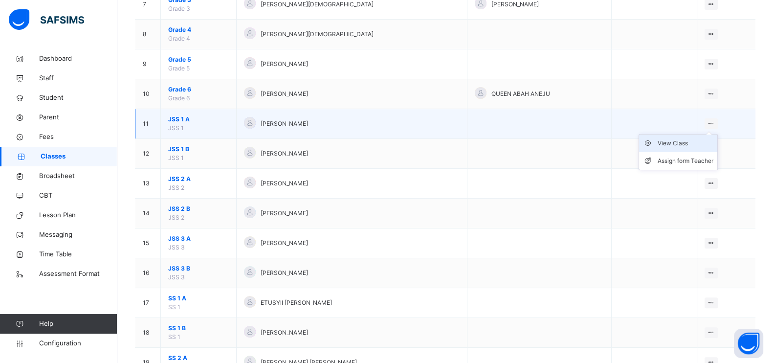
click at [684, 140] on div "View Class" at bounding box center [686, 143] width 56 height 10
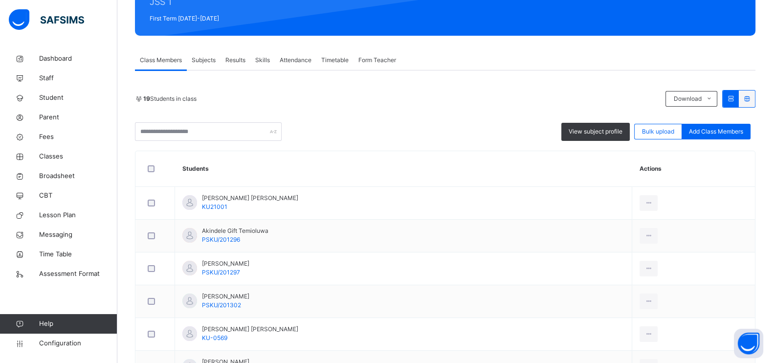
scroll to position [122, 0]
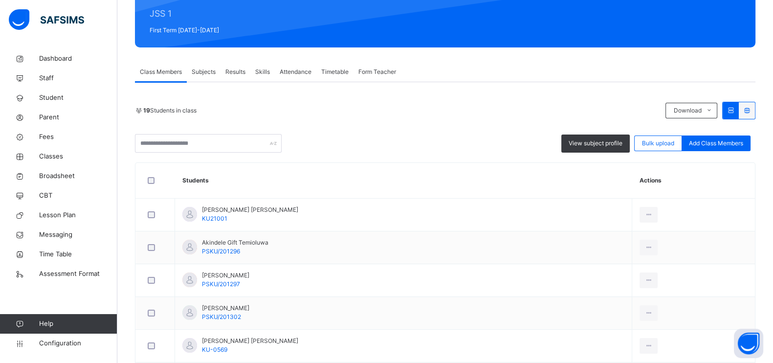
click at [213, 68] on span "Subjects" at bounding box center [204, 72] width 24 height 9
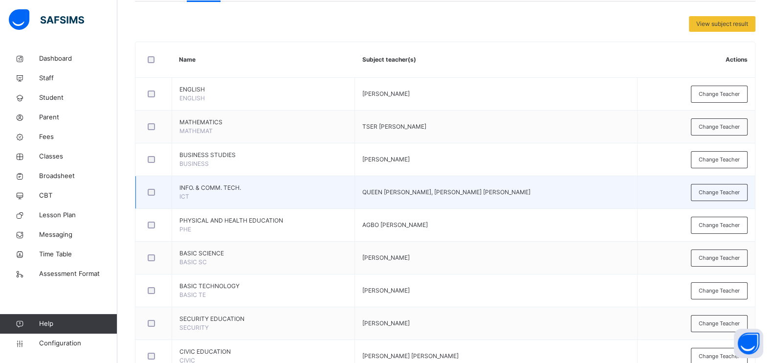
scroll to position [183, 0]
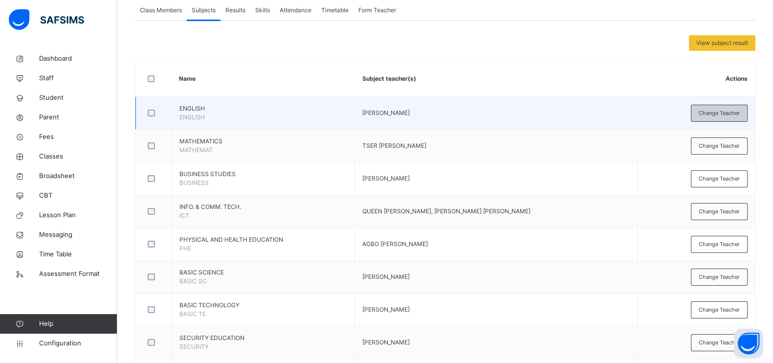
click at [726, 111] on span "Change Teacher" at bounding box center [719, 113] width 41 height 8
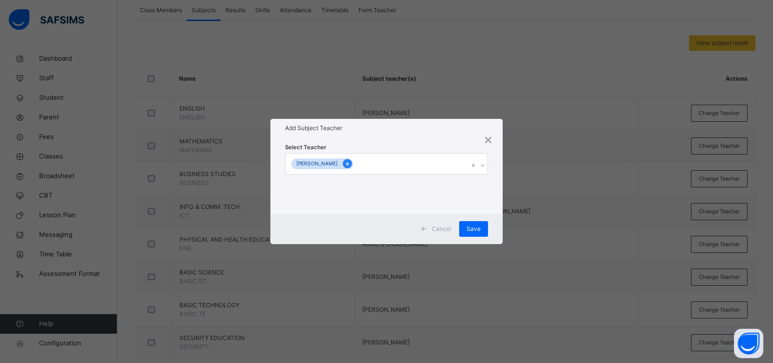
click at [350, 165] on icon at bounding box center [347, 163] width 5 height 7
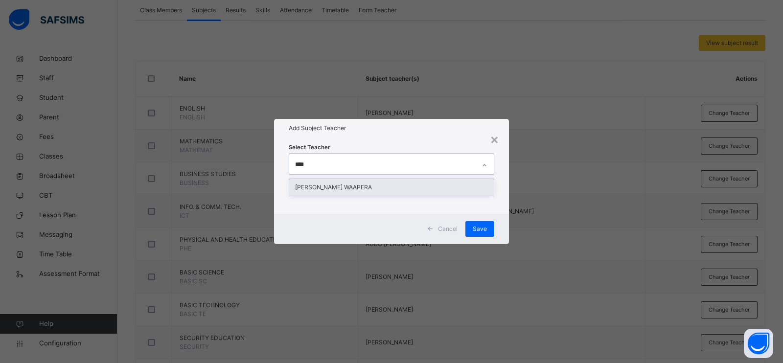
type input "*****"
click at [397, 184] on div "[PERSON_NAME] WAAPERA" at bounding box center [387, 187] width 202 height 17
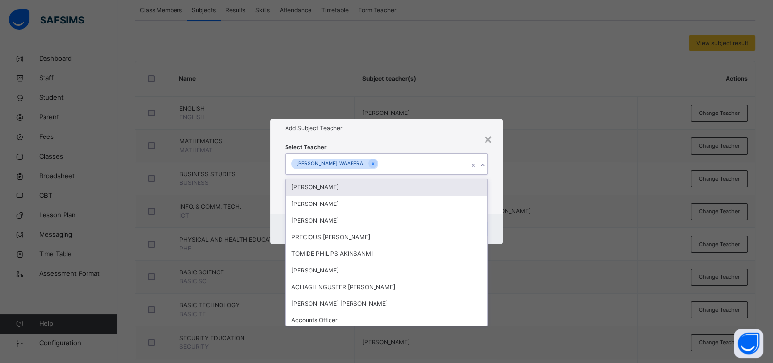
click at [438, 142] on div "Select Teacher option [PERSON_NAME], selected. option [PERSON_NAME] focused, 1 …" at bounding box center [386, 175] width 203 height 67
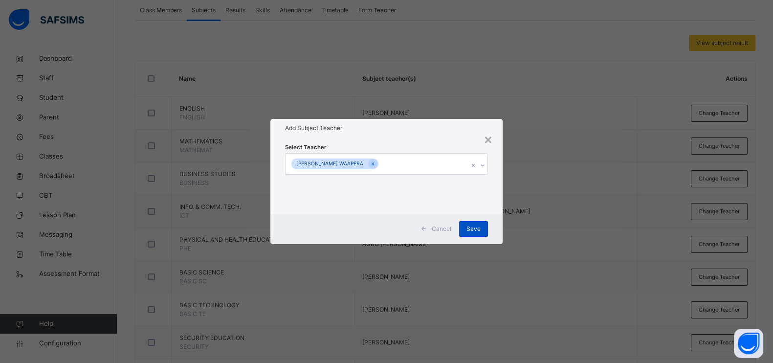
click at [474, 228] on span "Save" at bounding box center [474, 229] width 14 height 9
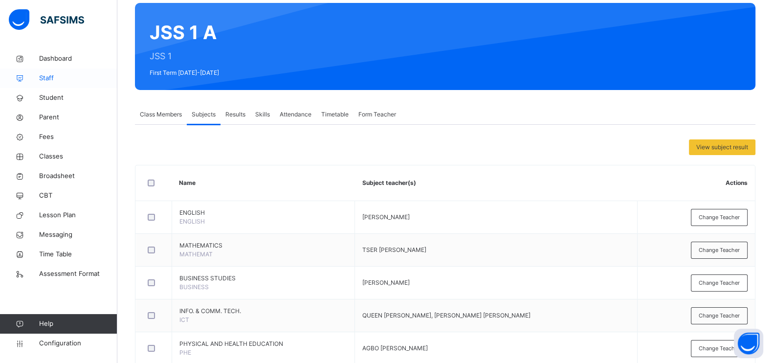
scroll to position [0, 0]
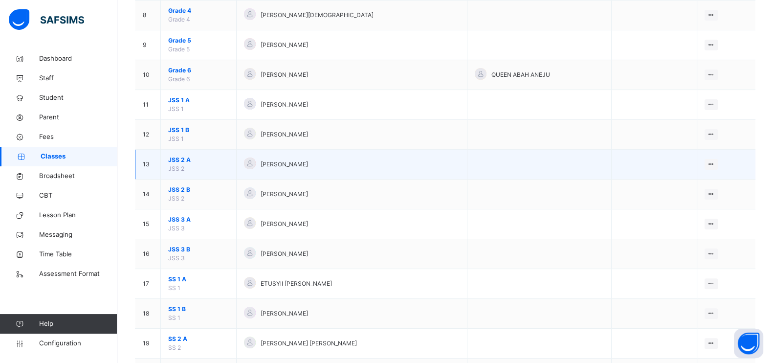
scroll to position [306, 0]
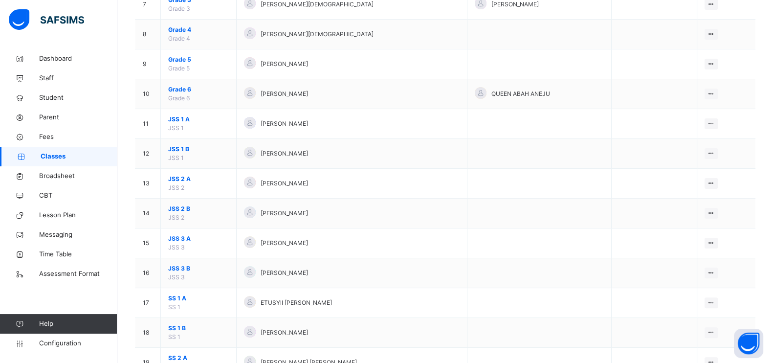
click at [0, 0] on div "View Class" at bounding box center [0, 0] width 0 height 0
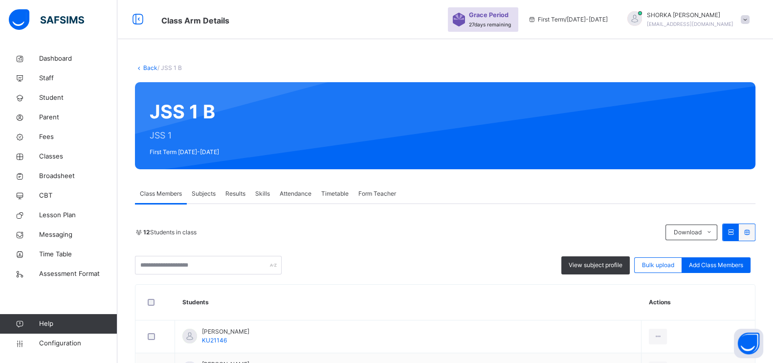
click at [204, 194] on span "Subjects" at bounding box center [204, 193] width 24 height 9
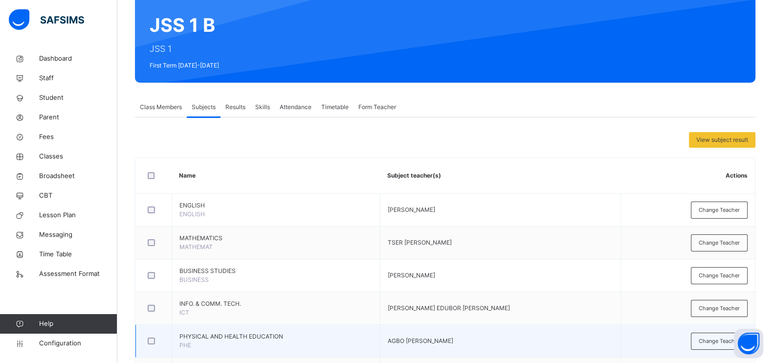
scroll to position [183, 0]
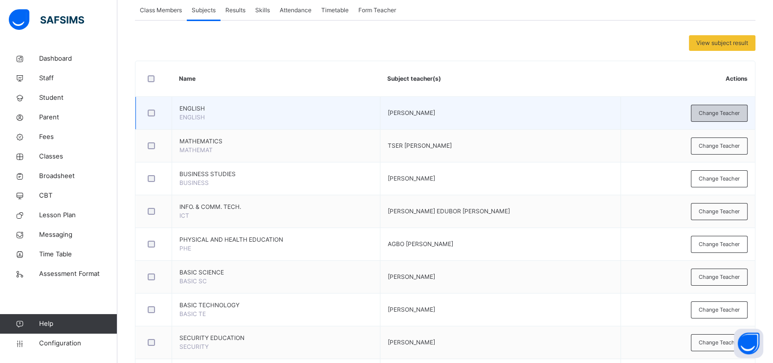
click at [715, 113] on span "Change Teacher" at bounding box center [719, 113] width 41 height 8
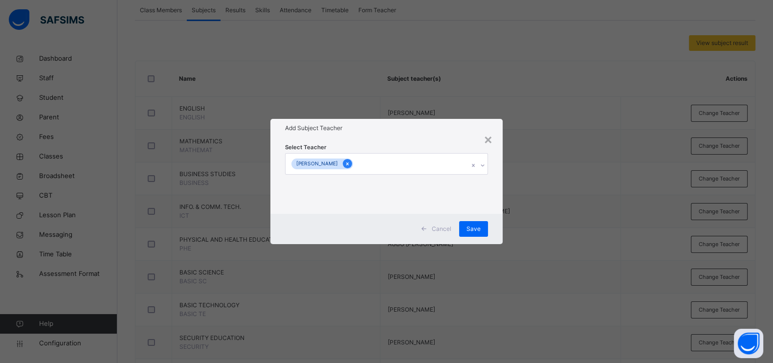
click at [350, 162] on icon at bounding box center [347, 163] width 5 height 7
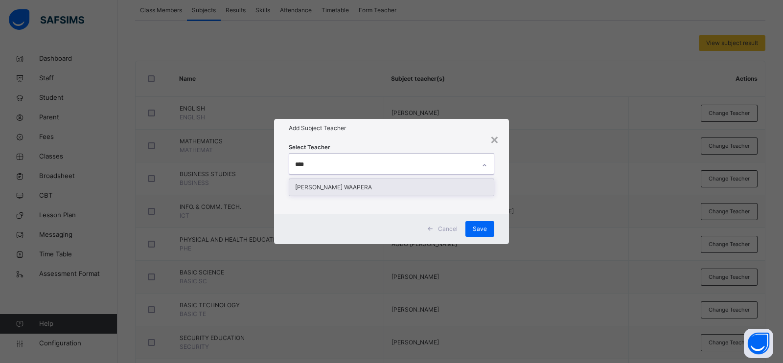
type input "*****"
click at [369, 184] on div "[PERSON_NAME] WAAPERA" at bounding box center [391, 187] width 204 height 17
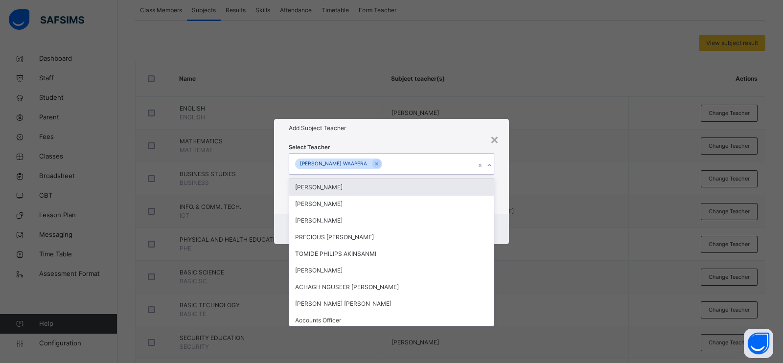
click at [455, 135] on div "Add Subject Teacher" at bounding box center [391, 128] width 235 height 19
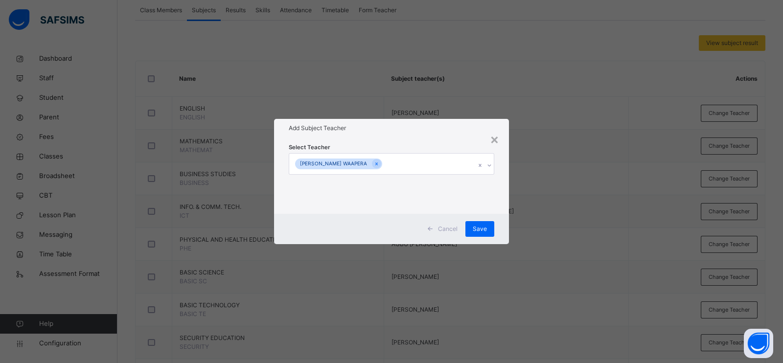
click at [482, 228] on span "Save" at bounding box center [480, 229] width 14 height 9
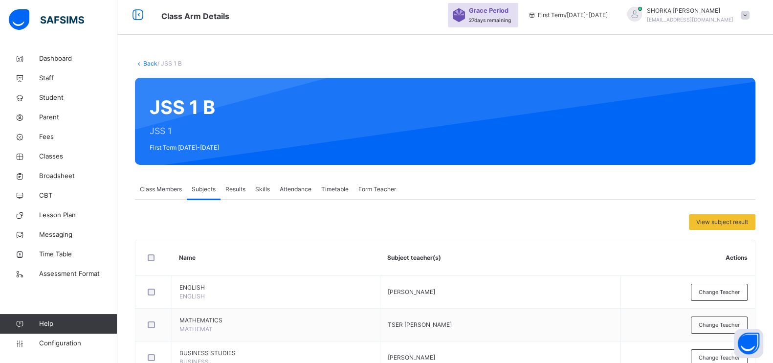
scroll to position [0, 0]
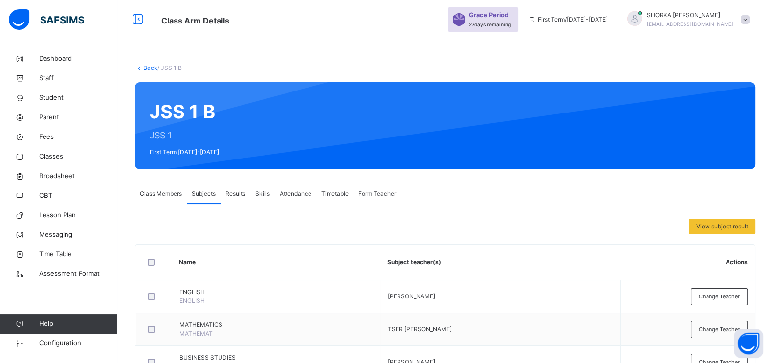
drag, startPoint x: 58, startPoint y: 160, endPoint x: 372, endPoint y: 362, distance: 373.5
click at [58, 160] on span "Classes" at bounding box center [78, 157] width 78 height 10
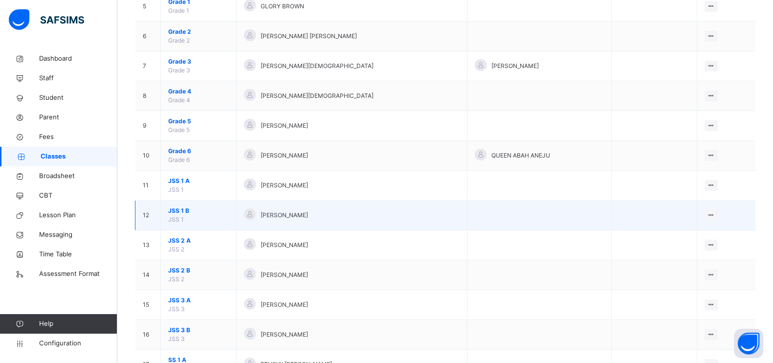
scroll to position [306, 0]
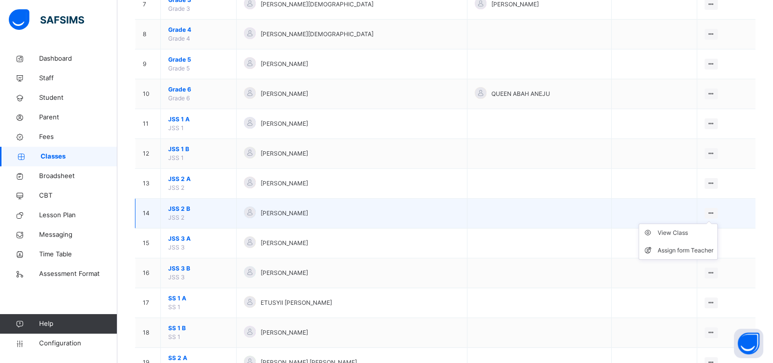
click at [716, 211] on icon at bounding box center [711, 212] width 8 height 7
click at [694, 232] on div "View Class" at bounding box center [686, 233] width 56 height 10
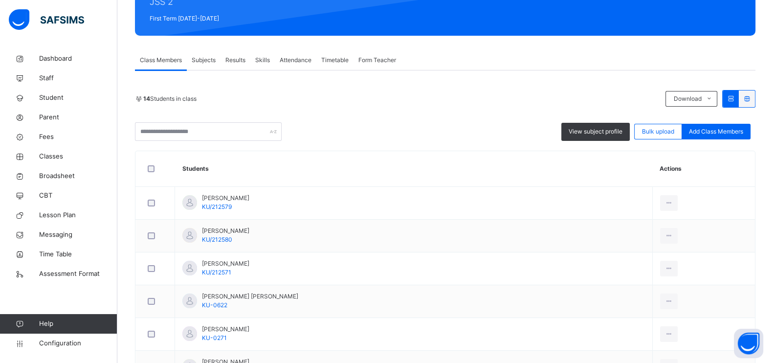
scroll to position [122, 0]
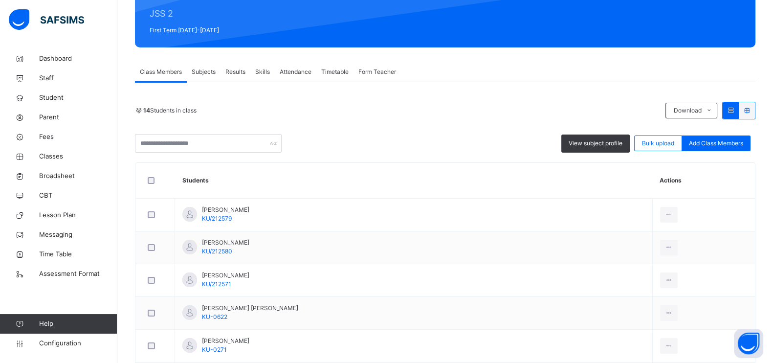
click at [204, 73] on span "Subjects" at bounding box center [204, 72] width 24 height 9
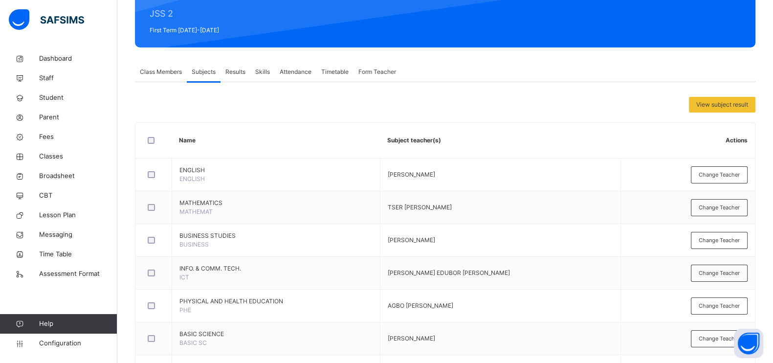
click at [708, 177] on span "Change Teacher" at bounding box center [719, 175] width 41 height 8
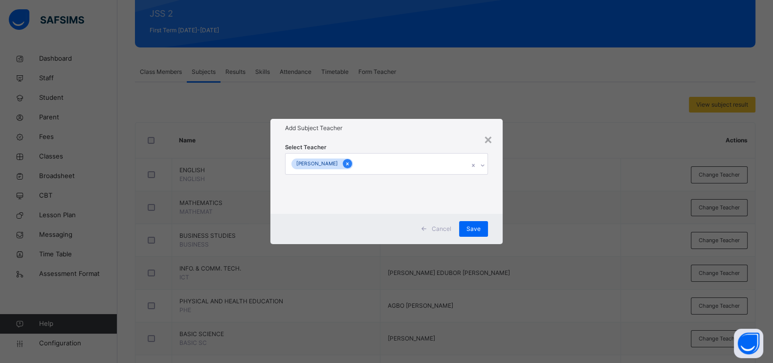
click at [352, 163] on div at bounding box center [347, 163] width 9 height 9
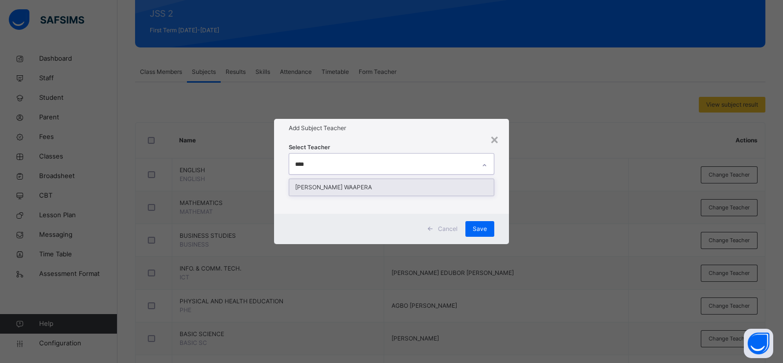
type input "*****"
click at [397, 188] on div "[PERSON_NAME] WAAPERA" at bounding box center [391, 187] width 204 height 17
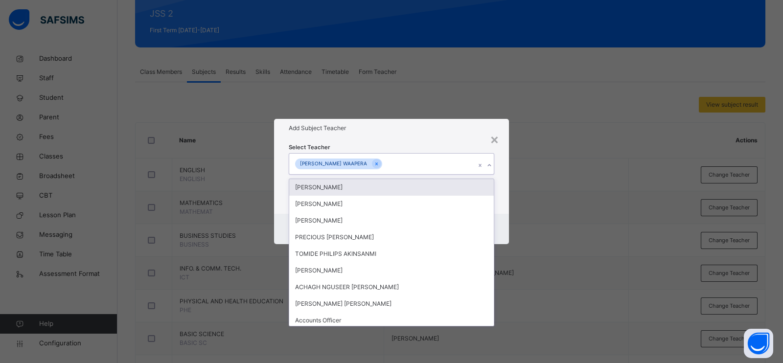
click at [444, 146] on div "Select Teacher option [PERSON_NAME], selected. option [PERSON_NAME] focused, 1 …" at bounding box center [391, 175] width 205 height 67
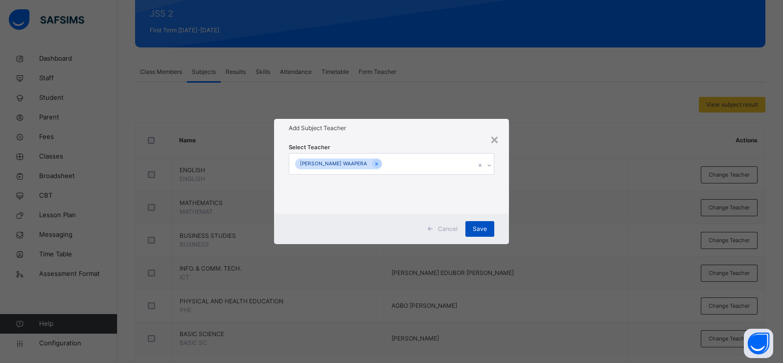
click at [479, 222] on div "Save" at bounding box center [479, 229] width 29 height 16
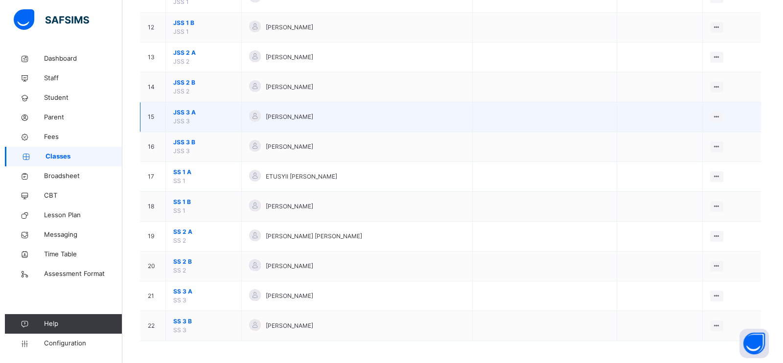
scroll to position [432, 0]
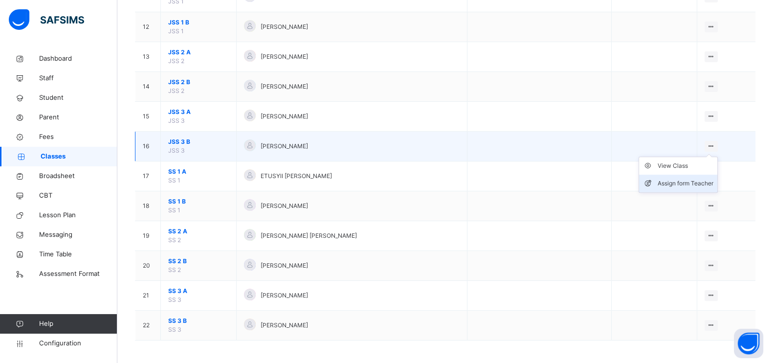
click at [697, 184] on div "Assign form Teacher" at bounding box center [686, 184] width 56 height 10
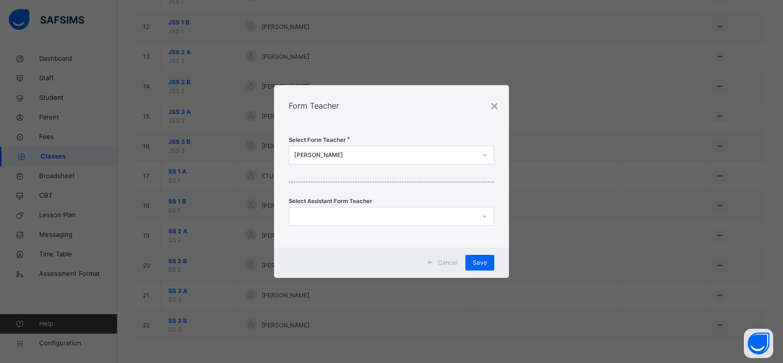
click at [341, 154] on div "[PERSON_NAME]" at bounding box center [385, 155] width 182 height 9
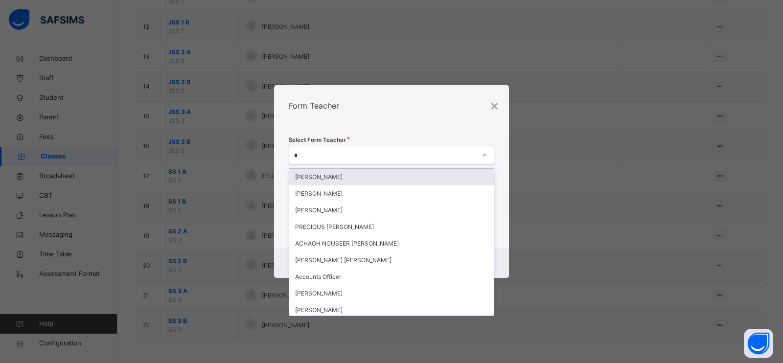
type input "**"
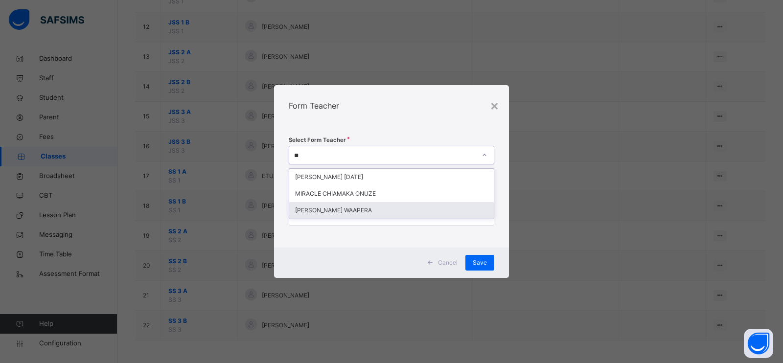
click at [319, 208] on div "[PERSON_NAME] WAAPERA" at bounding box center [391, 210] width 204 height 17
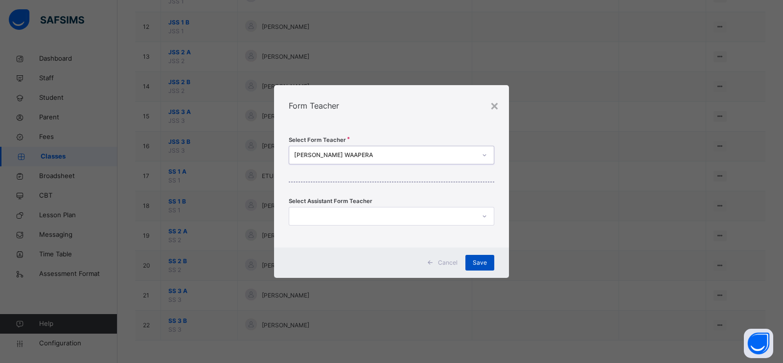
click at [476, 261] on span "Save" at bounding box center [480, 262] width 14 height 9
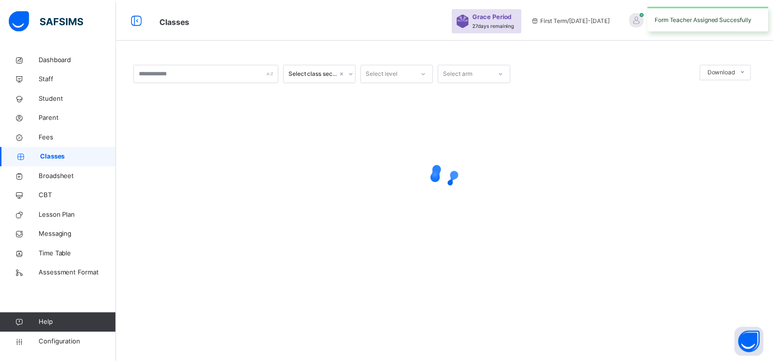
scroll to position [0, 0]
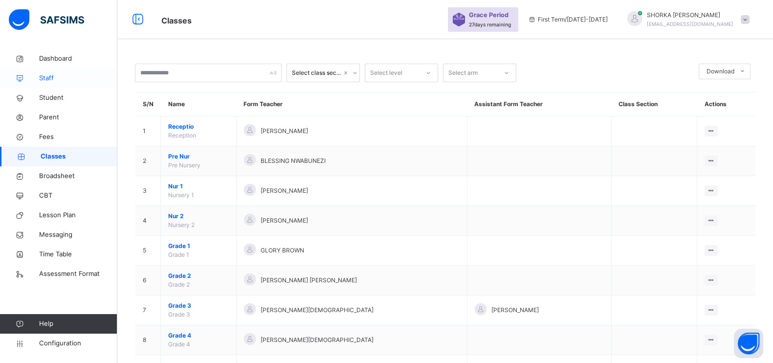
click at [64, 76] on span "Staff" at bounding box center [78, 78] width 78 height 10
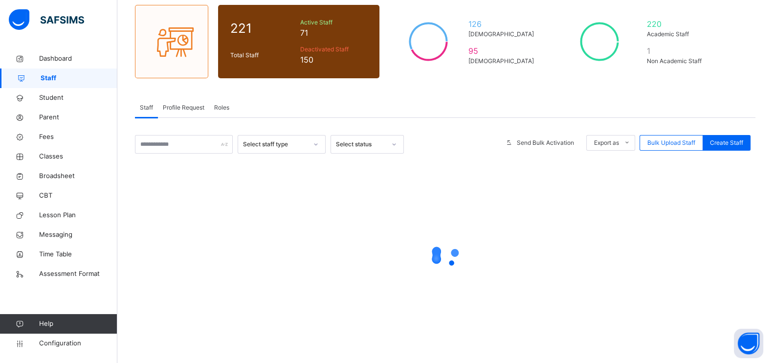
scroll to position [19, 0]
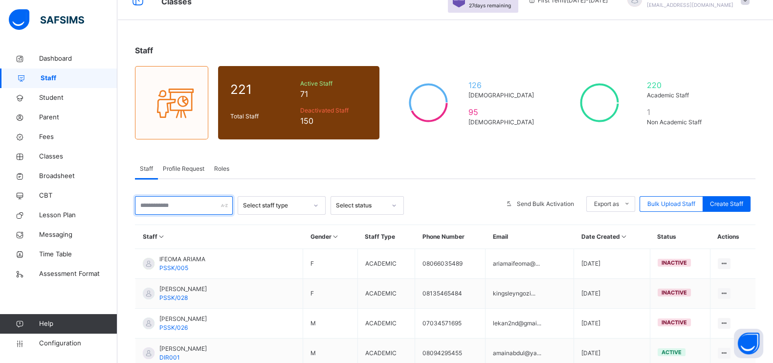
click at [194, 200] on input "text" at bounding box center [184, 205] width 98 height 19
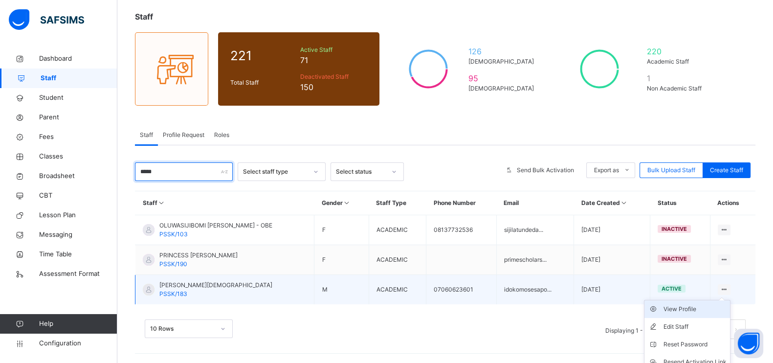
scroll to position [80, 0]
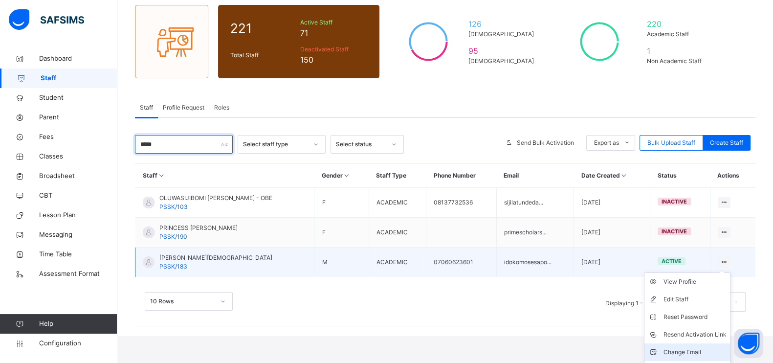
type input "*****"
click at [685, 350] on div "Change Email" at bounding box center [694, 352] width 63 height 10
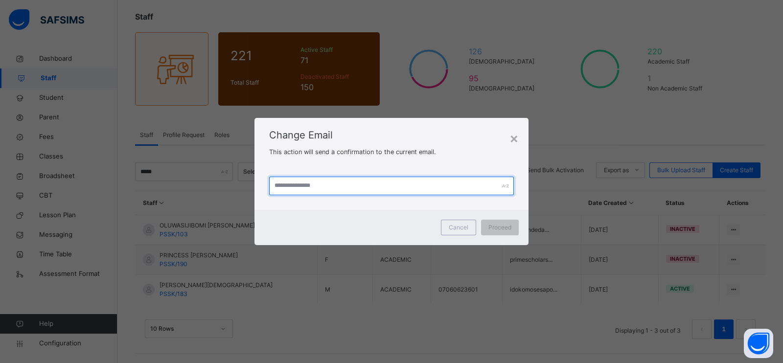
click at [394, 189] on input "text" at bounding box center [391, 186] width 245 height 19
paste input "**********"
type input "**********"
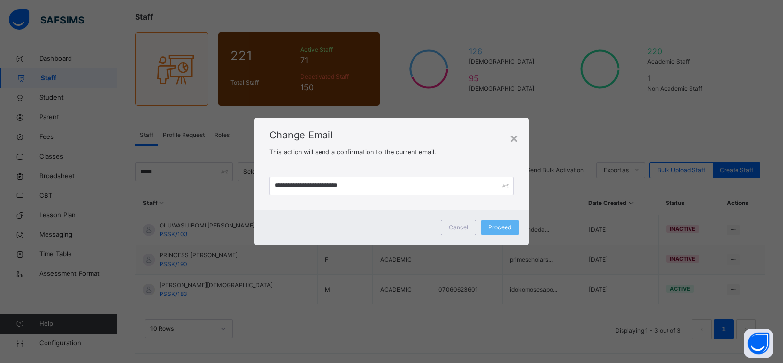
click at [454, 135] on span "Change Email" at bounding box center [391, 135] width 245 height 15
click at [506, 227] on span "Proceed" at bounding box center [499, 227] width 23 height 9
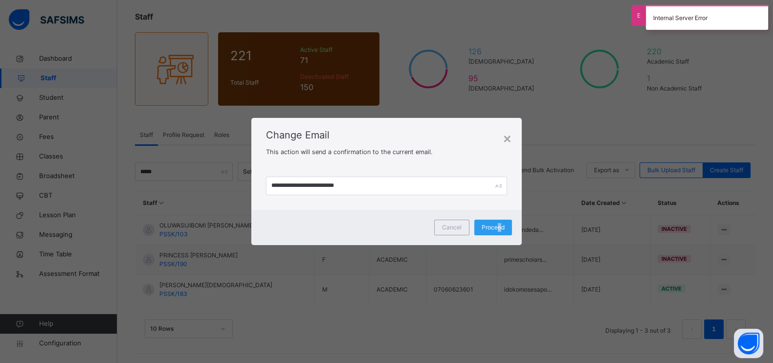
click at [501, 223] on span "Proceed" at bounding box center [493, 227] width 23 height 9
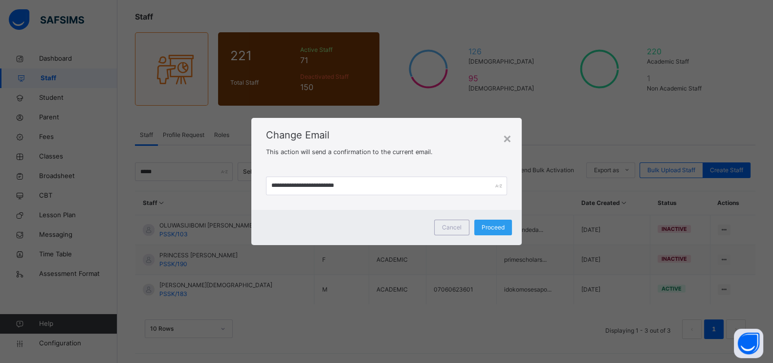
click at [486, 222] on div "Proceed" at bounding box center [494, 228] width 38 height 16
click at [506, 138] on div "×" at bounding box center [507, 138] width 9 height 21
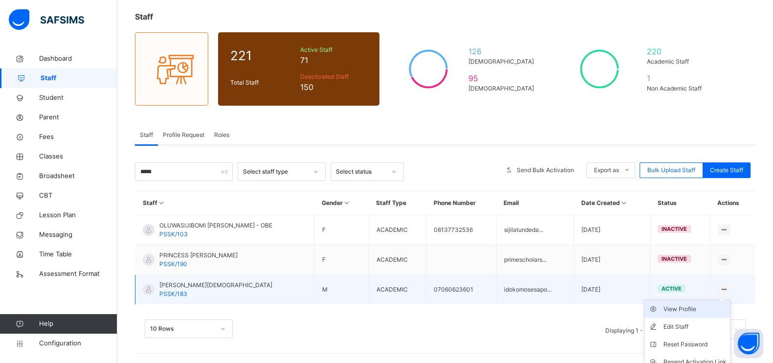
click at [702, 307] on div "View Profile" at bounding box center [694, 309] width 63 height 10
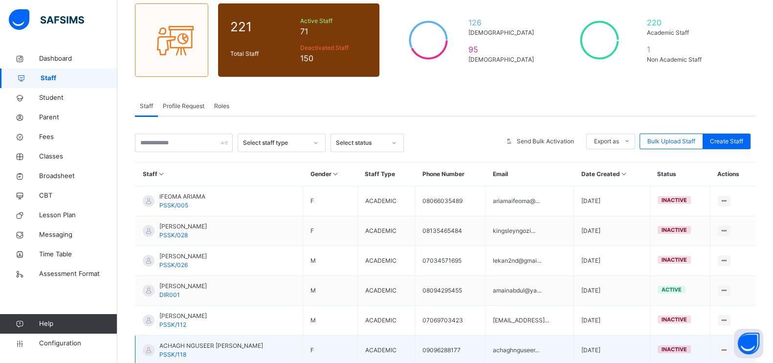
scroll to position [236, 0]
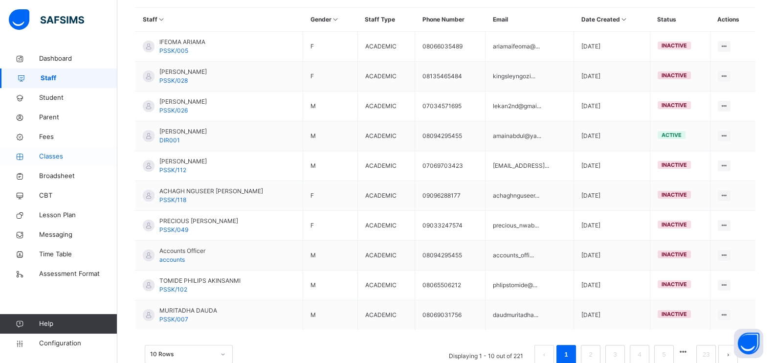
click at [66, 152] on span "Classes" at bounding box center [78, 157] width 78 height 10
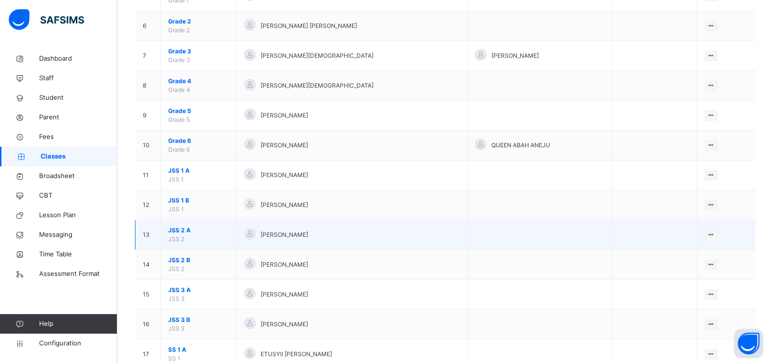
scroll to position [249, 0]
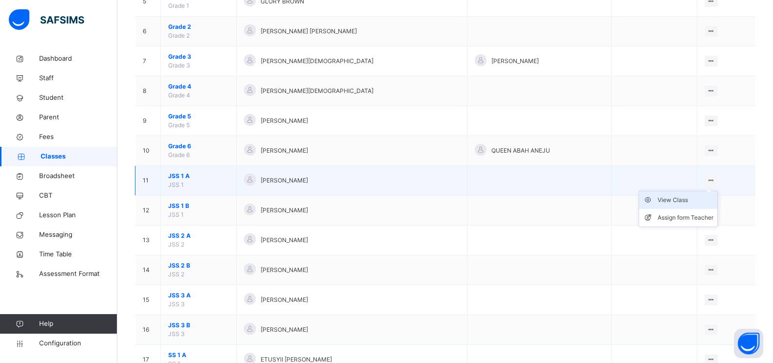
click at [690, 199] on div "View Class" at bounding box center [686, 200] width 56 height 10
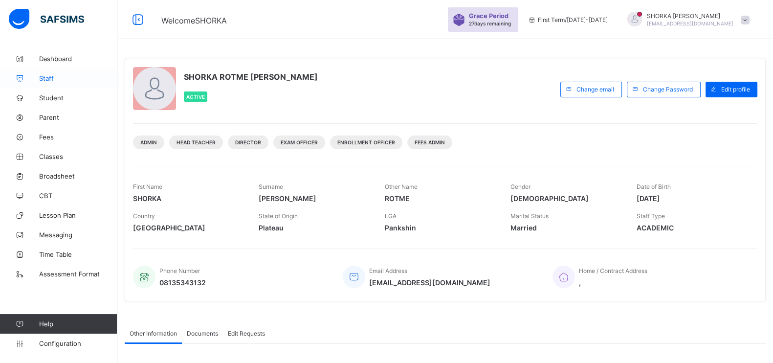
click at [56, 82] on link "Staff" at bounding box center [58, 78] width 117 height 20
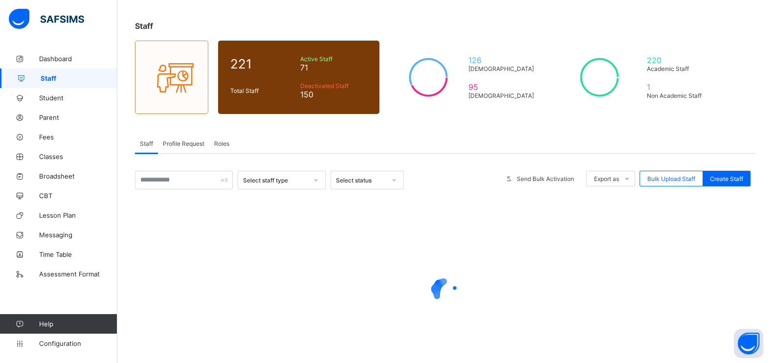
scroll to position [77, 0]
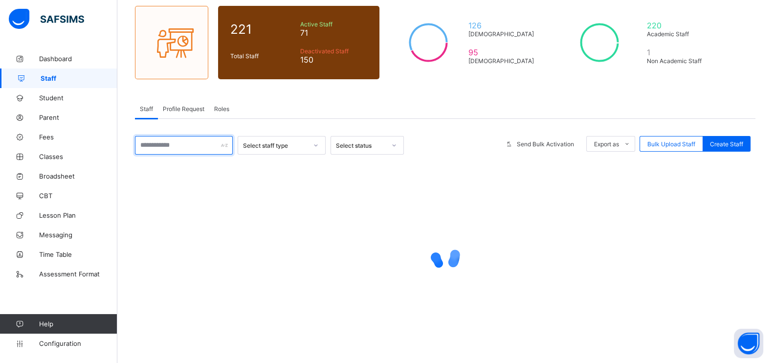
click at [198, 148] on input "text" at bounding box center [184, 145] width 98 height 19
type input "*****"
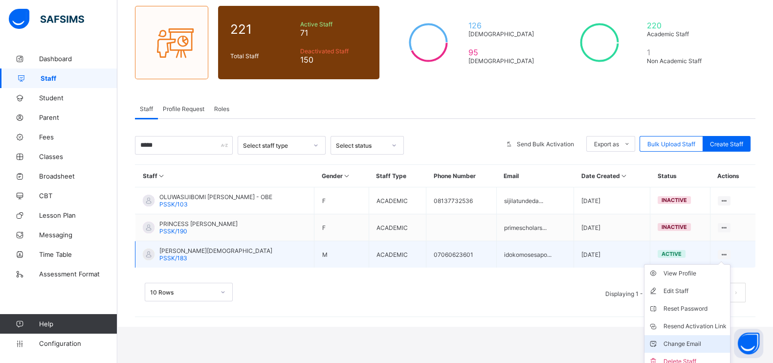
click at [697, 339] on div "Change Email" at bounding box center [694, 344] width 63 height 10
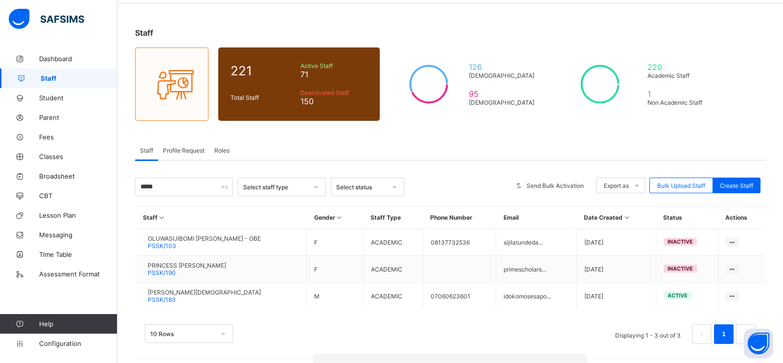
paste input "**********"
type input "**********"
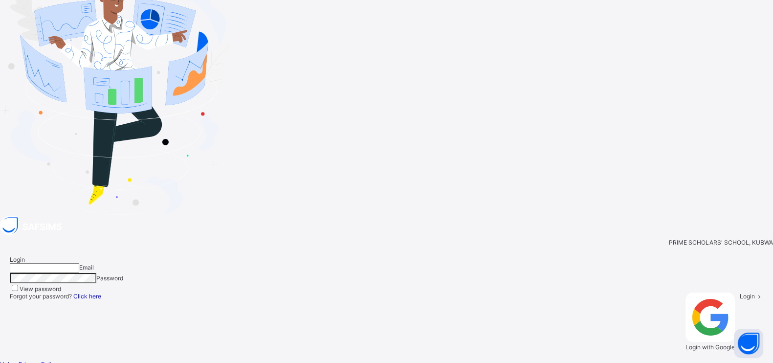
type input "**********"
